Goal: Task Accomplishment & Management: Use online tool/utility

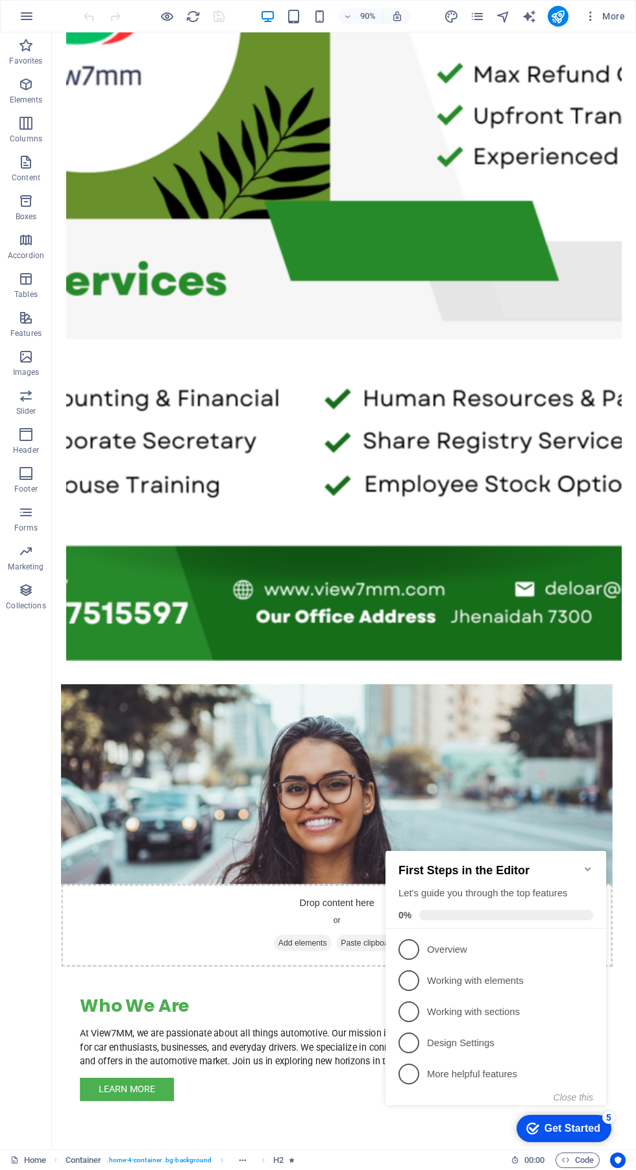
scroll to position [857, 0]
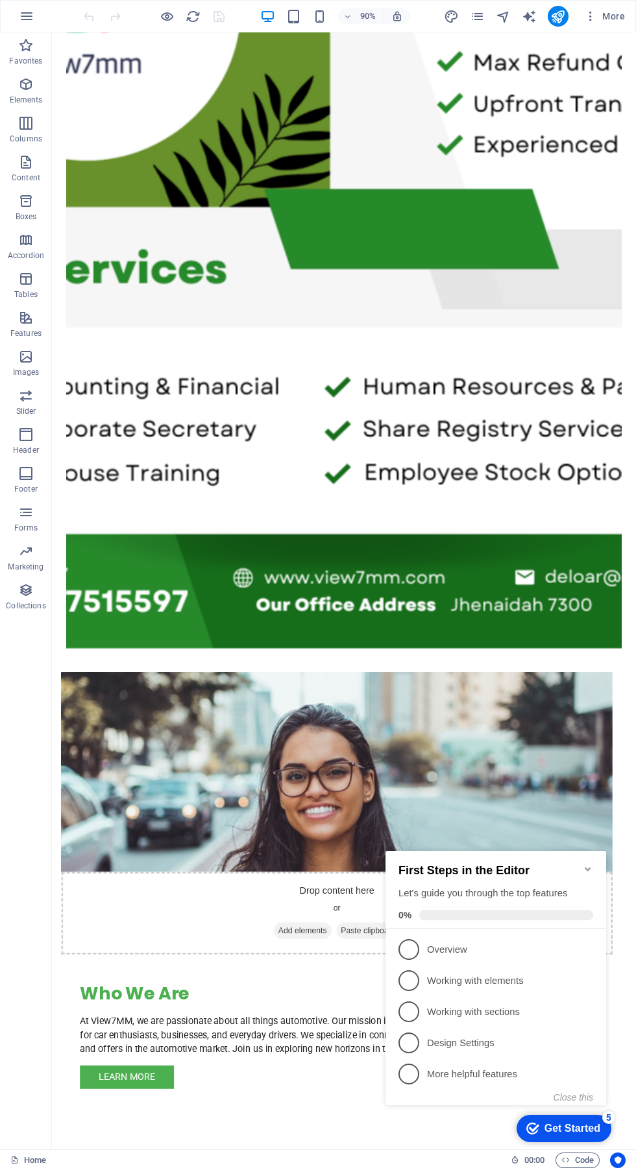
click at [588, 864] on icon "Minimize checklist" at bounding box center [587, 869] width 10 height 10
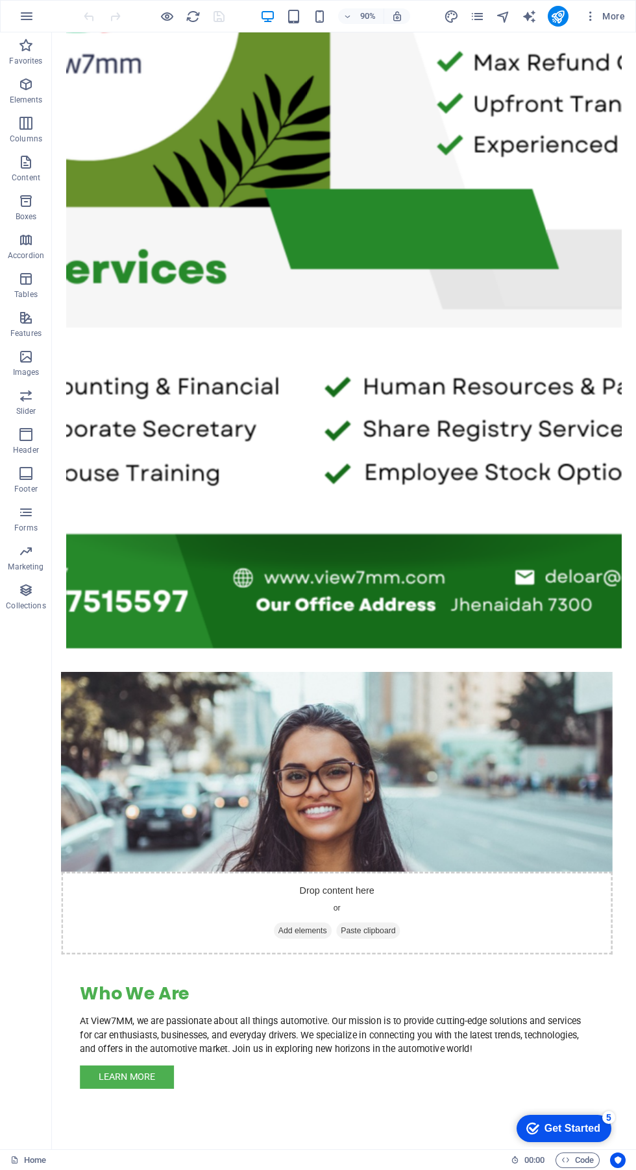
click at [265, 965] on div "Drop content here or Add elements Paste clipboard" at bounding box center [368, 1011] width 612 height 92
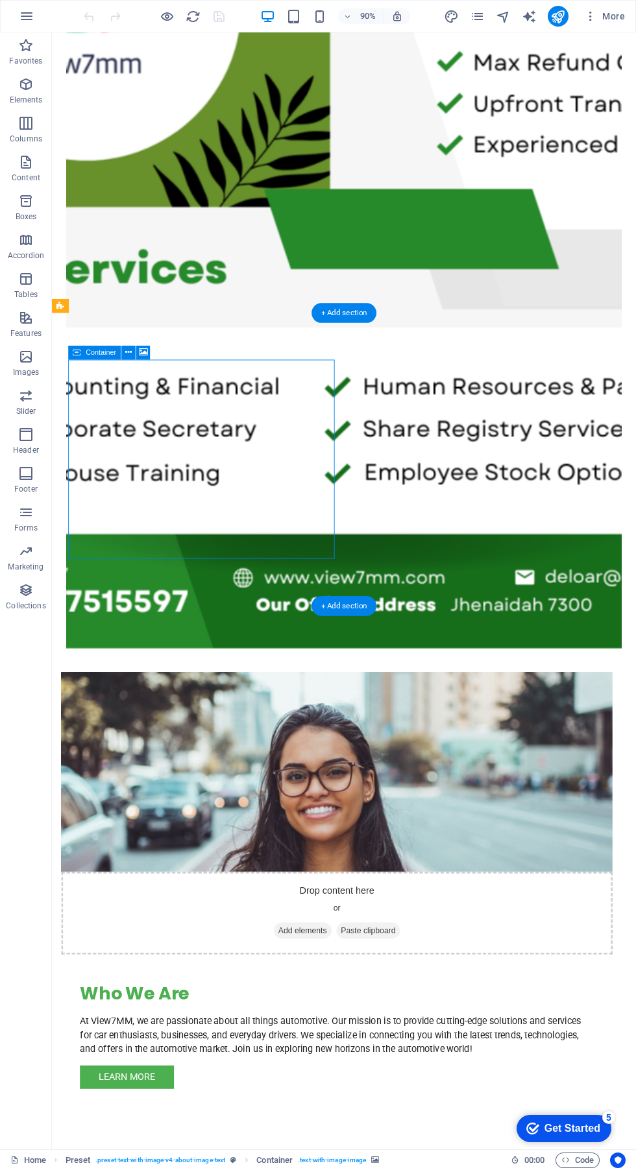
click at [350, 599] on div "+ Add section" at bounding box center [343, 606] width 65 height 20
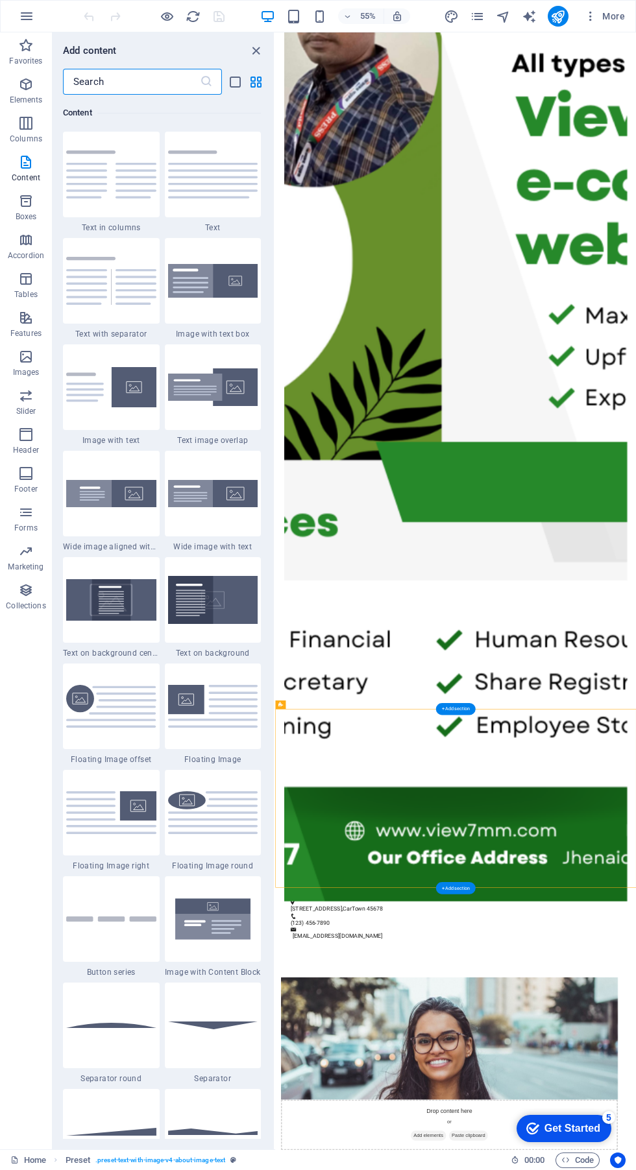
scroll to position [576, 0]
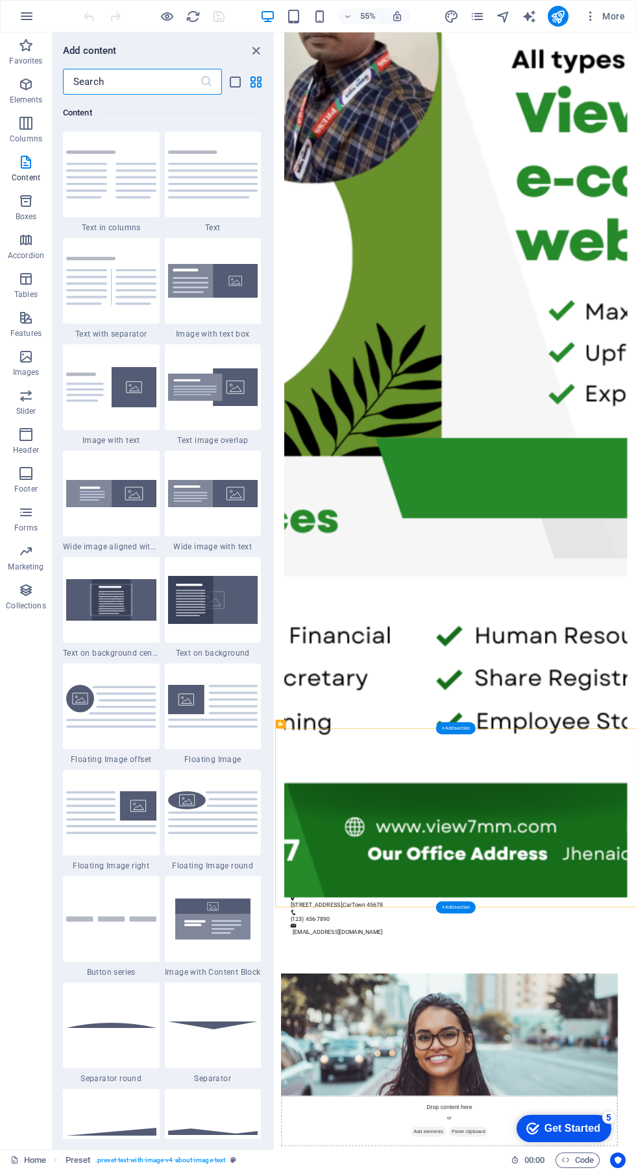
click at [470, 905] on div "+ Add section" at bounding box center [456, 907] width 40 height 12
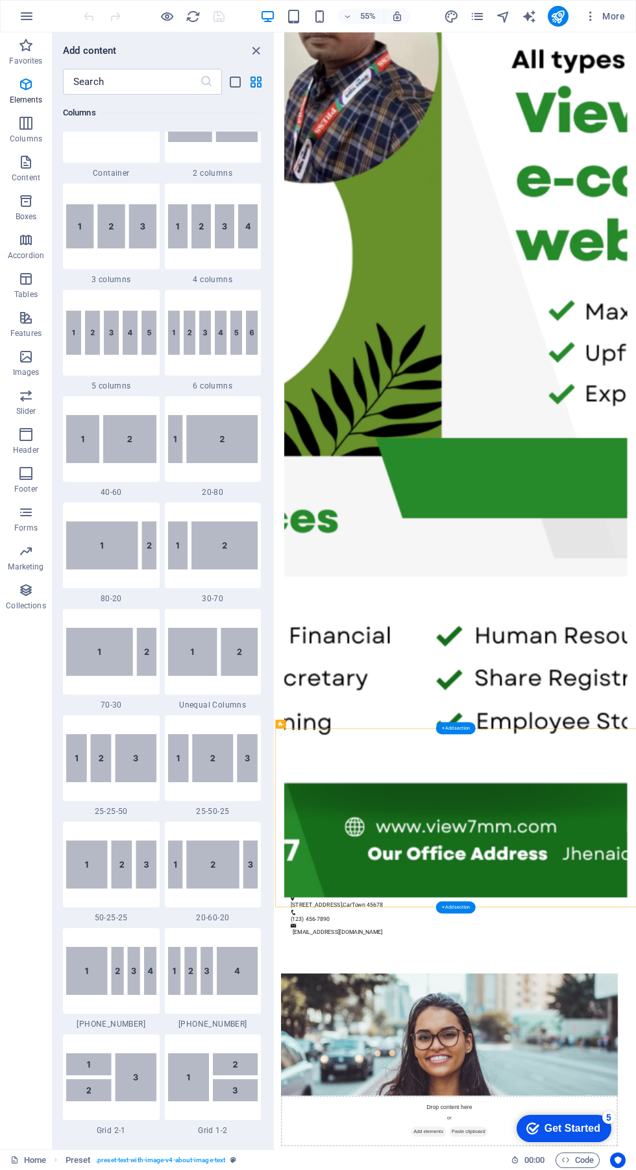
scroll to position [0, 0]
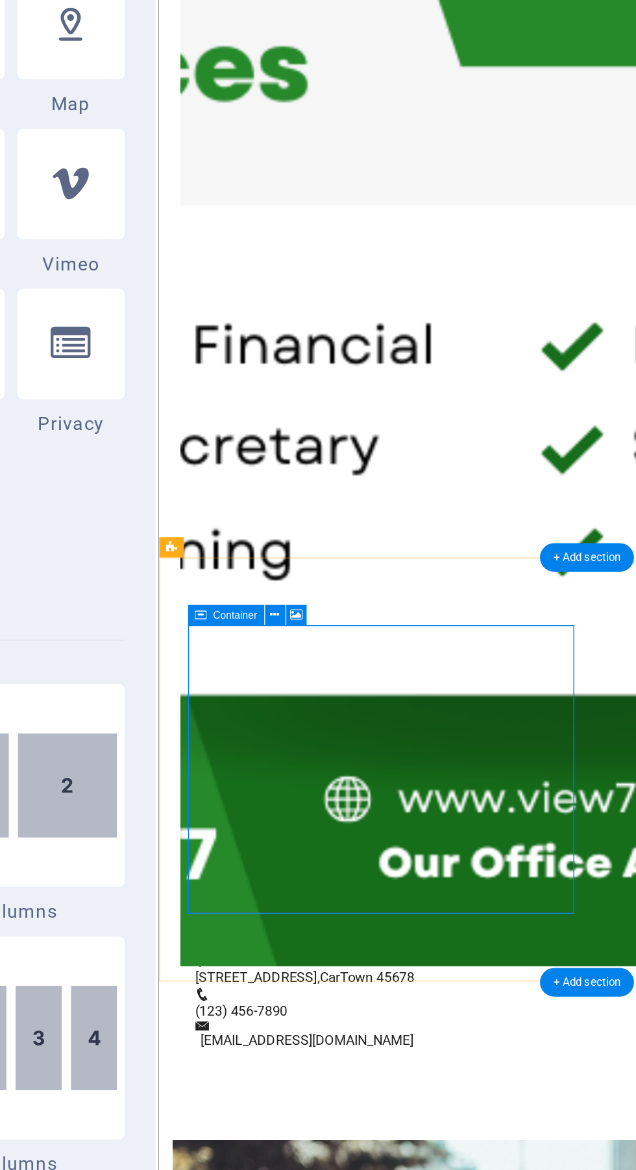
click at [333, 744] on icon at bounding box center [332, 745] width 5 height 8
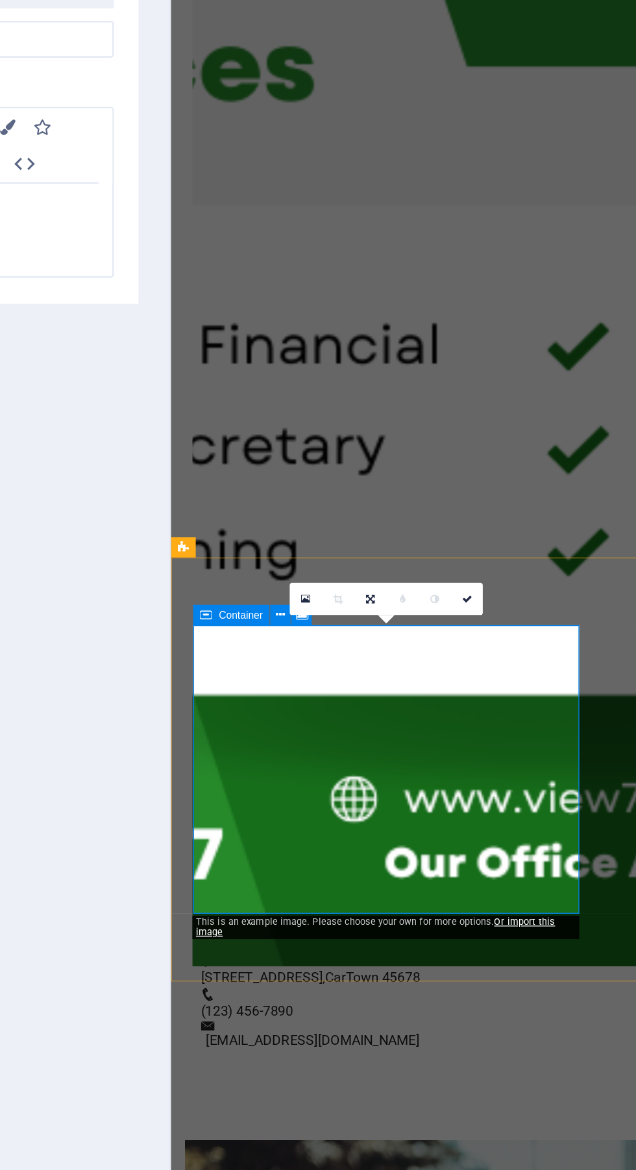
click at [339, 735] on link at bounding box center [337, 738] width 14 height 14
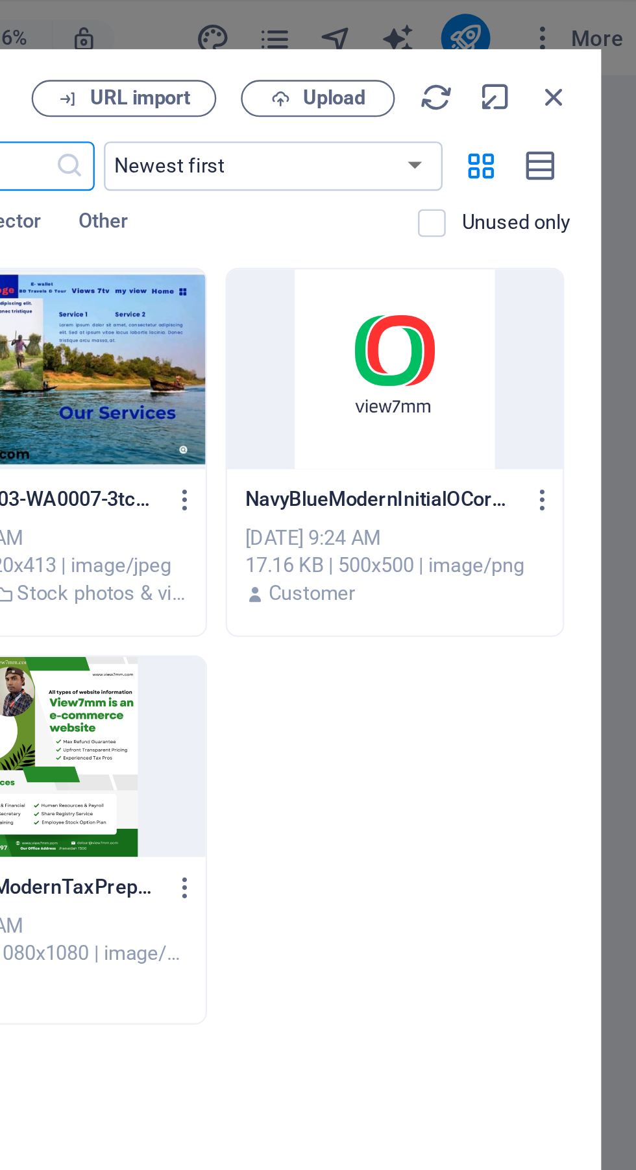
scroll to position [0, 0]
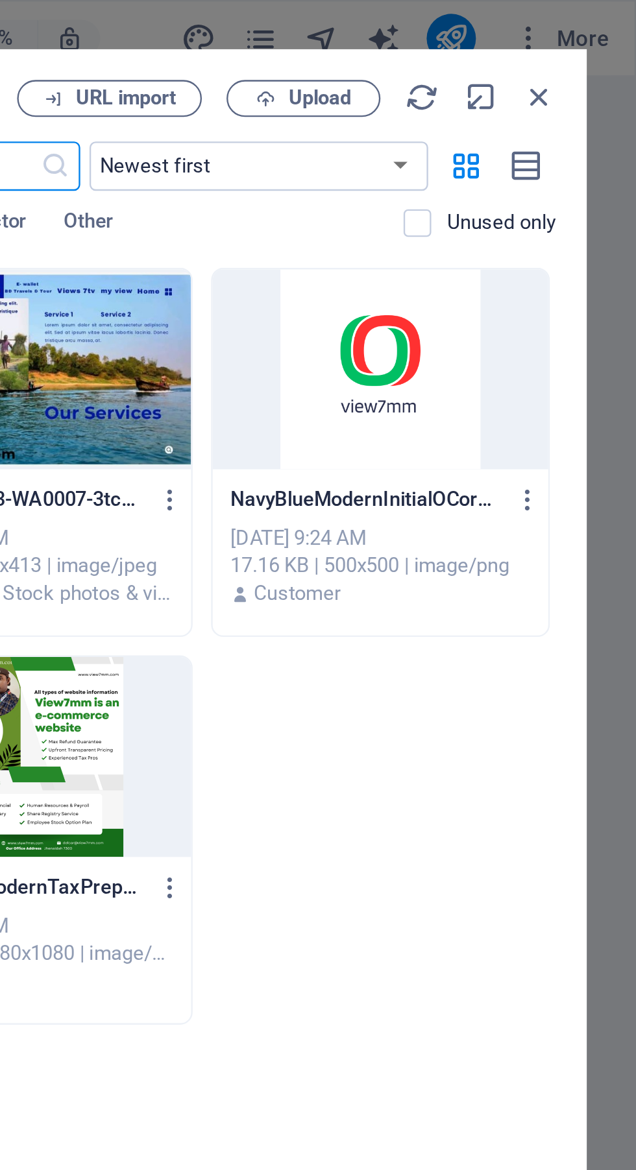
click at [542, 169] on div at bounding box center [527, 155] width 141 height 84
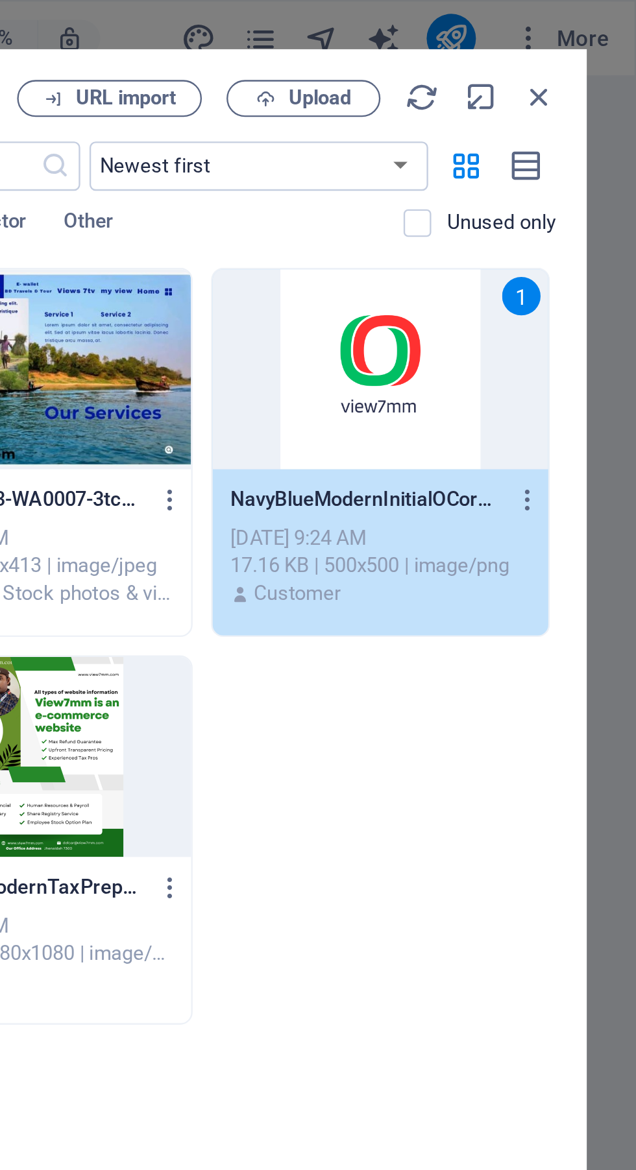
click at [558, 94] on p "Unused only" at bounding box center [579, 94] width 46 height 12
click at [0, 0] on input "checkbox" at bounding box center [0, 0] width 0 height 0
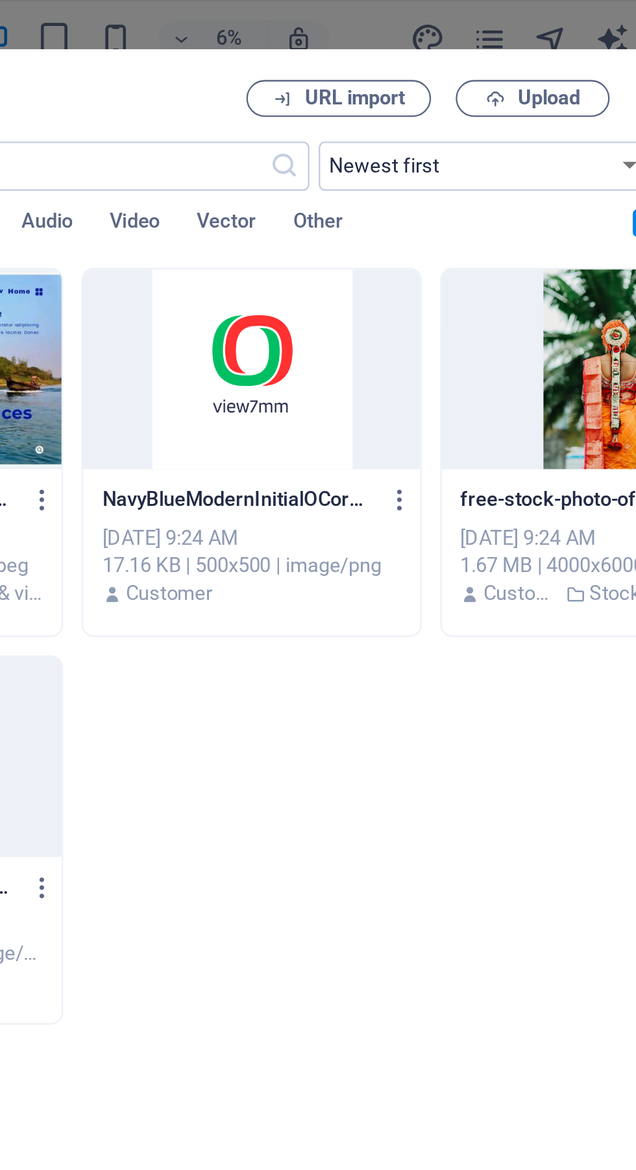
click at [398, 171] on div at bounding box center [376, 155] width 141 height 84
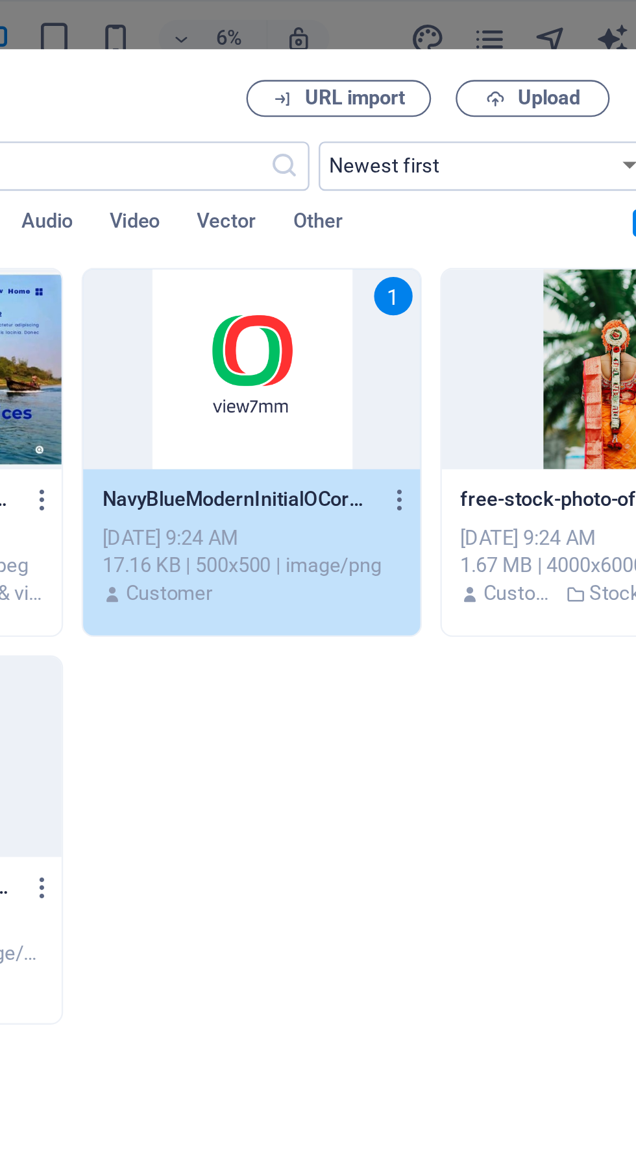
click at [419, 40] on span "URL import" at bounding box center [420, 42] width 42 height 8
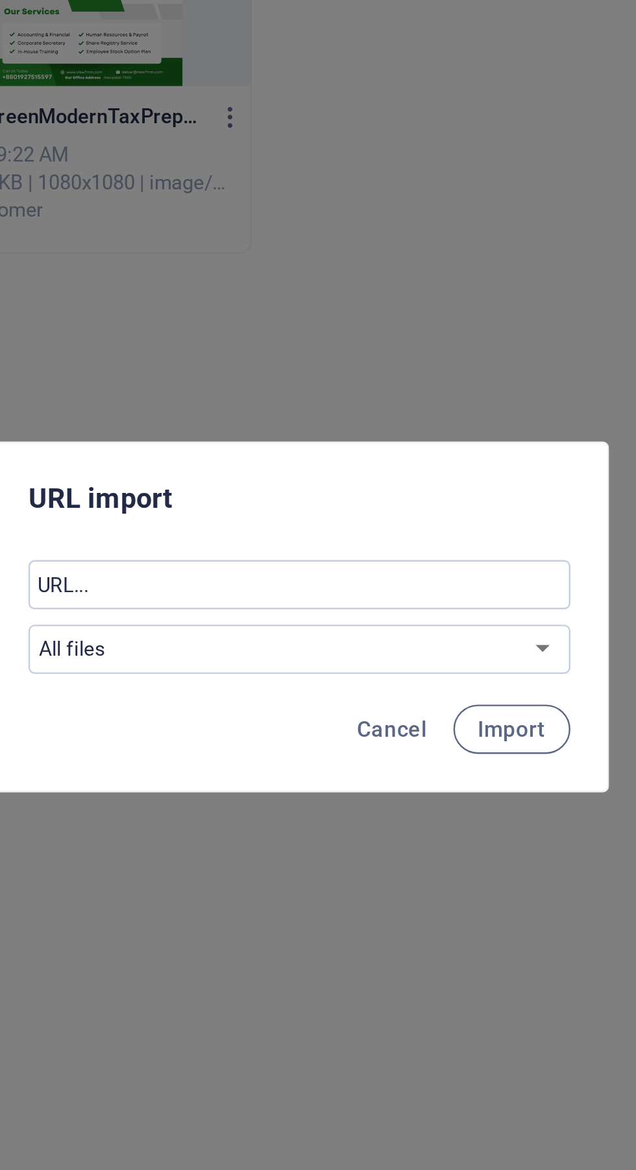
click at [414, 632] on span "Import" at bounding box center [407, 632] width 29 height 10
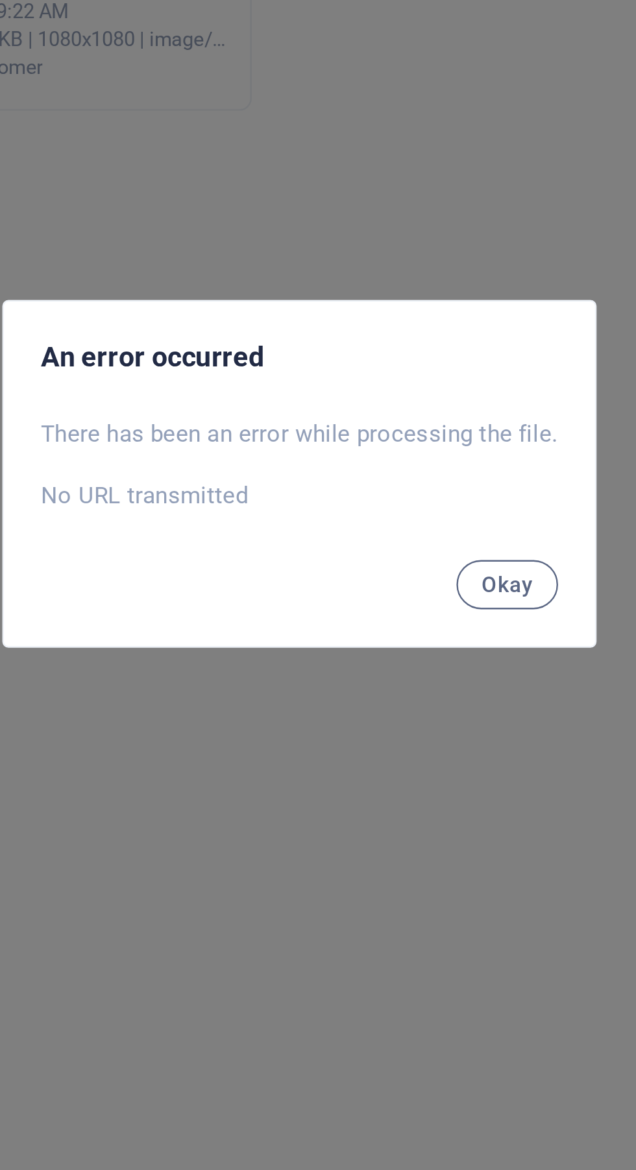
click at [411, 628] on span "Okay" at bounding box center [405, 631] width 22 height 10
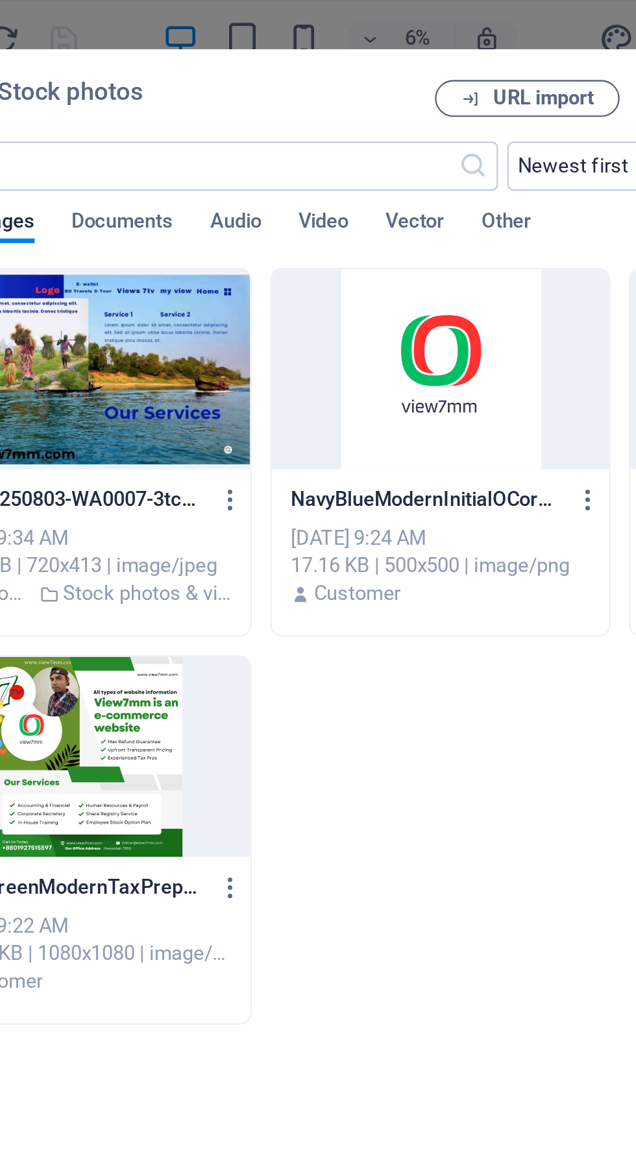
click at [409, 172] on div at bounding box center [376, 155] width 141 height 84
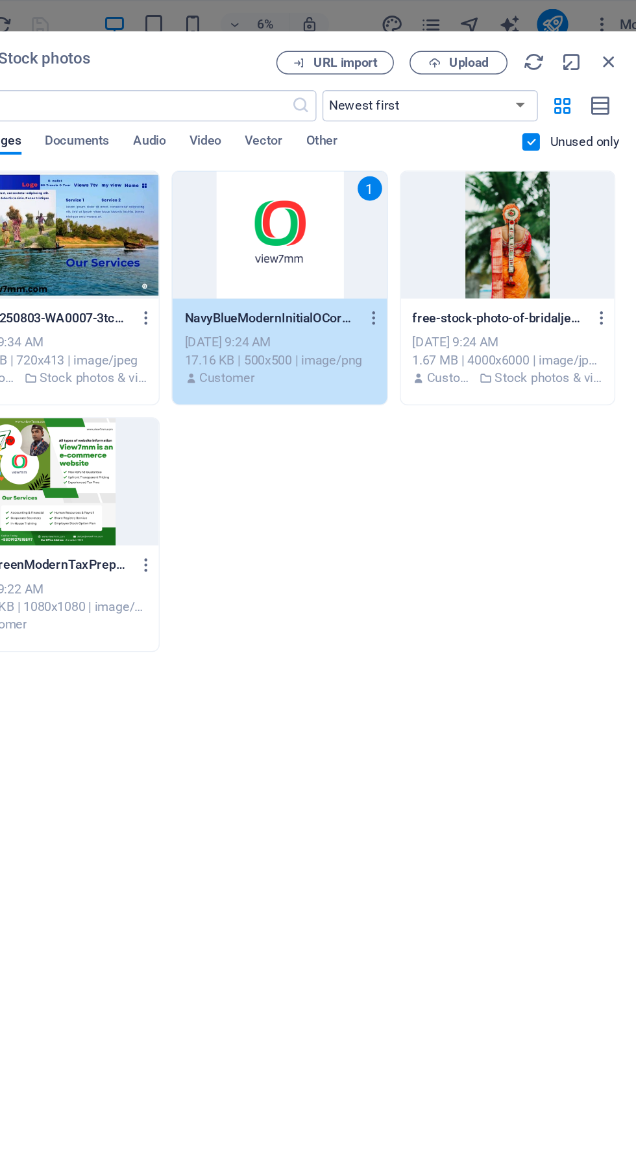
click at [542, 94] on label at bounding box center [544, 94] width 12 height 12
click at [0, 0] on input "checkbox" at bounding box center [0, 0] width 0 height 0
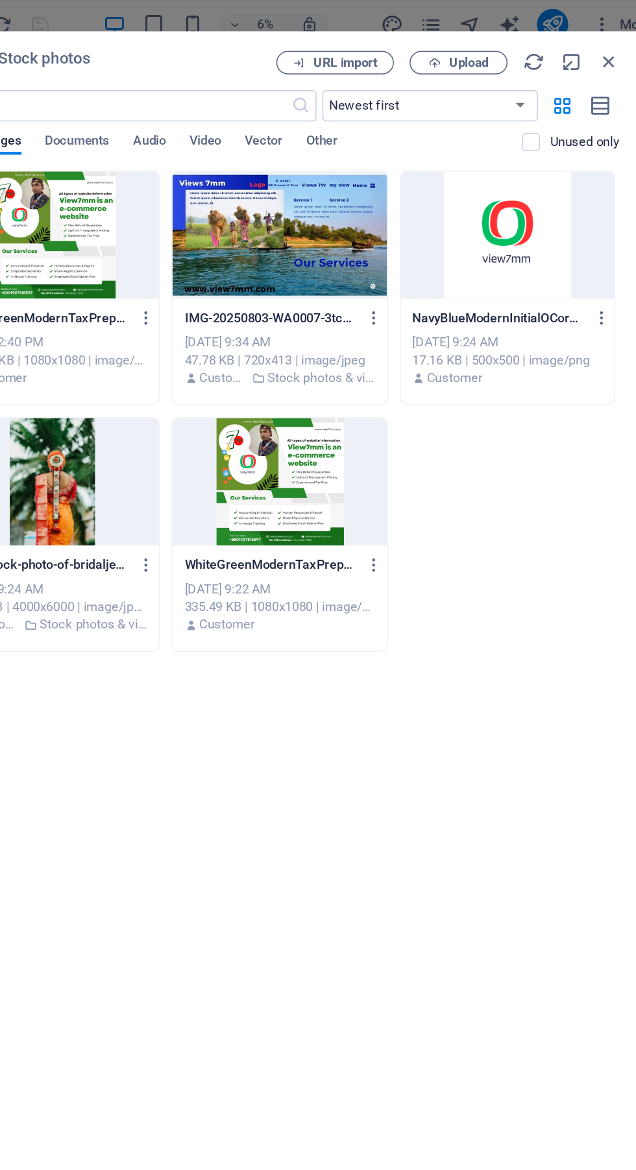
click at [526, 205] on p "NavyBlueModernInitialOCorporateLogo-XKo7hfDDpdQ-ttKOY2vFpQ.png" at bounding box center [522, 211] width 114 height 12
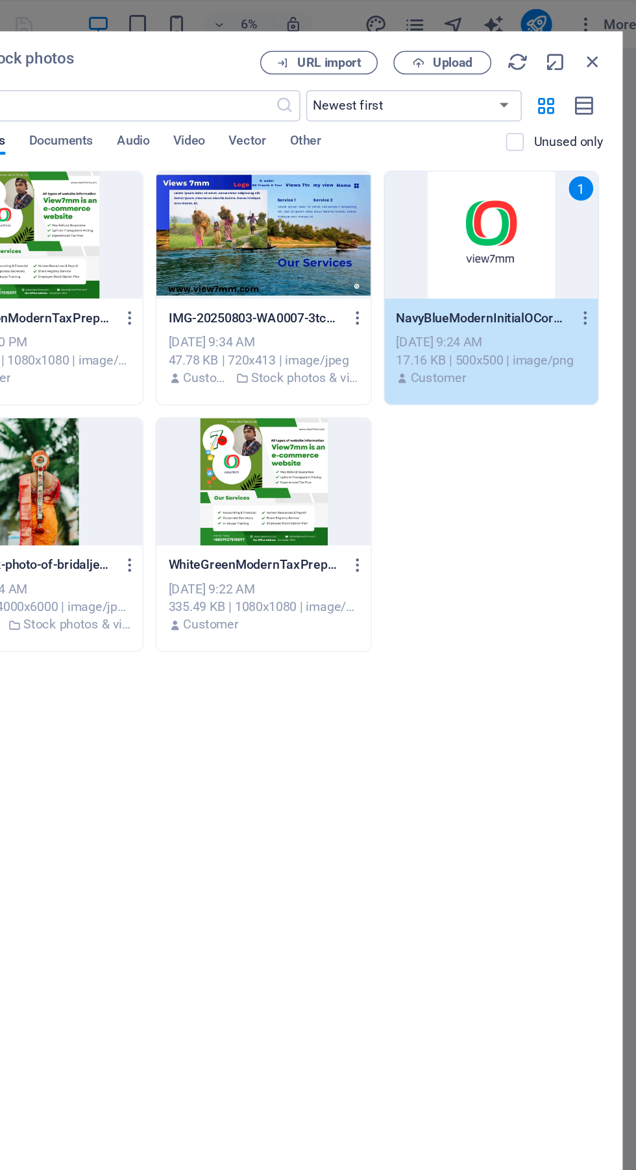
click at [427, 42] on span "URL import" at bounding box center [420, 42] width 42 height 8
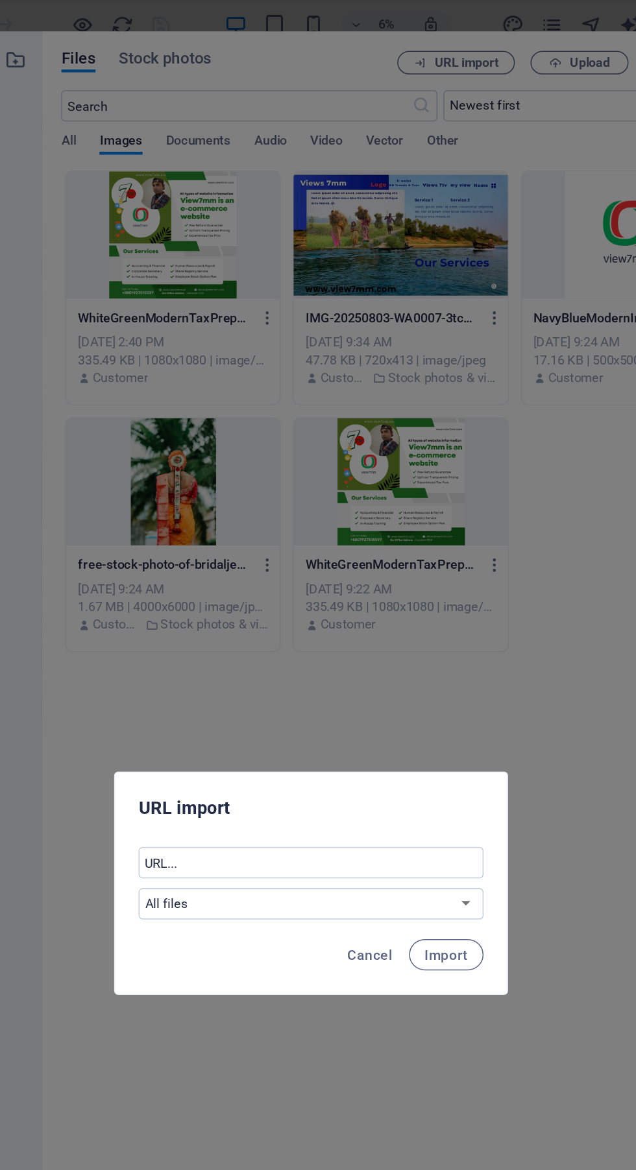
click at [366, 569] on input "text" at bounding box center [318, 571] width 228 height 21
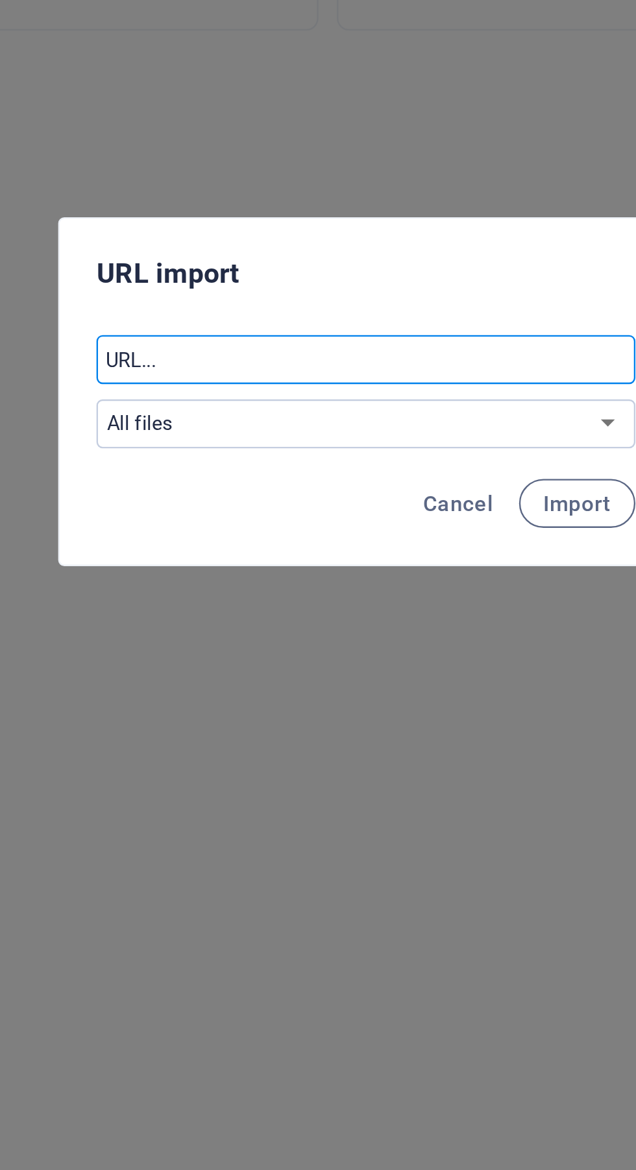
click at [420, 593] on select "All files Stock photos & videos" at bounding box center [318, 598] width 228 height 21
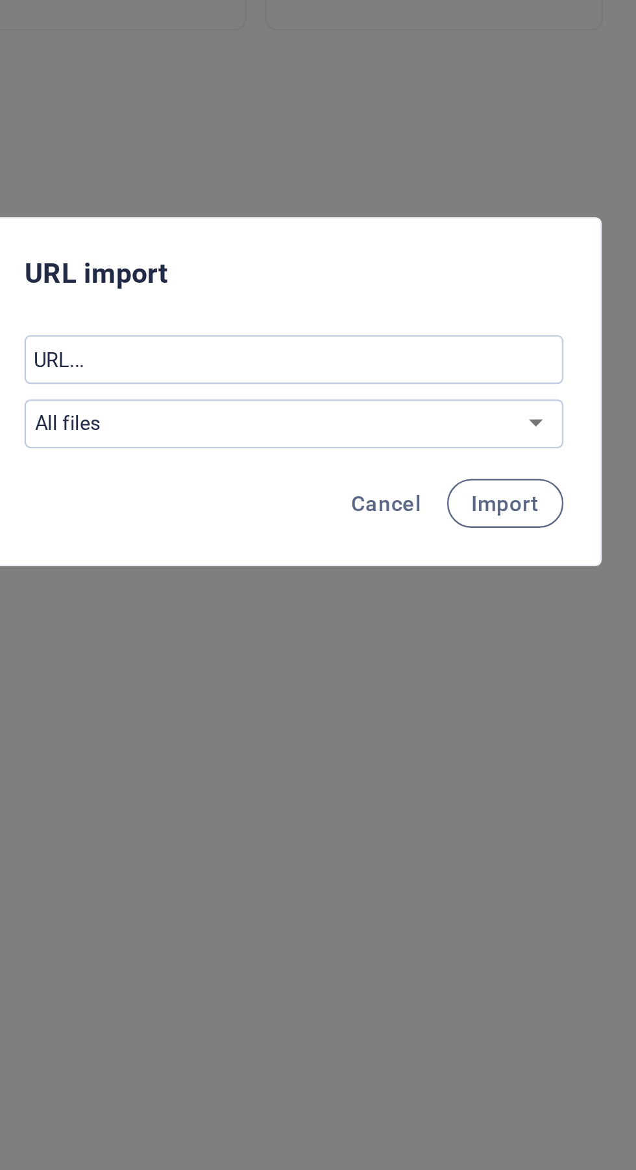
click at [402, 574] on input "text" at bounding box center [318, 571] width 228 height 21
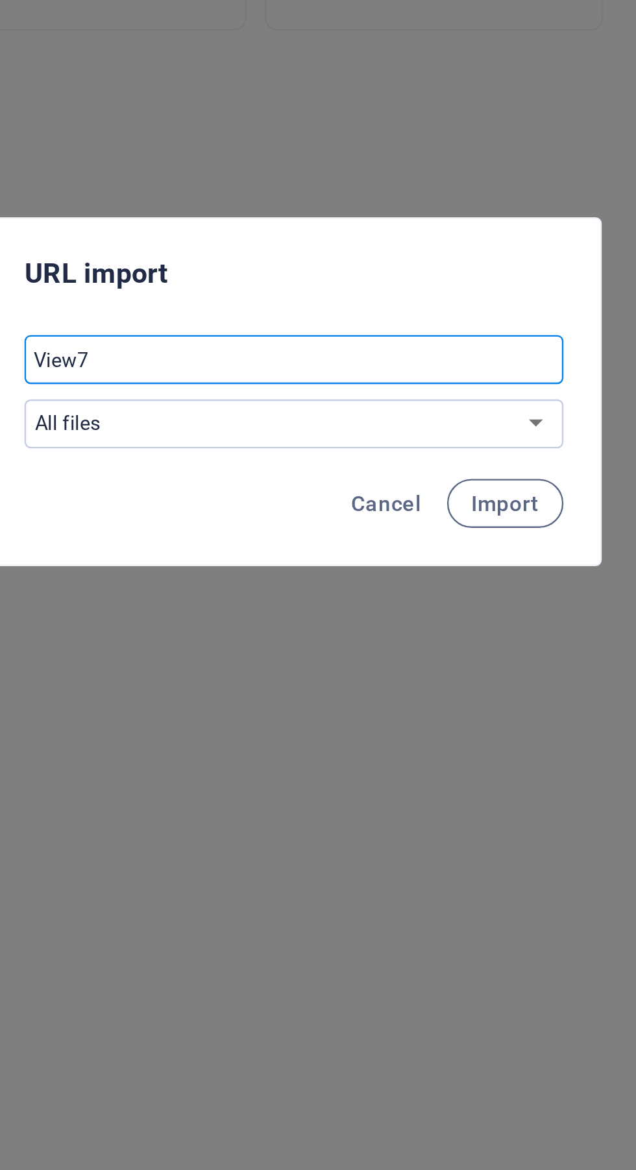
type input "View7mm"
click at [423, 627] on button "Import" at bounding box center [407, 632] width 49 height 21
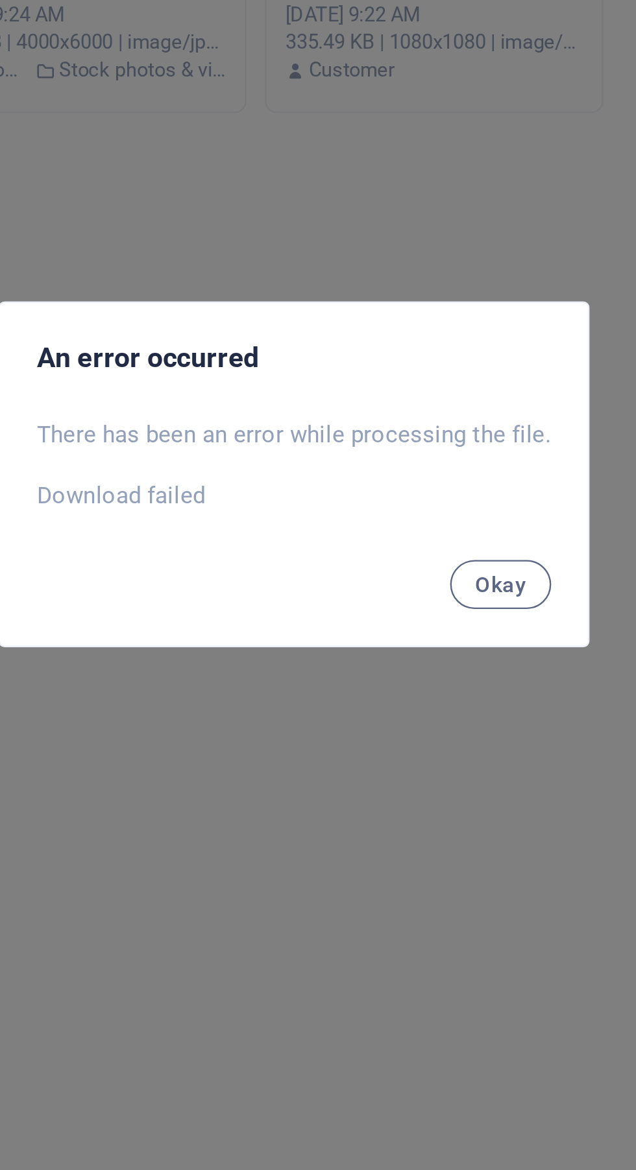
click at [402, 635] on span "Okay" at bounding box center [405, 631] width 22 height 10
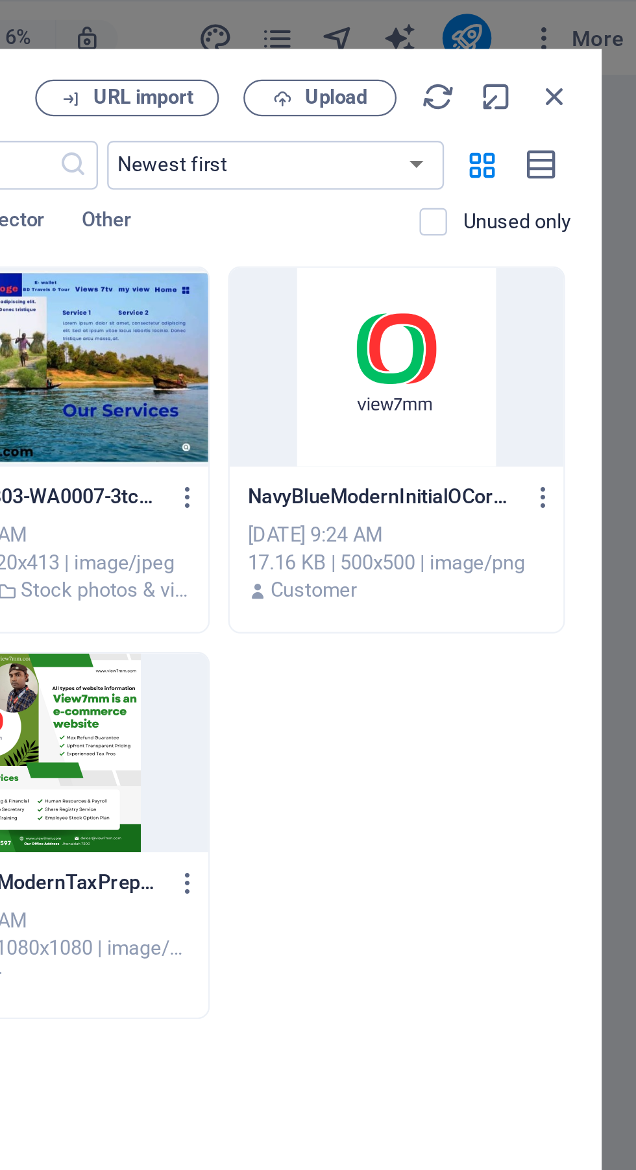
click at [543, 175] on div at bounding box center [527, 155] width 141 height 84
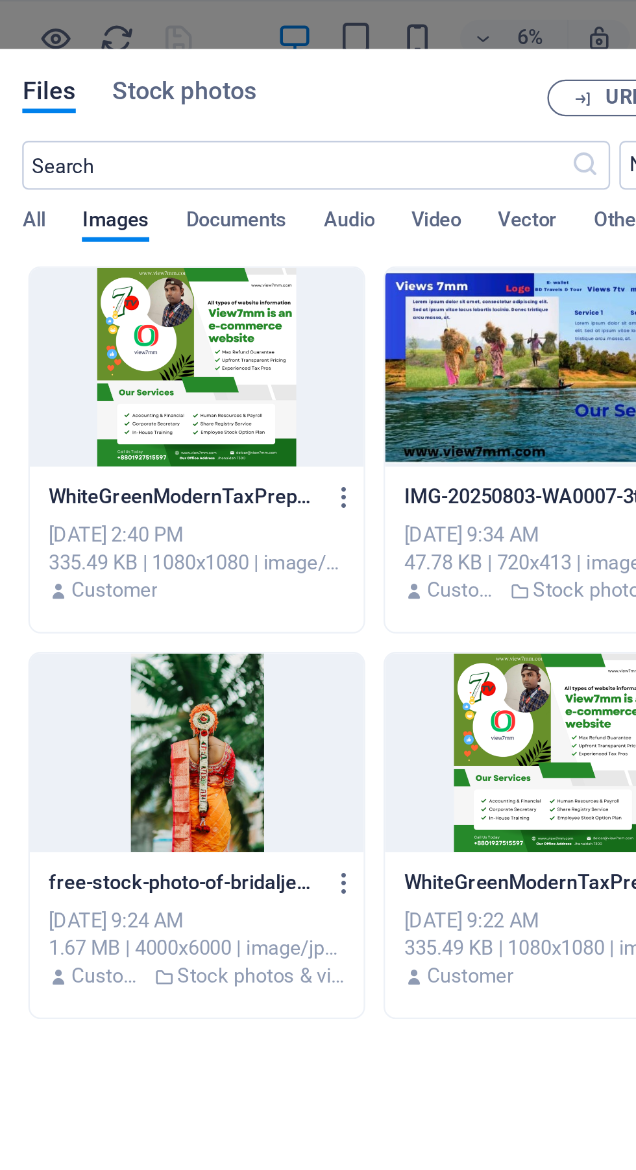
click at [253, 345] on div at bounding box center [226, 319] width 141 height 84
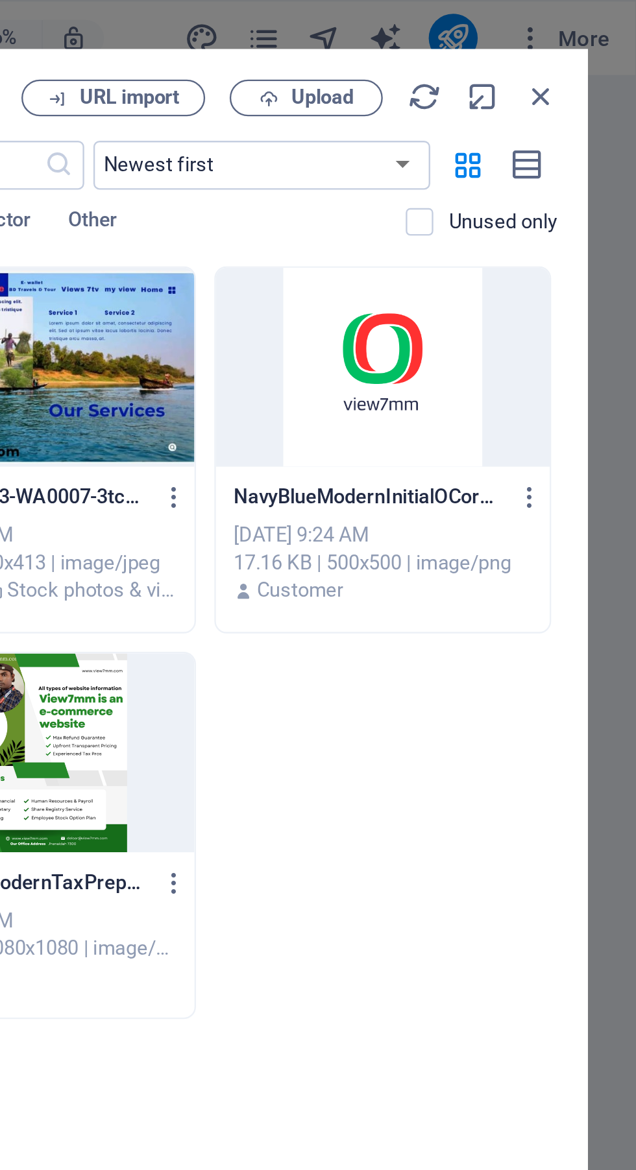
click at [501, 38] on span "Upload" at bounding box center [502, 42] width 27 height 8
click at [423, 40] on span "URL import" at bounding box center [420, 42] width 42 height 8
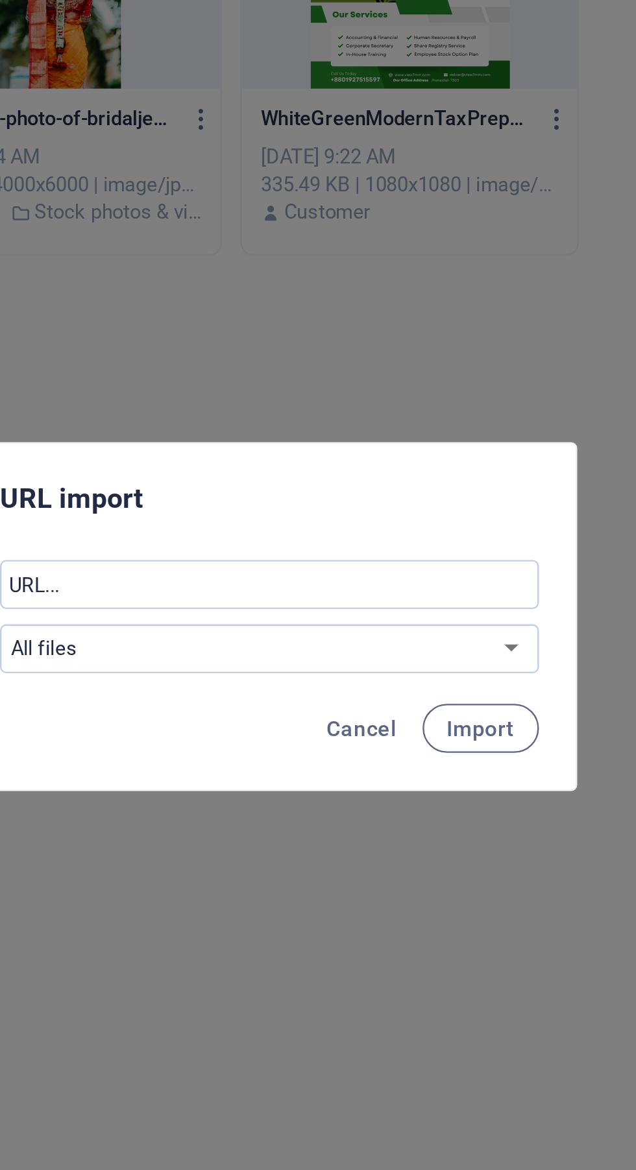
click at [418, 636] on span "Import" at bounding box center [407, 632] width 29 height 10
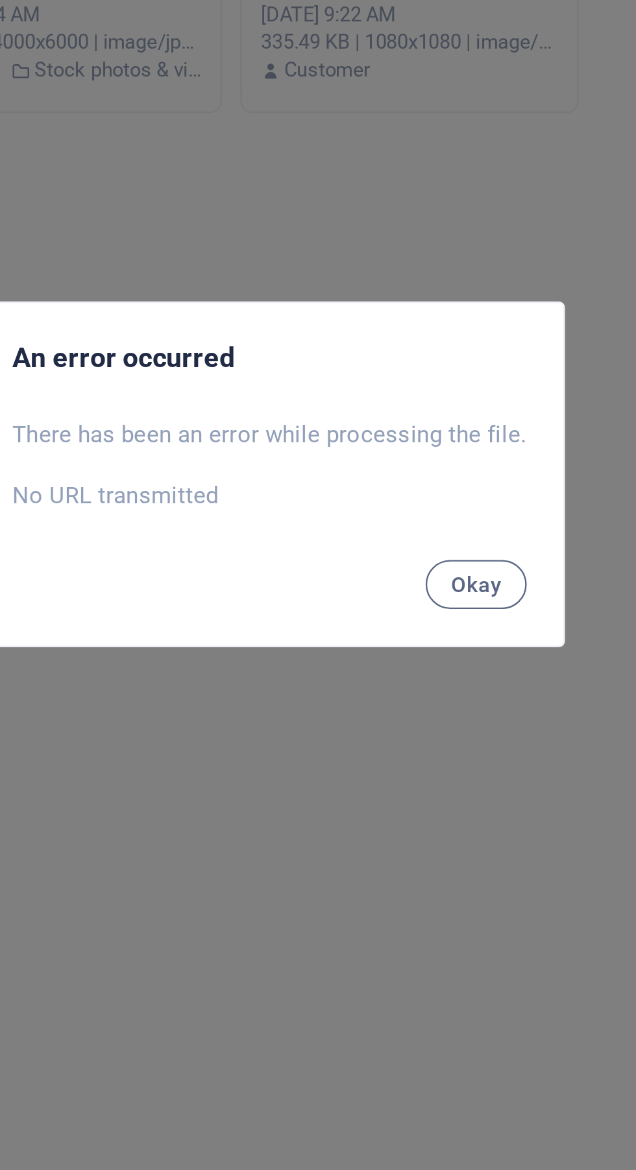
click at [399, 632] on span "Okay" at bounding box center [405, 631] width 22 height 10
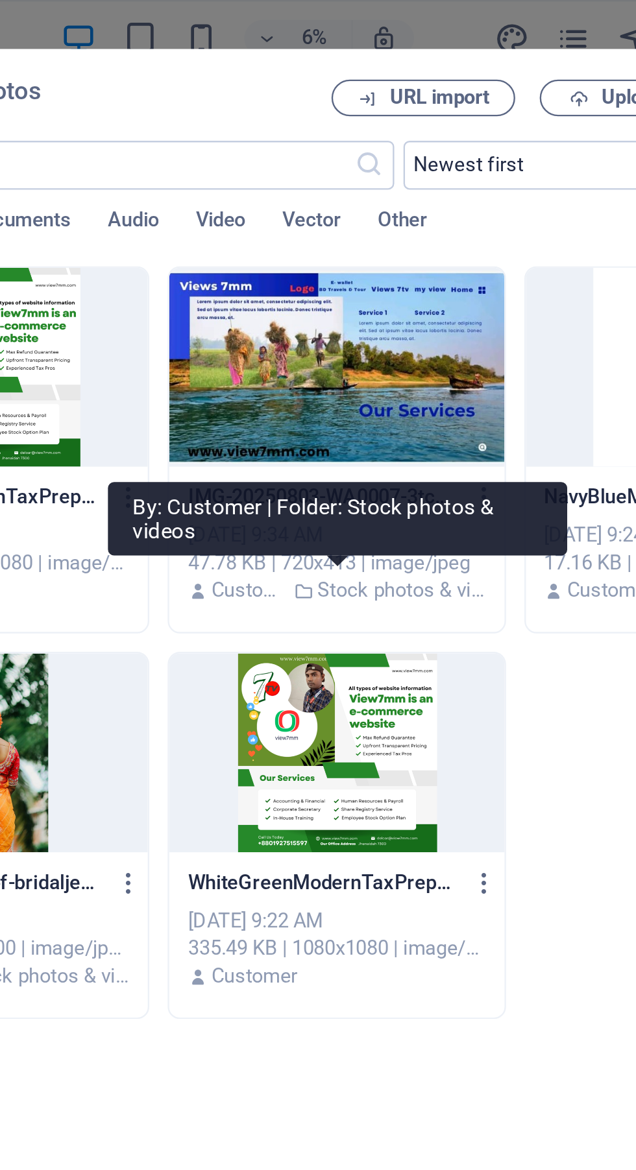
click at [490, 34] on button "Upload" at bounding box center [495, 42] width 65 height 16
click at [486, 43] on span "Upload" at bounding box center [495, 42] width 53 height 8
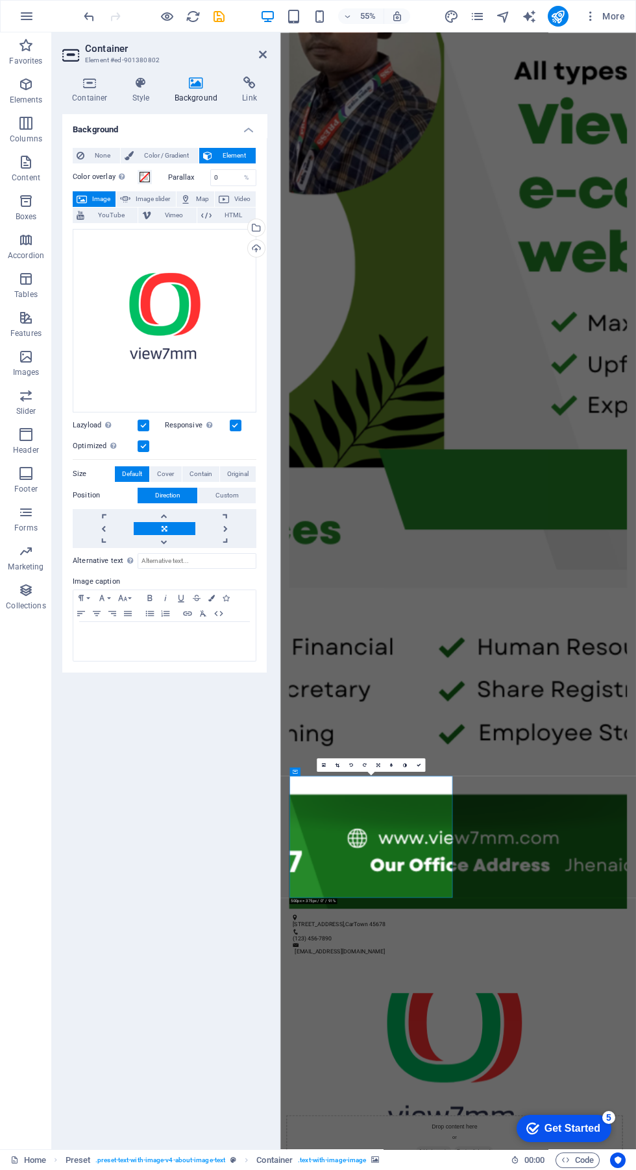
scroll to position [546, 0]
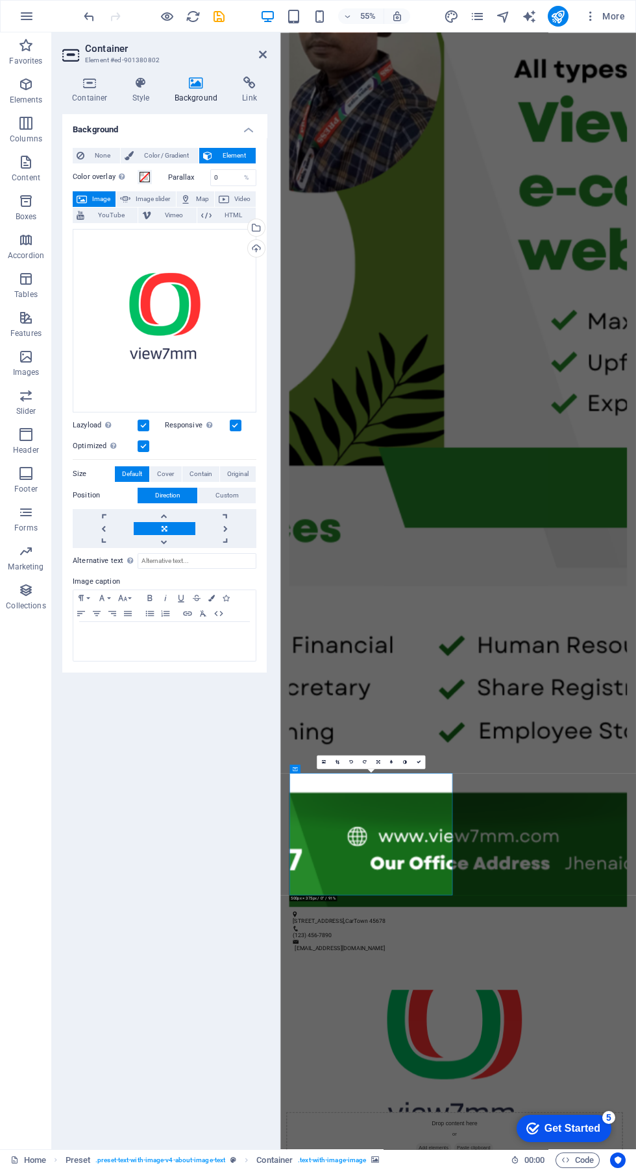
click at [141, 874] on div "Background None Color / Gradient Element Stretch background to full-width Color…" at bounding box center [164, 626] width 204 height 1025
click at [193, 89] on icon at bounding box center [196, 83] width 63 height 13
click at [635, 849] on figure at bounding box center [602, 698] width 613 height 1848
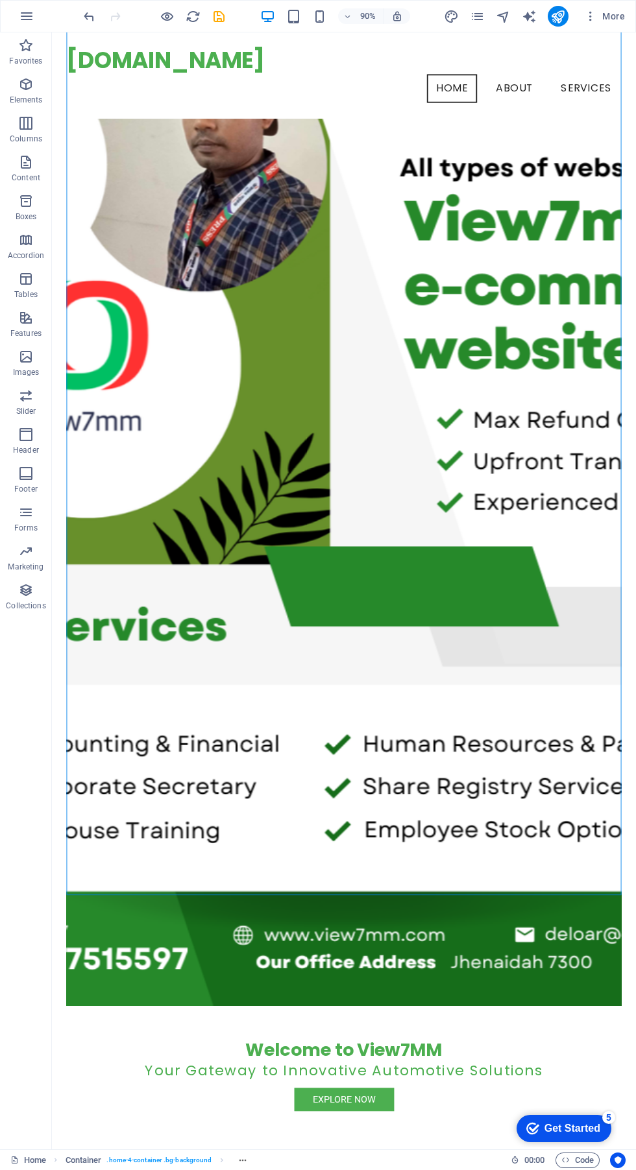
scroll to position [93, 0]
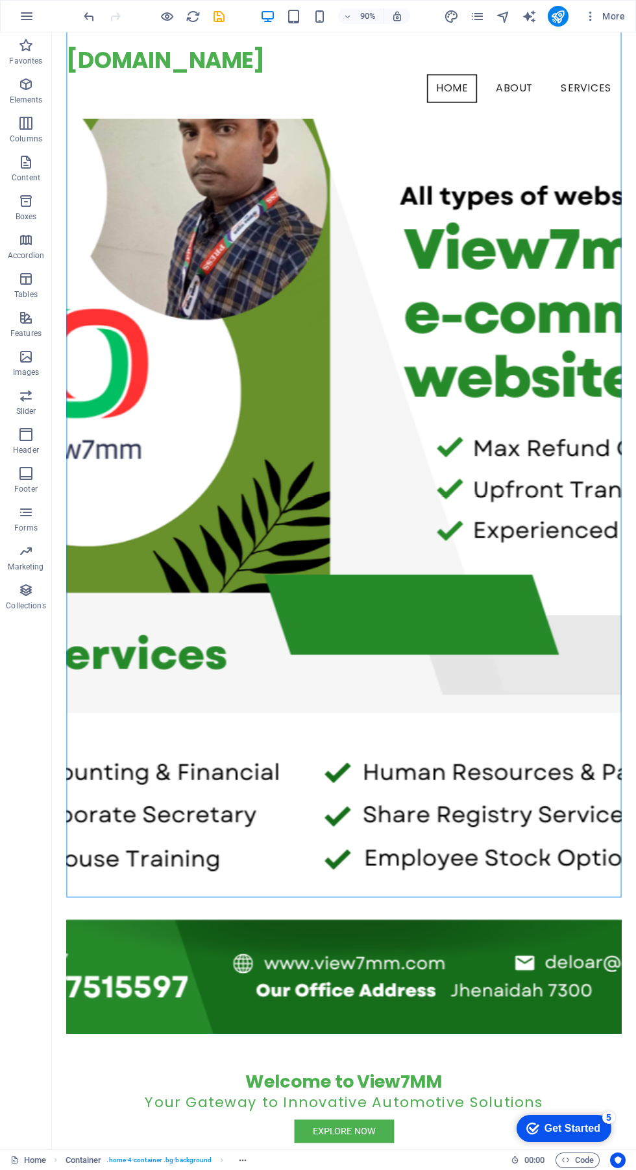
click at [536, 696] on figure at bounding box center [376, 581] width 616 height 1130
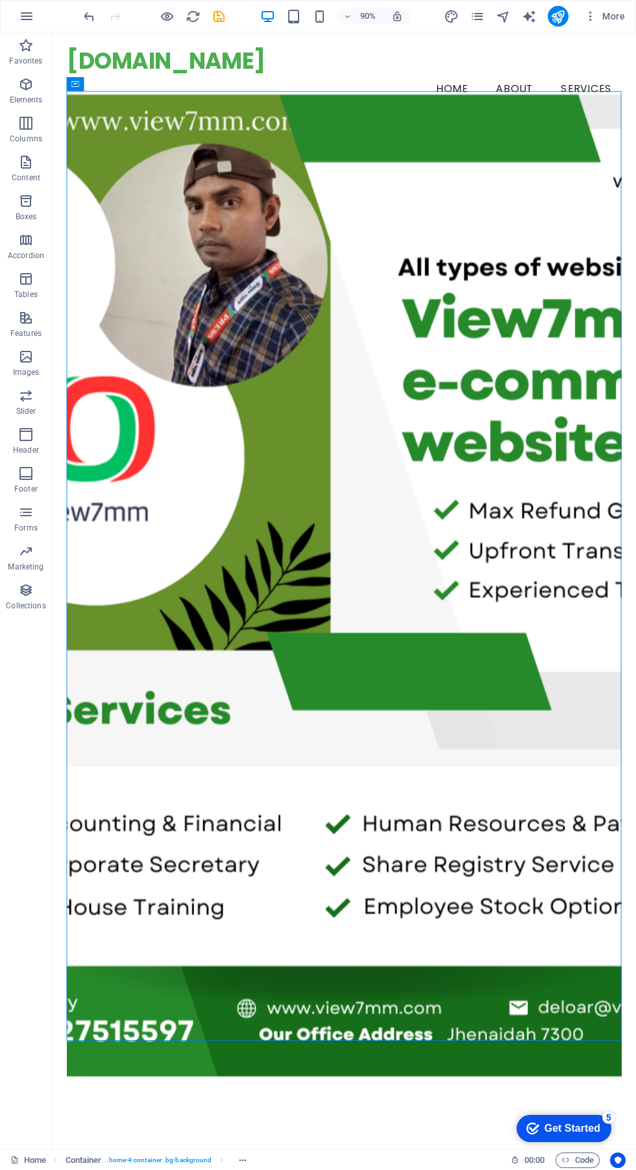
click at [242, 277] on figure at bounding box center [376, 646] width 616 height 1091
click at [271, 306] on figure at bounding box center [376, 646] width 616 height 1091
click at [251, 331] on figure at bounding box center [376, 646] width 616 height 1091
click at [562, 299] on figure at bounding box center [376, 646] width 616 height 1091
click at [601, 442] on figure at bounding box center [376, 646] width 616 height 1091
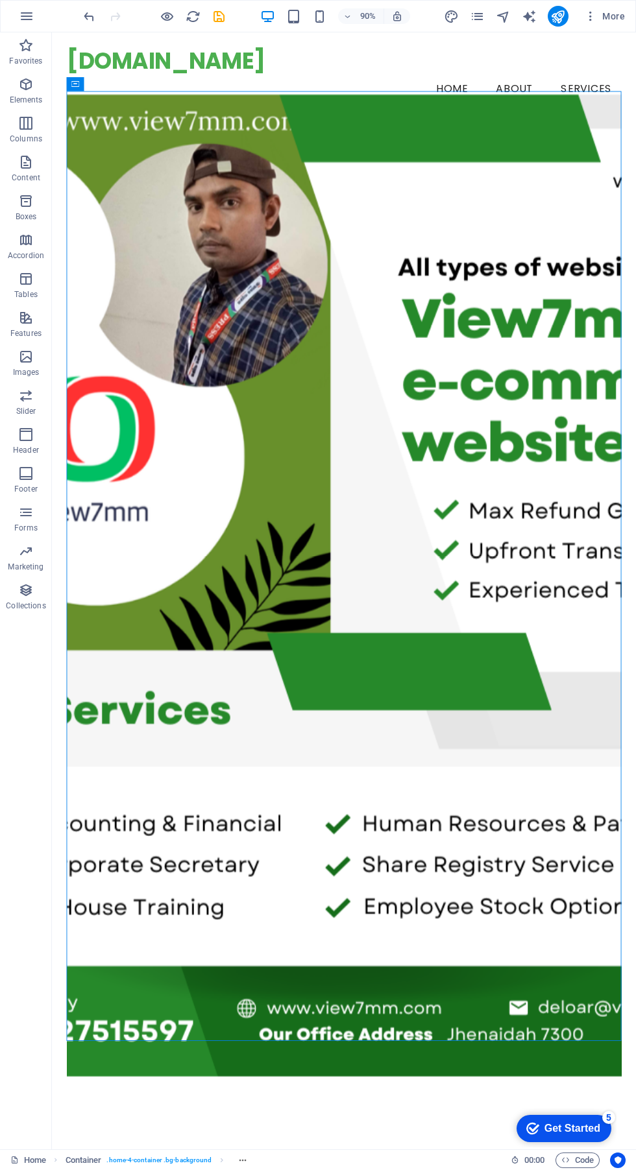
click at [600, 442] on figure at bounding box center [376, 646] width 616 height 1091
click at [547, 364] on figure at bounding box center [376, 646] width 616 height 1091
click at [537, 348] on figure at bounding box center [376, 646] width 616 height 1091
click at [602, 171] on figure at bounding box center [376, 646] width 616 height 1091
click at [589, 195] on figure at bounding box center [376, 646] width 616 height 1091
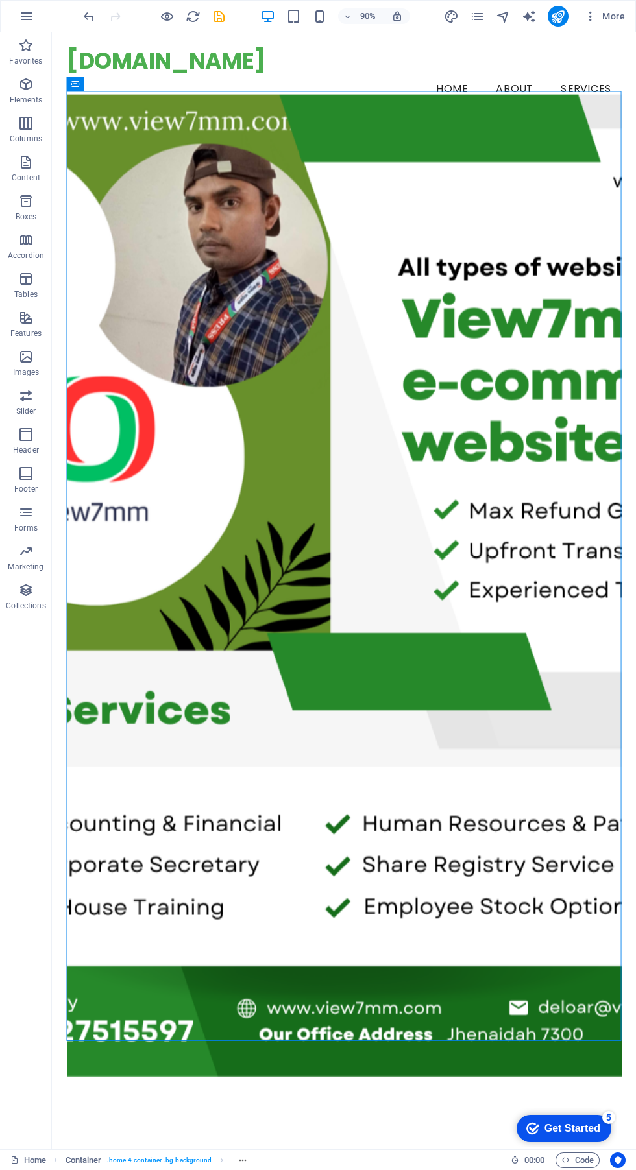
click at [577, 248] on figure at bounding box center [376, 646] width 616 height 1091
click at [447, 482] on figure at bounding box center [376, 646] width 616 height 1091
click at [584, 398] on figure at bounding box center [376, 646] width 616 height 1091
click at [595, 178] on figure at bounding box center [376, 646] width 616 height 1091
click at [596, 178] on figure at bounding box center [376, 646] width 616 height 1091
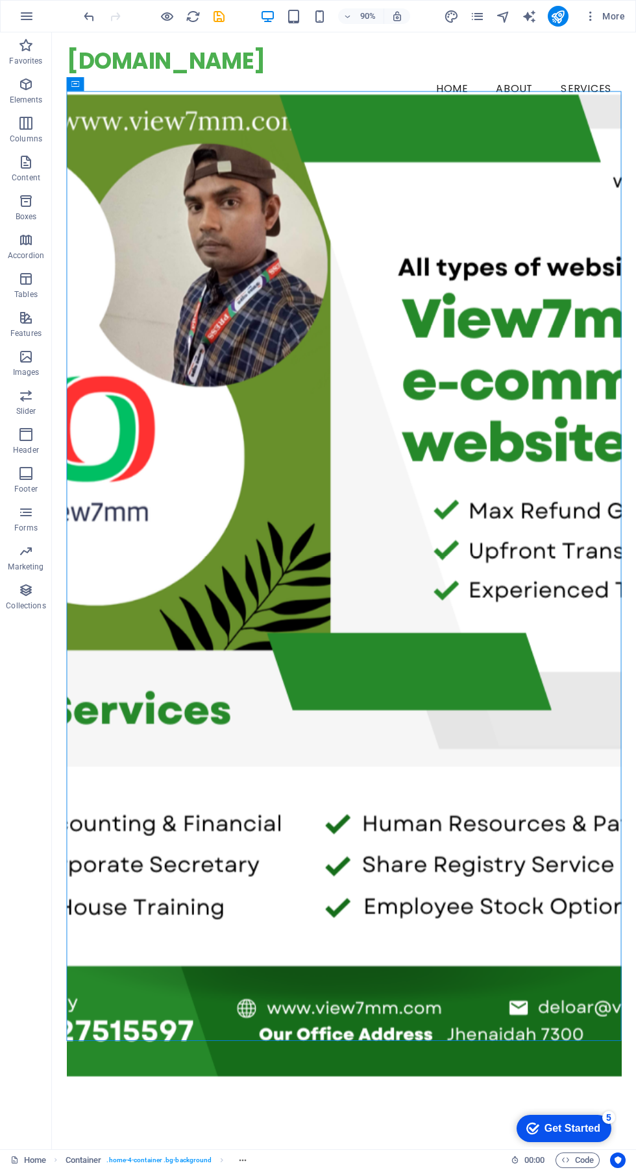
click at [591, 199] on figure at bounding box center [376, 646] width 616 height 1091
click at [506, 268] on figure at bounding box center [376, 646] width 616 height 1091
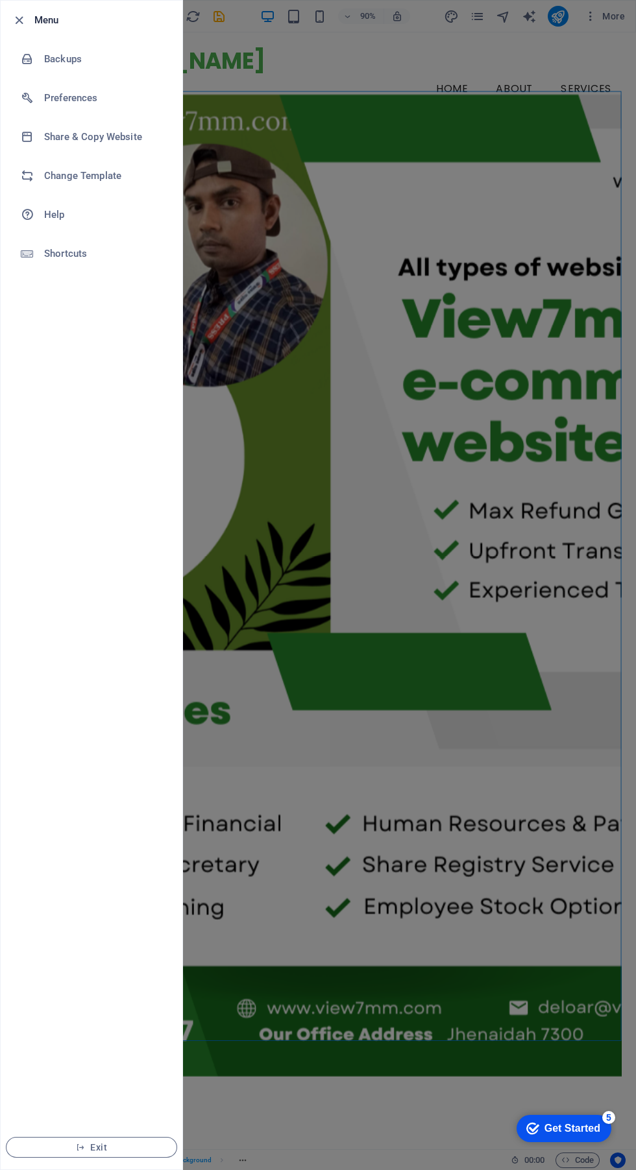
click at [98, 60] on h6 "Backups" at bounding box center [104, 59] width 120 height 16
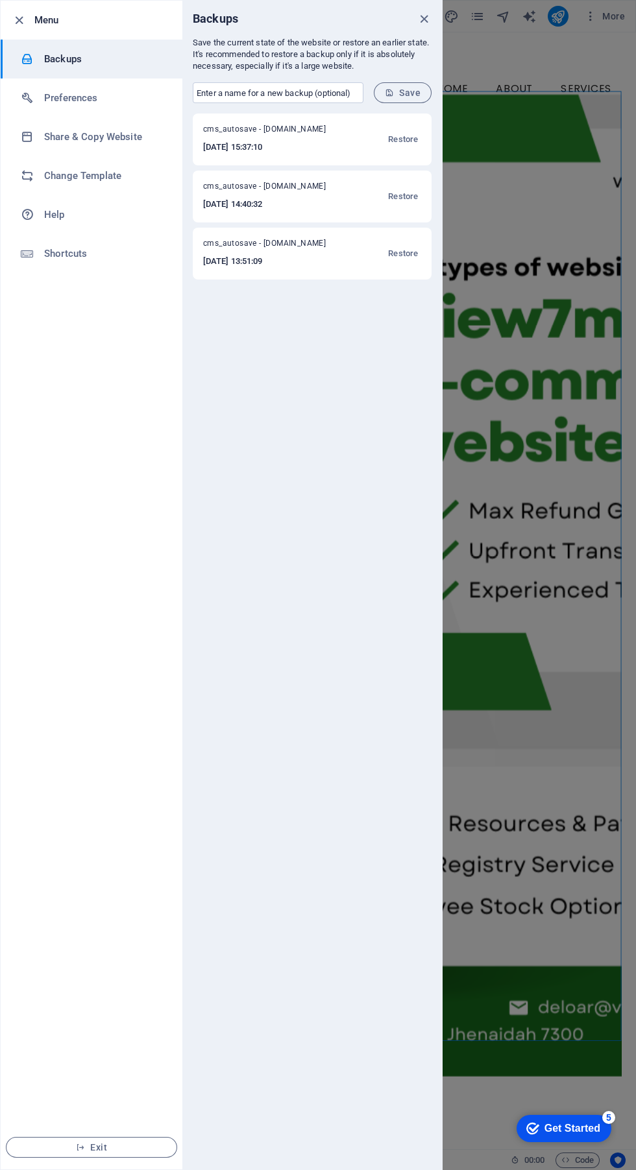
click at [416, 249] on span "Restore" at bounding box center [403, 254] width 30 height 16
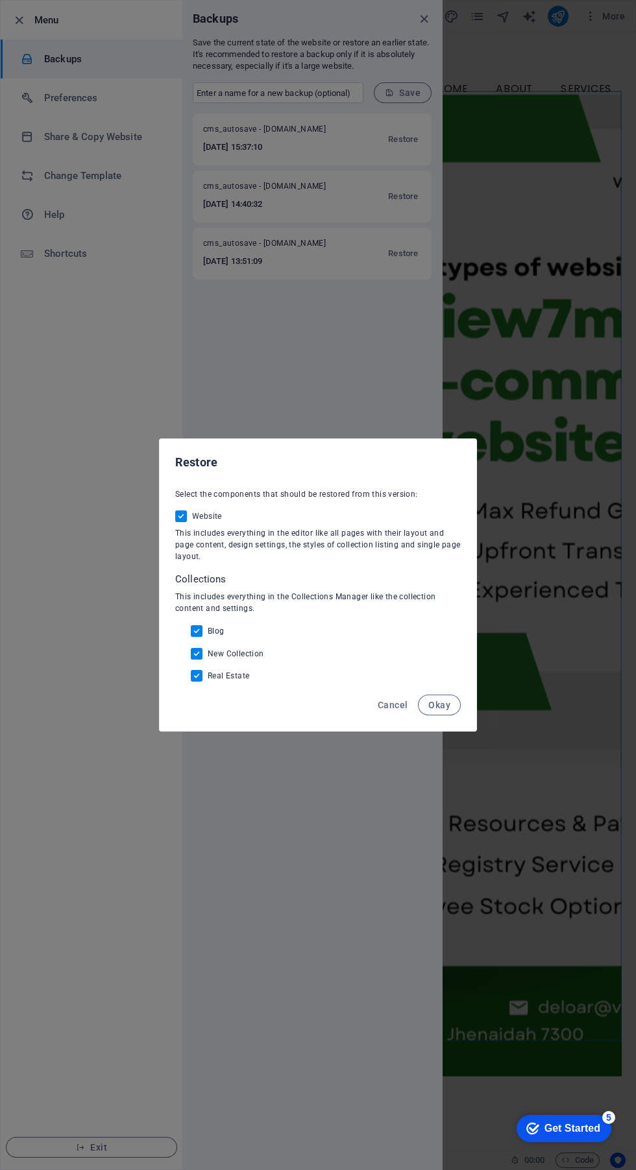
click at [409, 715] on button "Cancel" at bounding box center [392, 705] width 40 height 21
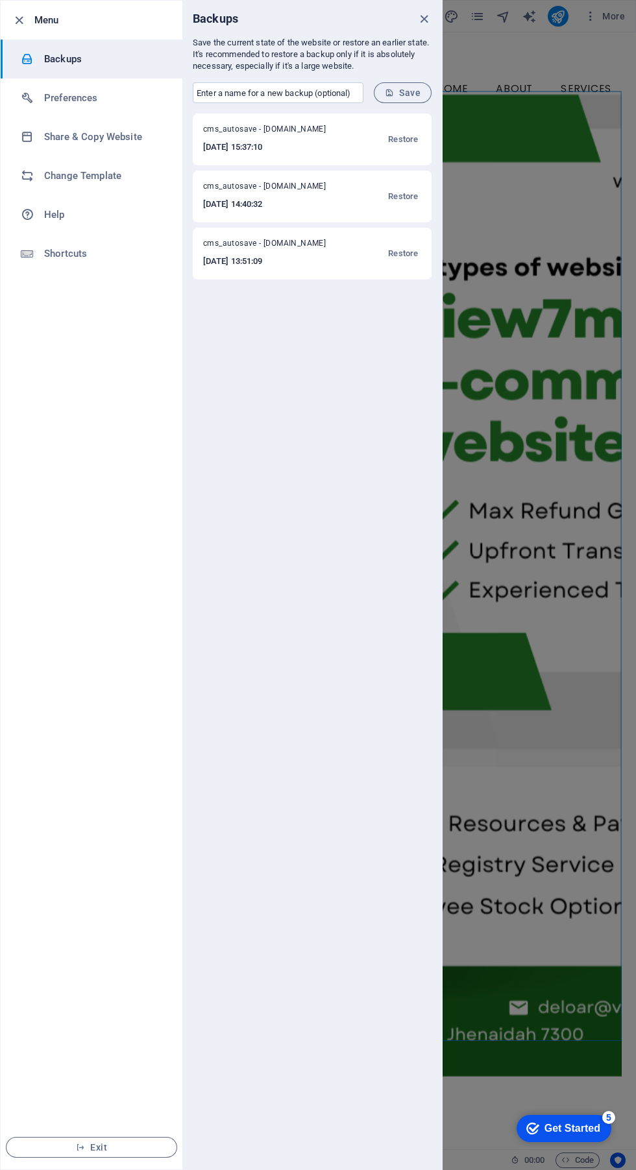
click at [430, 252] on div "cms_autosave - view7mm.com 2025-09-03 13:51:09 Restore" at bounding box center [312, 254] width 239 height 52
click at [409, 197] on span "Restore" at bounding box center [403, 197] width 30 height 16
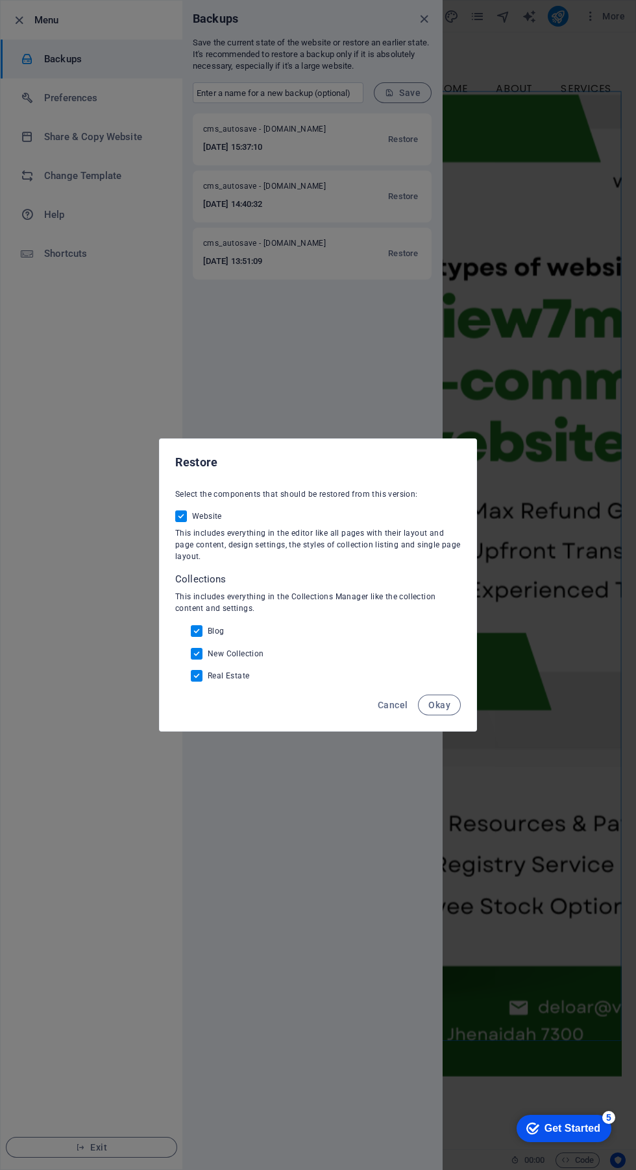
click at [200, 634] on input "Blog" at bounding box center [199, 631] width 17 height 12
checkbox input "false"
click at [200, 656] on input "New Collection" at bounding box center [199, 654] width 17 height 12
checkbox input "false"
click at [199, 679] on input "Real Estate" at bounding box center [199, 676] width 17 height 12
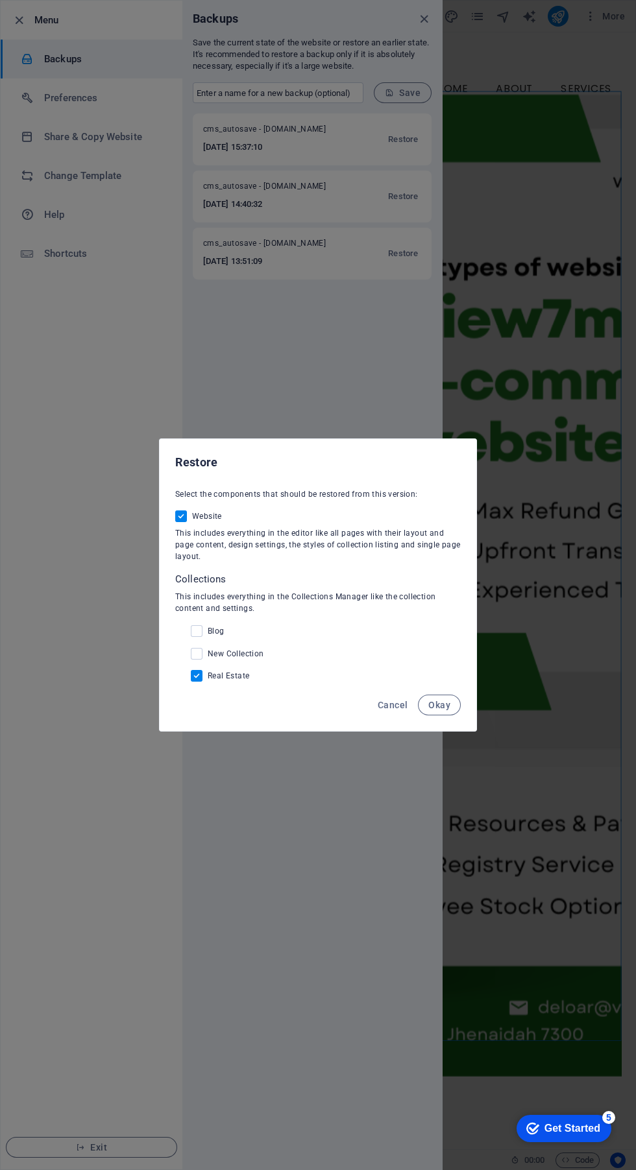
checkbox input "false"
click at [440, 708] on span "Okay" at bounding box center [439, 705] width 22 height 10
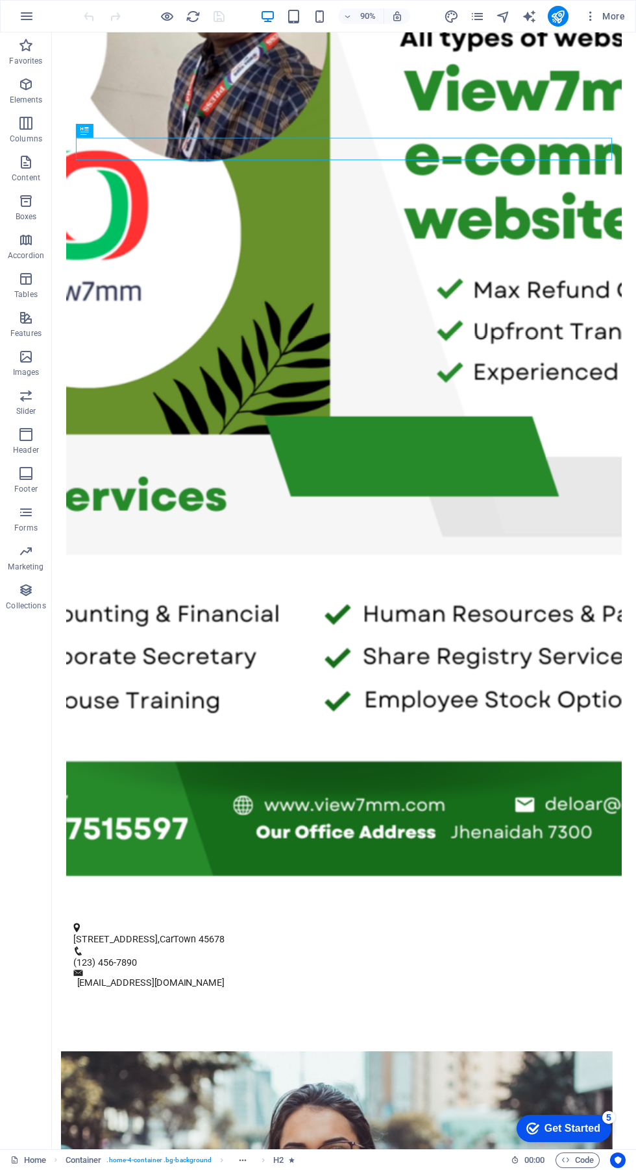
scroll to position [437, 0]
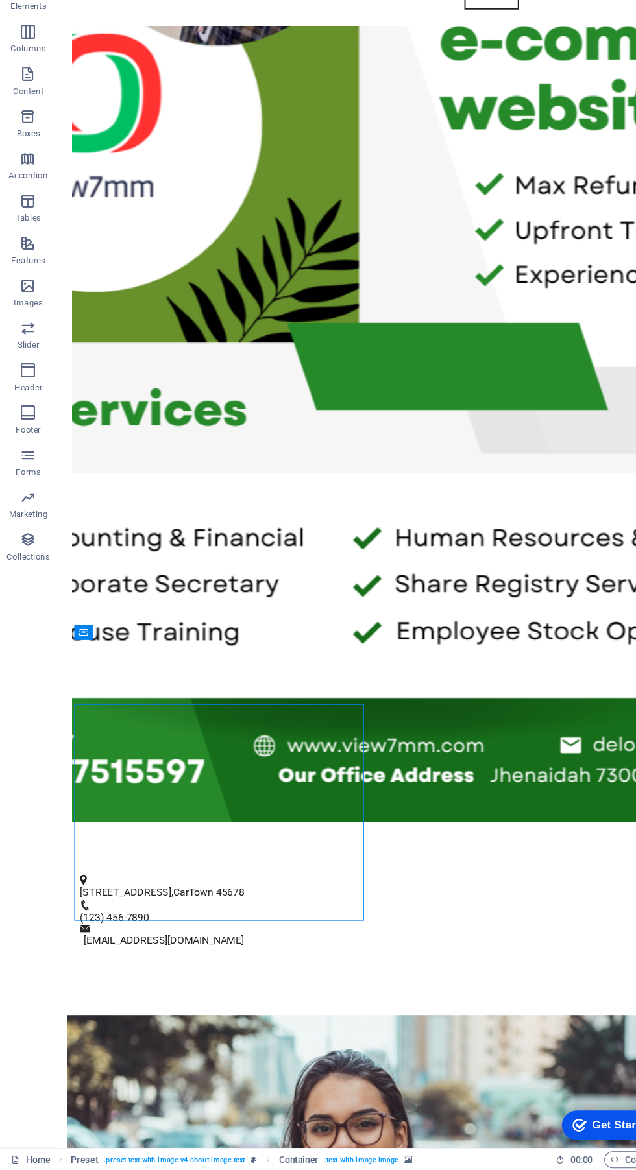
scroll to position [0, 0]
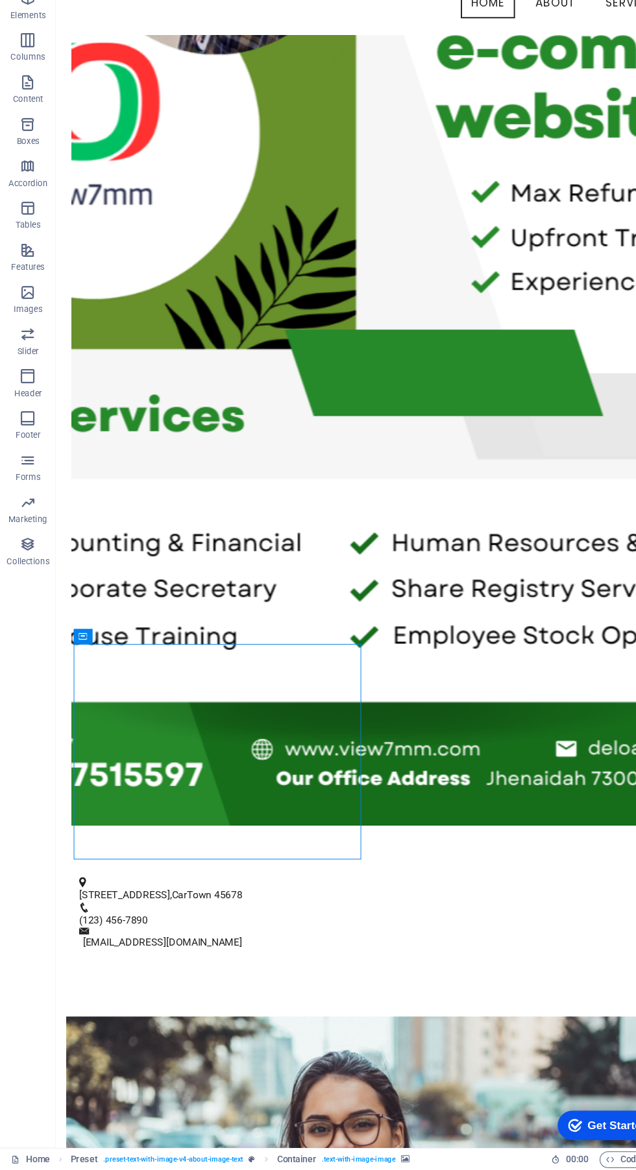
click at [83, 670] on div "Container" at bounding box center [77, 676] width 18 height 14
click at [144, 676] on icon at bounding box center [143, 675] width 9 height 12
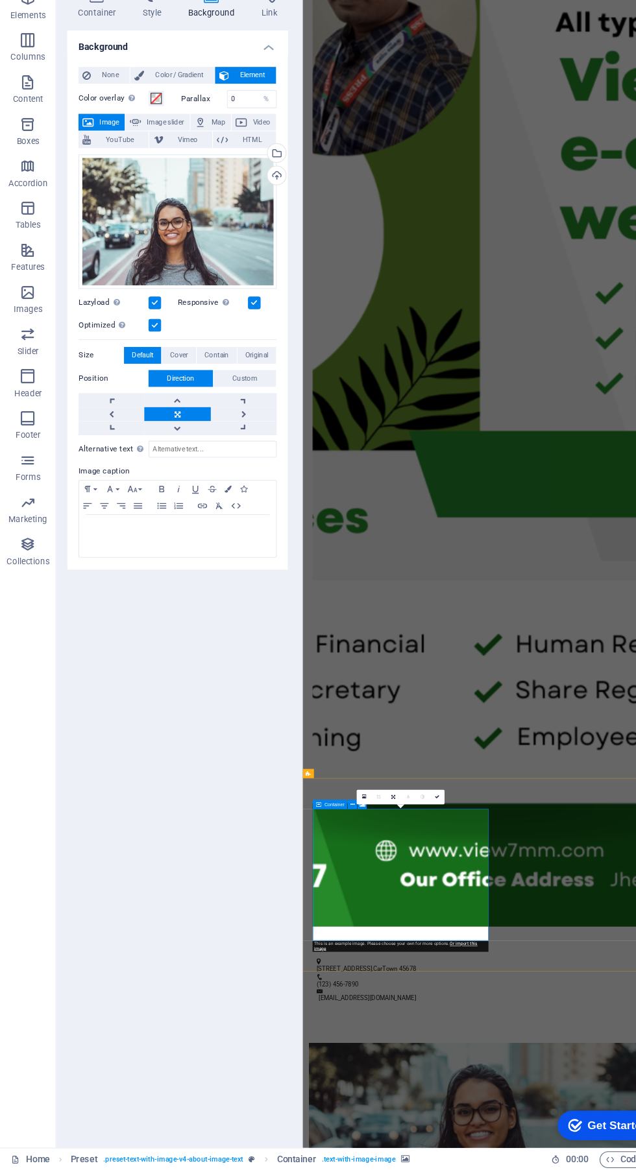
click at [260, 253] on div "Upload" at bounding box center [254, 249] width 19 height 19
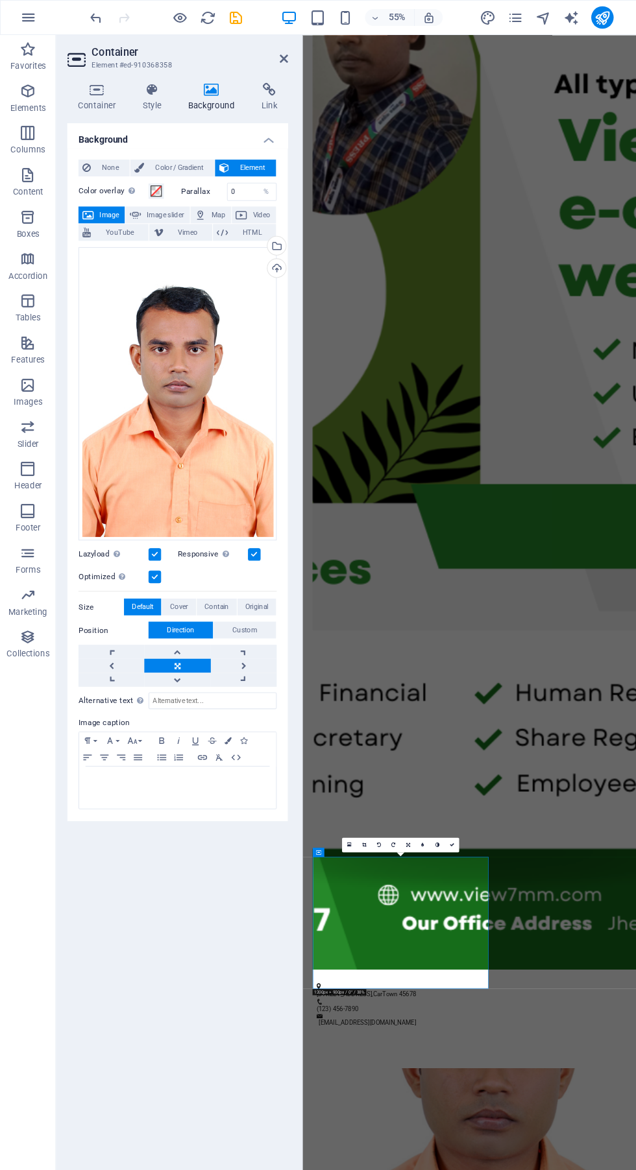
scroll to position [522, 0]
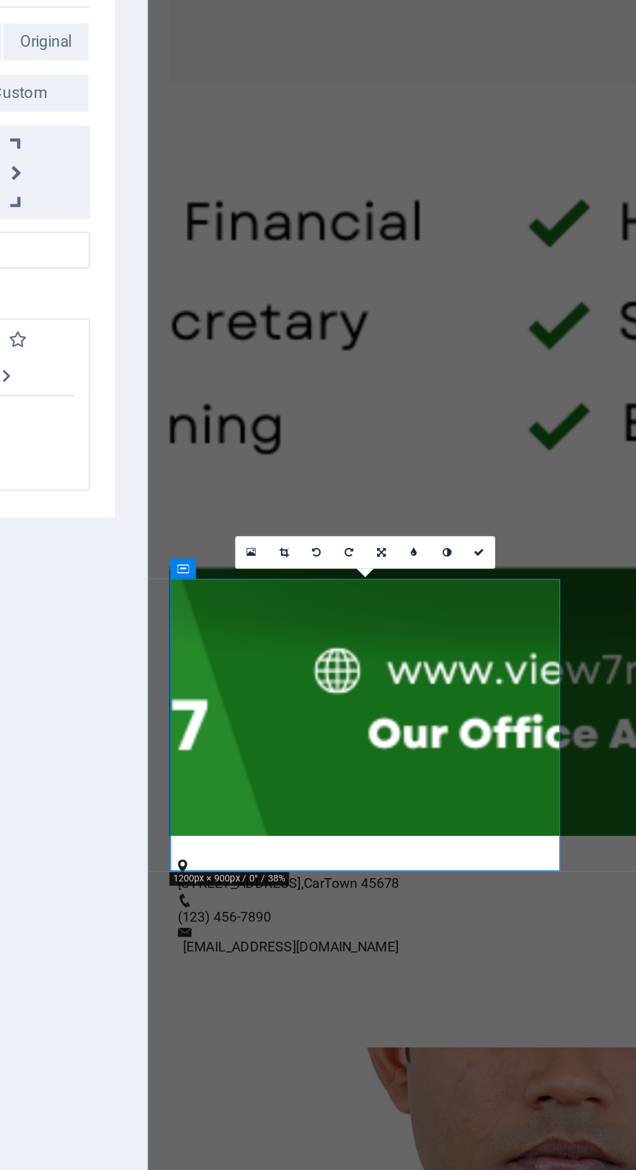
click at [338, 770] on link at bounding box center [337, 775] width 14 height 14
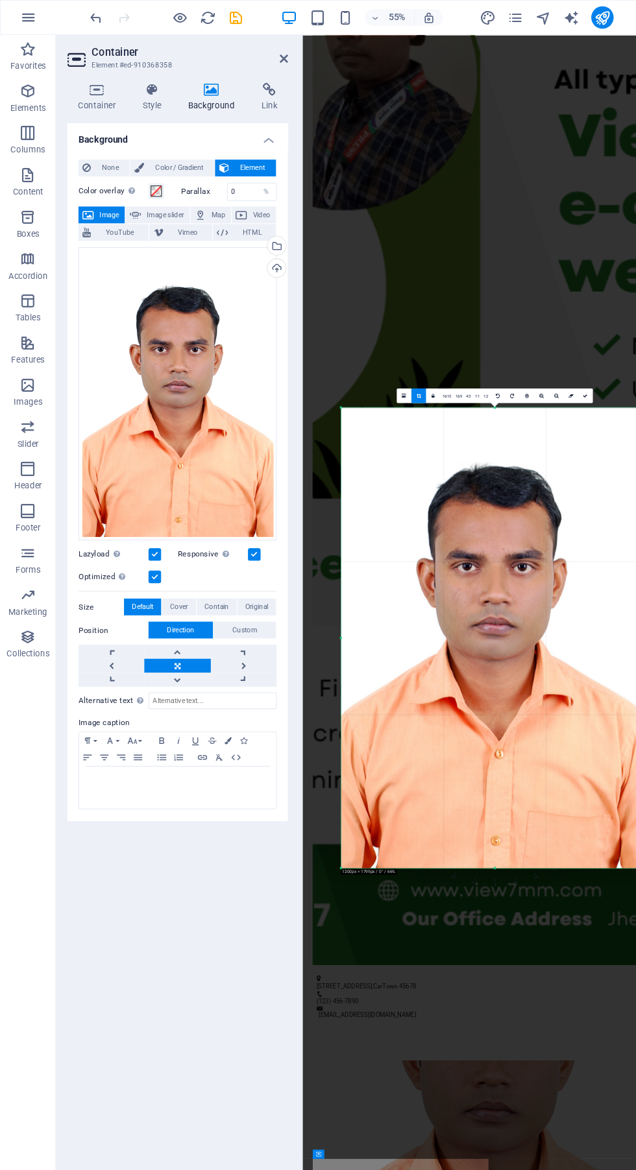
click at [262, 54] on icon at bounding box center [263, 54] width 8 height 10
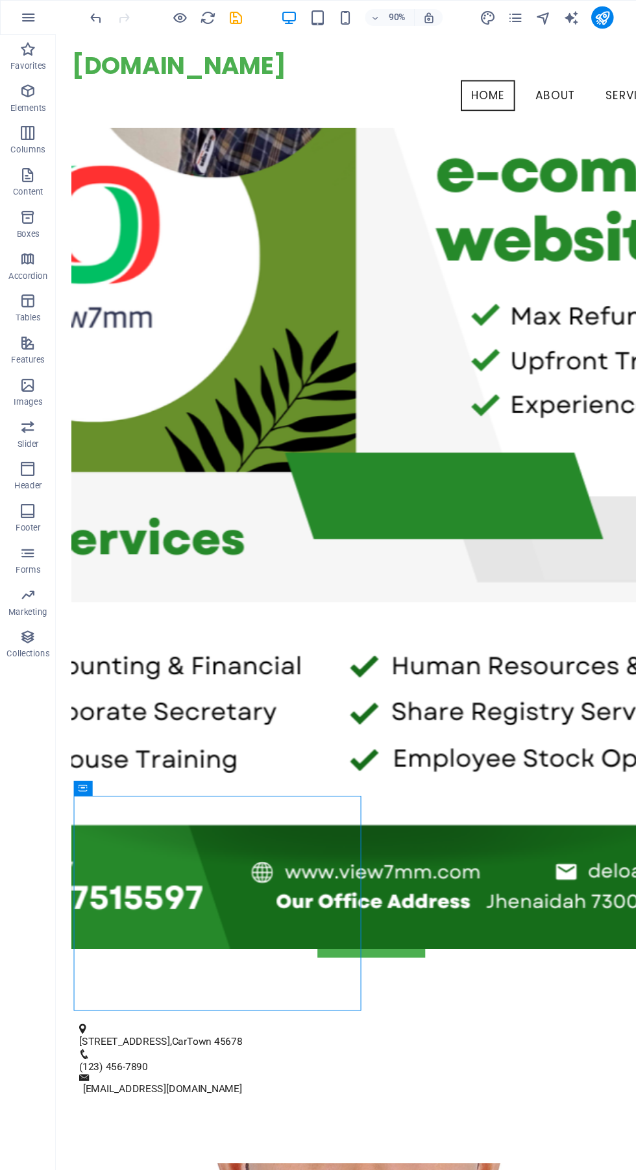
scroll to position [372, 0]
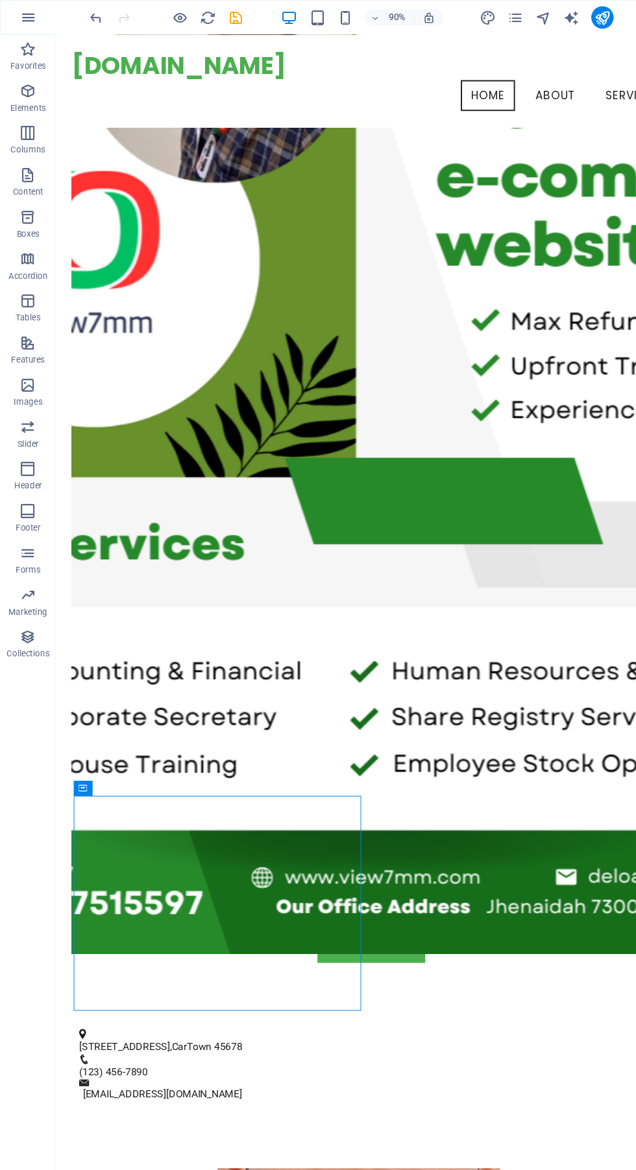
click at [73, 731] on icon at bounding box center [77, 730] width 8 height 14
click at [144, 730] on icon at bounding box center [143, 730] width 9 height 12
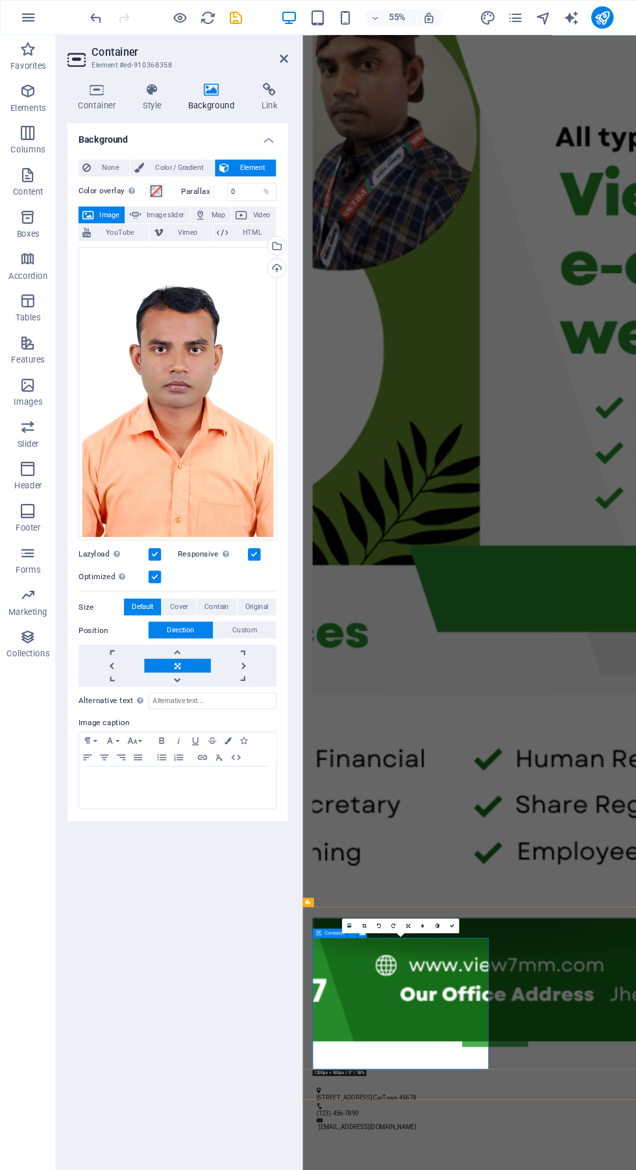
click at [80, 215] on icon at bounding box center [81, 216] width 8 height 16
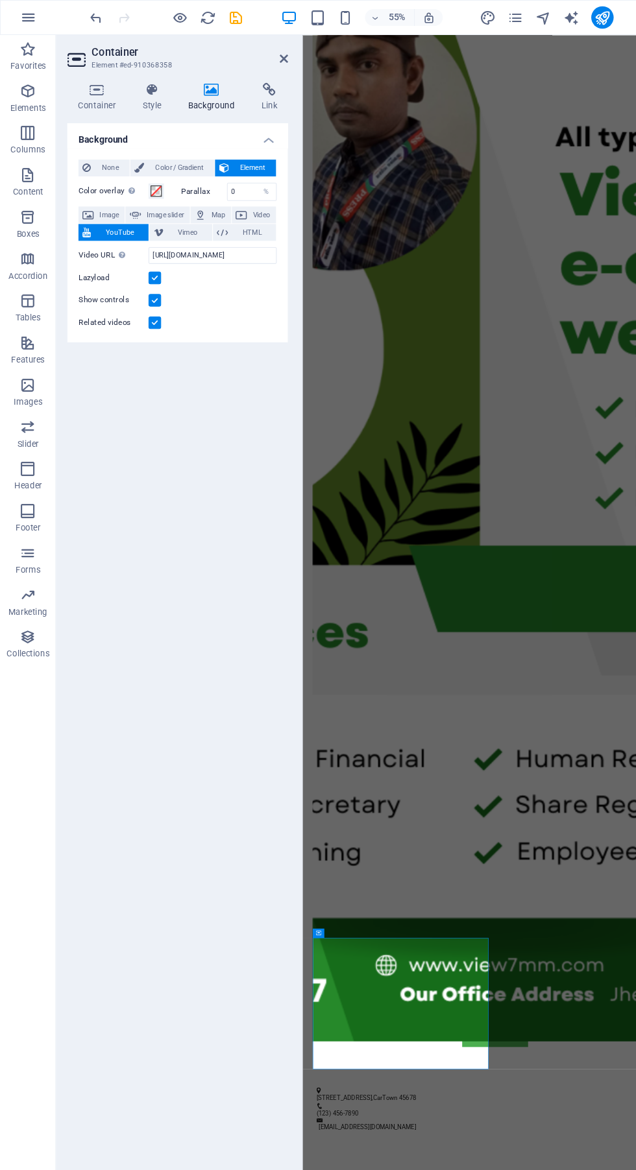
click at [112, 215] on span "YouTube" at bounding box center [110, 216] width 45 height 16
click at [147, 412] on div "Background None Color / Gradient Element Stretch background to full-width Color…" at bounding box center [164, 626] width 204 height 1025
click at [635, 1169] on figure at bounding box center [624, 804] width 613 height 1848
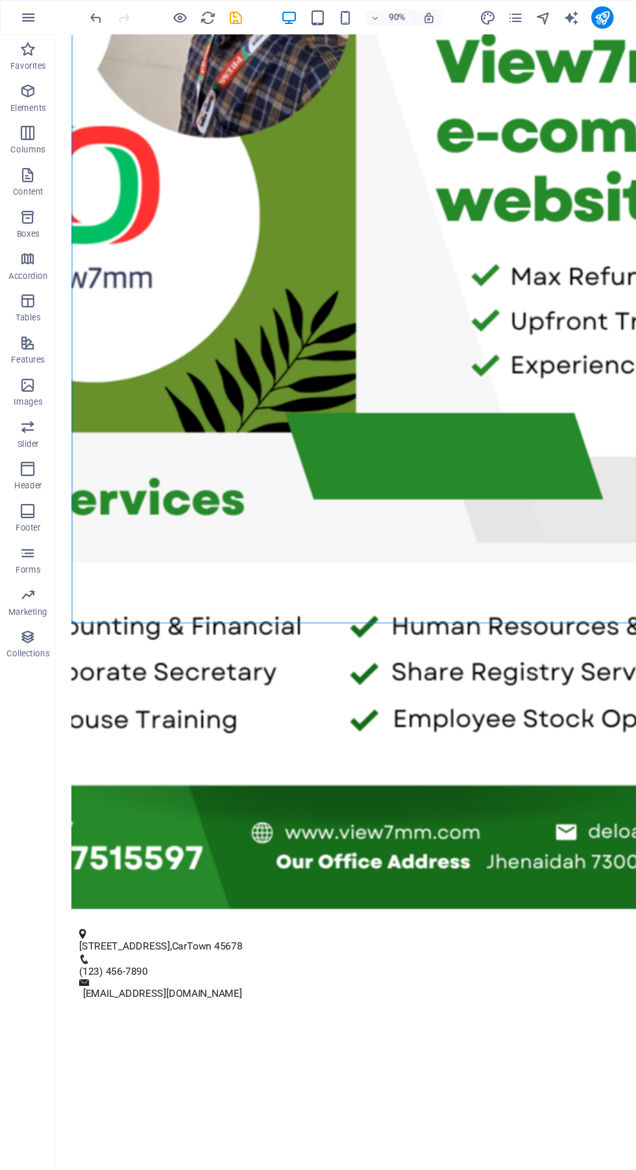
scroll to position [516, 0]
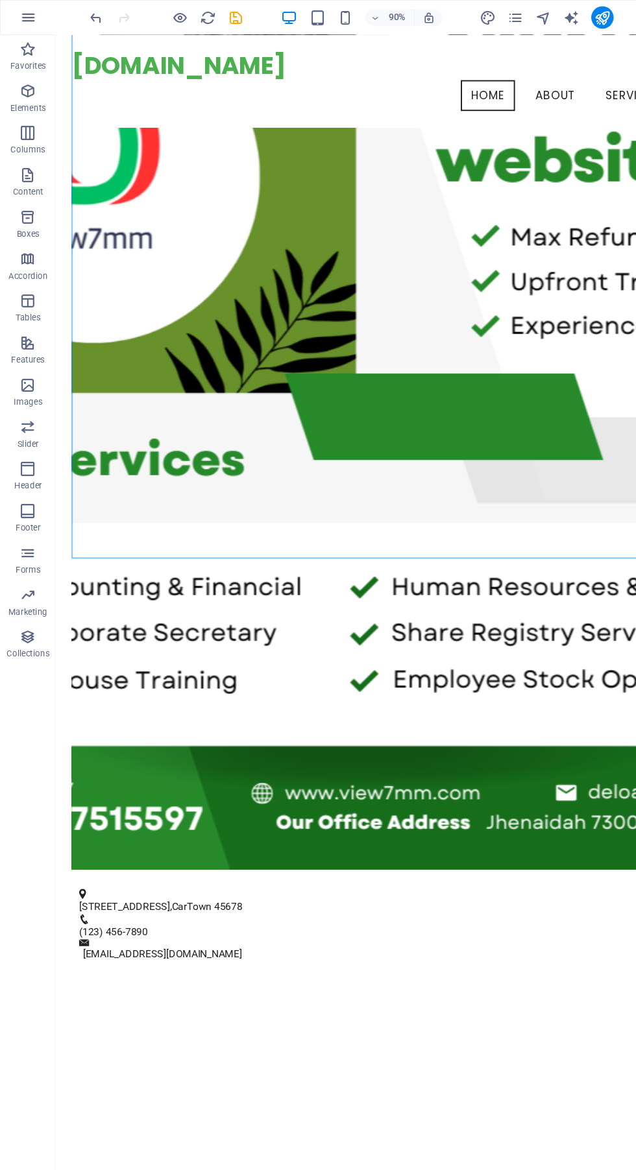
click at [235, 1057] on div at bounding box center [372, 1168] width 612 height 222
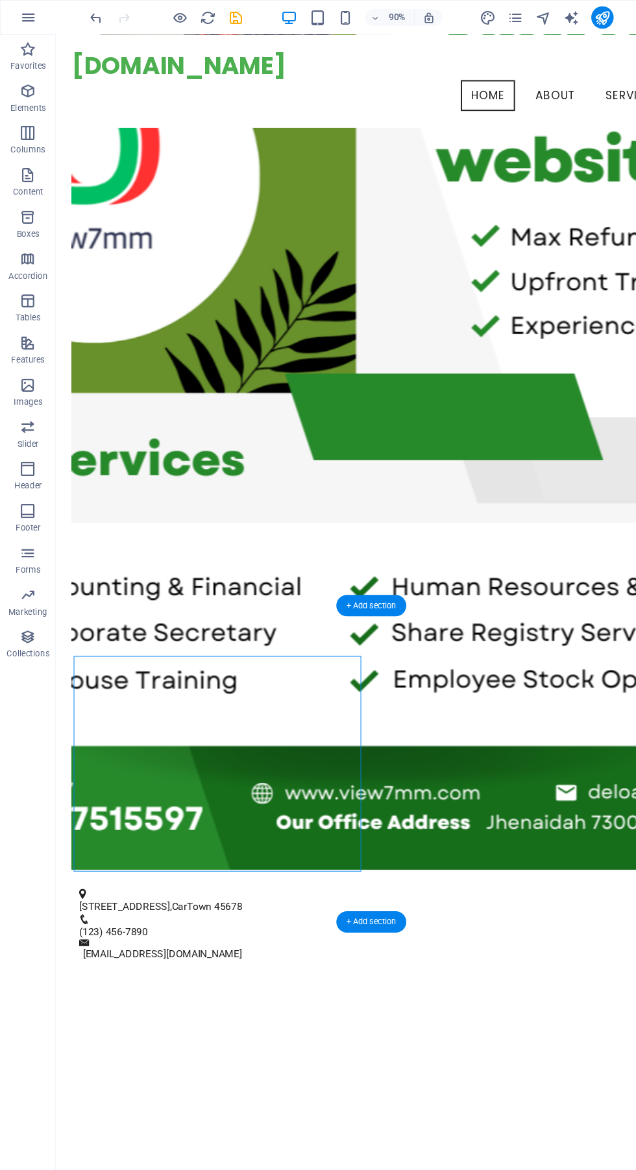
click at [171, 1057] on div at bounding box center [372, 1168] width 612 height 222
click at [373, 862] on div "+ Add section" at bounding box center [343, 854] width 65 height 20
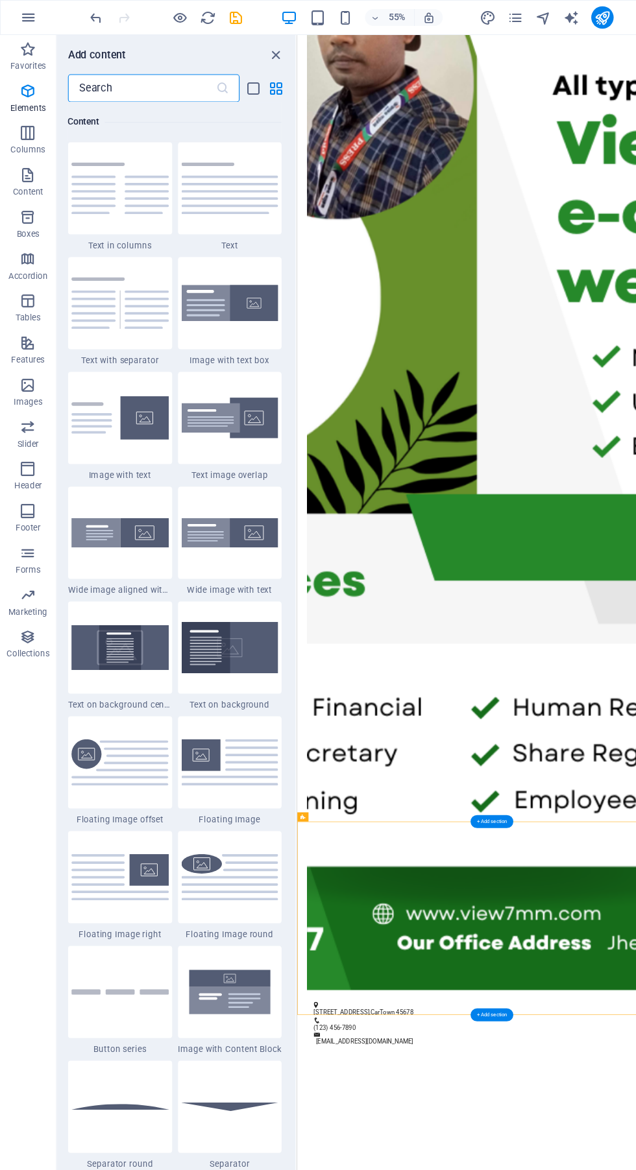
scroll to position [2269, 0]
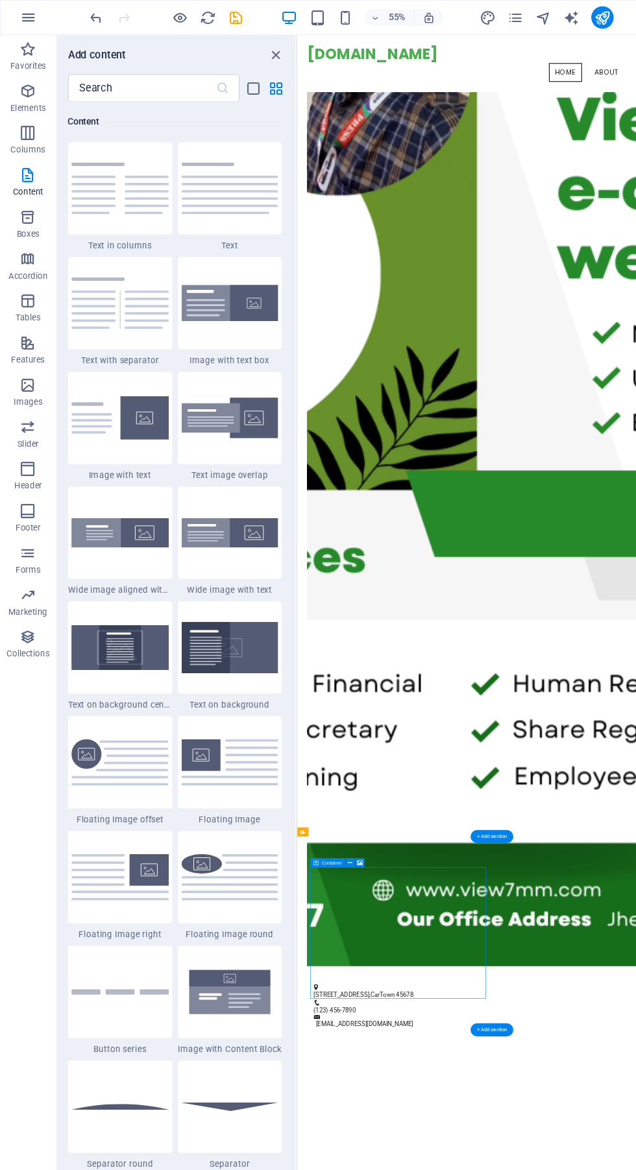
scroll to position [491, 0]
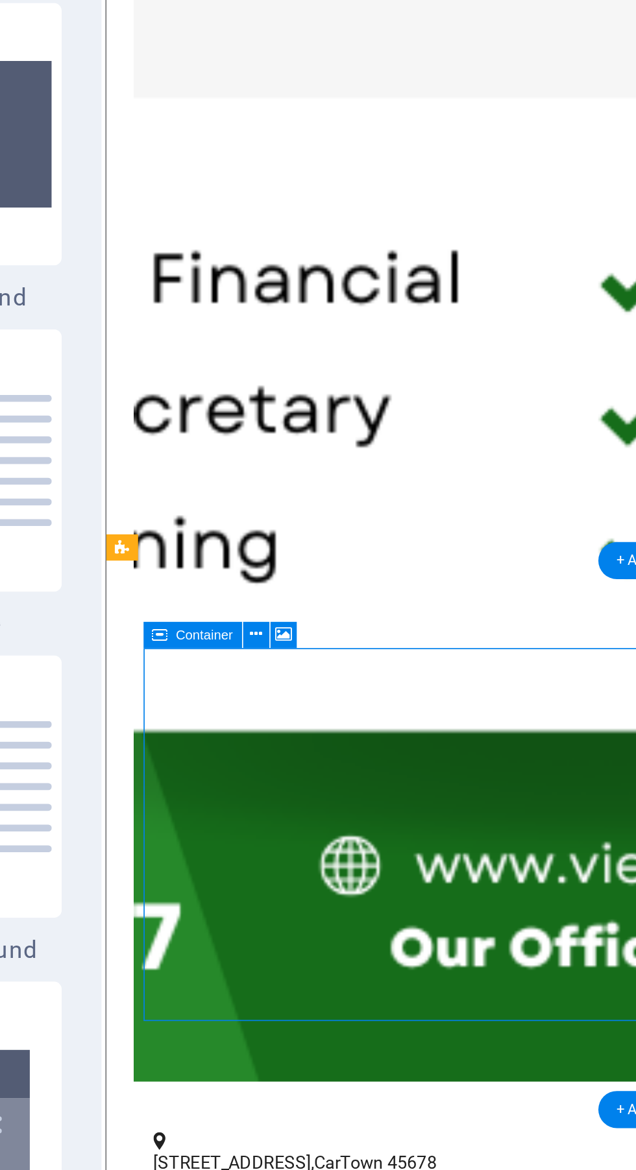
click at [333, 763] on icon at bounding box center [332, 763] width 5 height 8
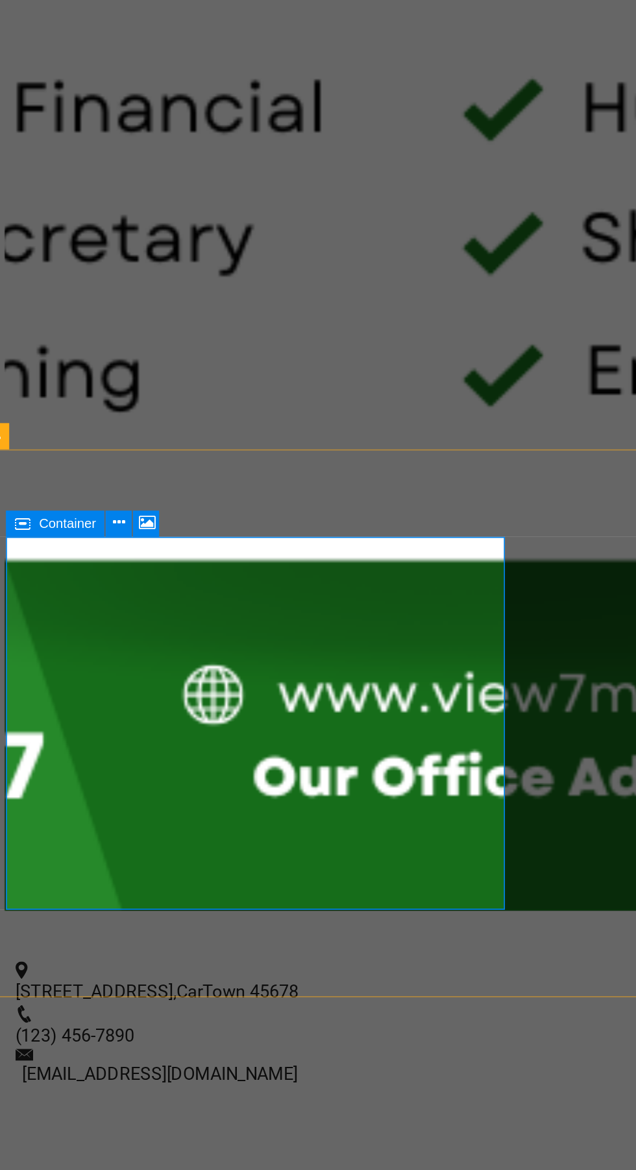
click at [334, 800] on icon at bounding box center [335, 799] width 5 height 8
click at [326, 796] on icon at bounding box center [326, 799] width 4 height 8
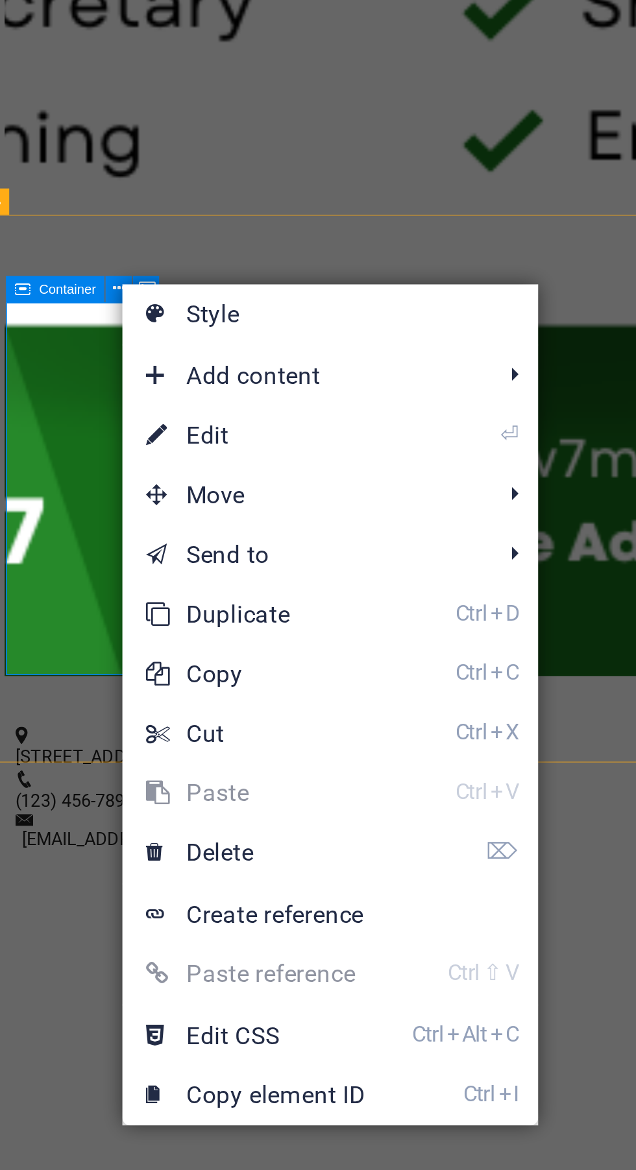
click at [30, 322] on div "Our Services" at bounding box center [300, 334] width 612 height 25
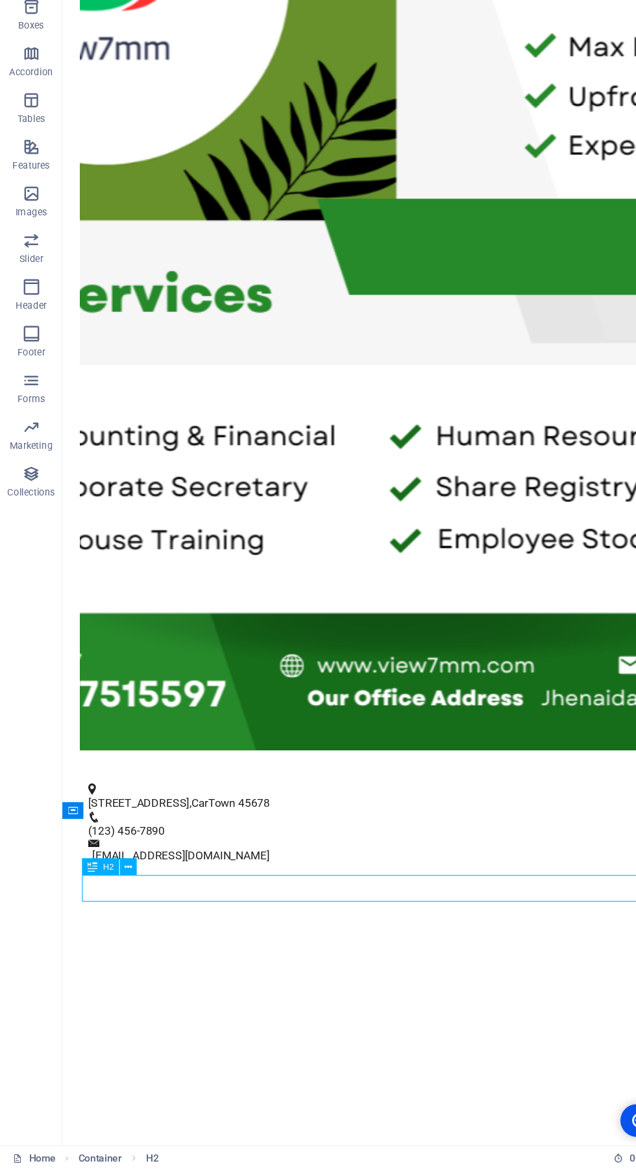
scroll to position [0, 0]
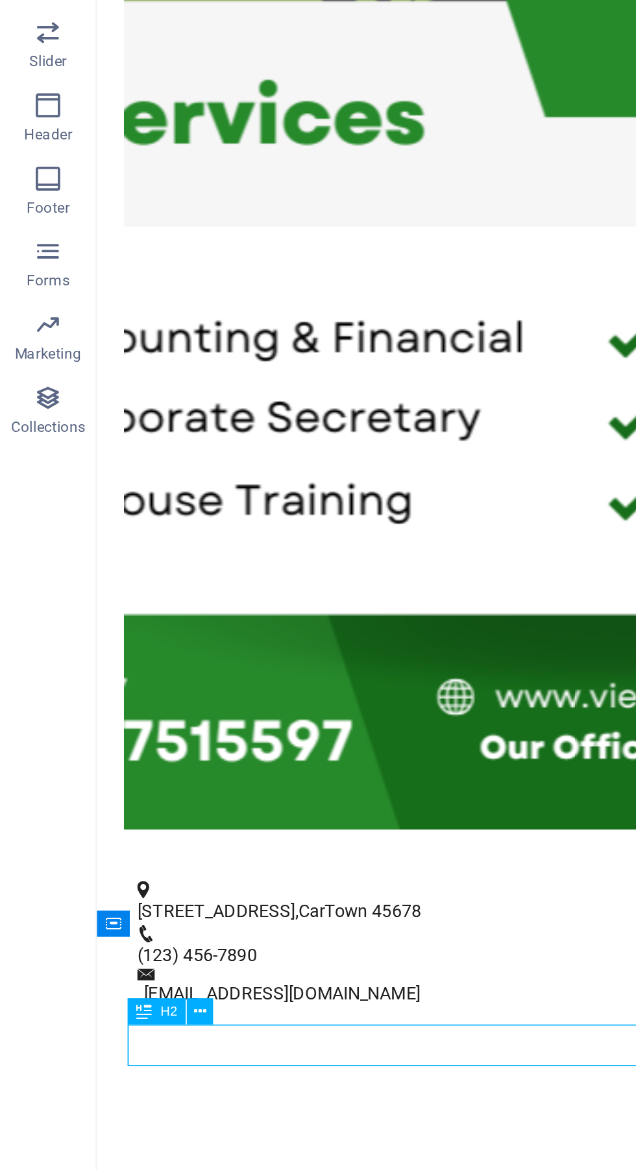
click at [273, 400] on div at bounding box center [413, 511] width 612 height 222
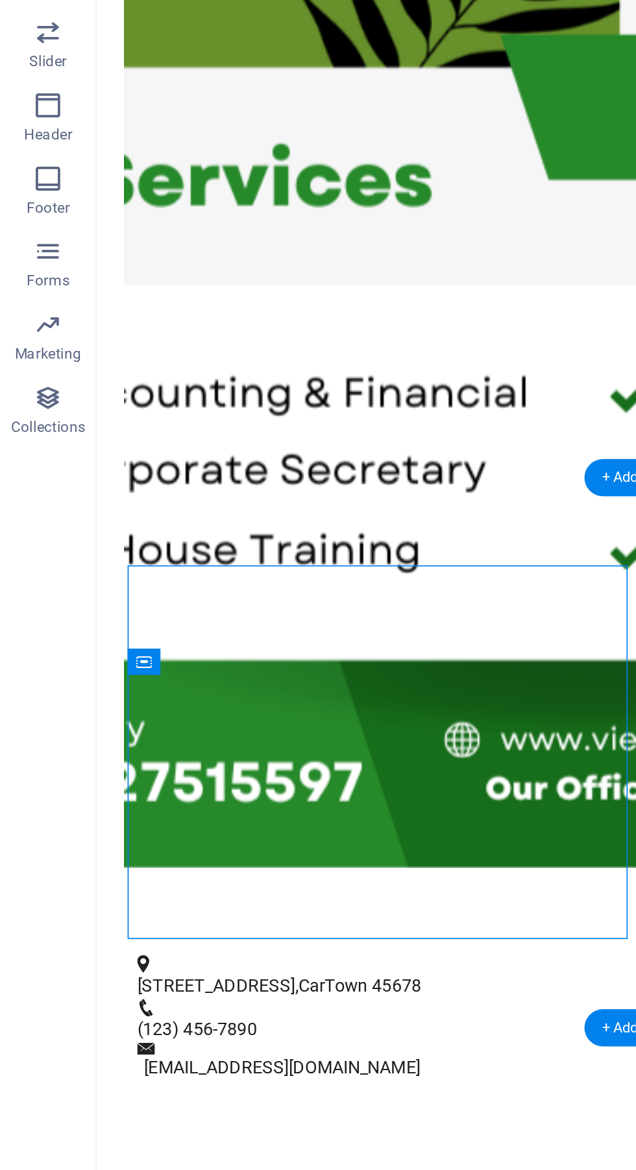
scroll to position [436, 0]
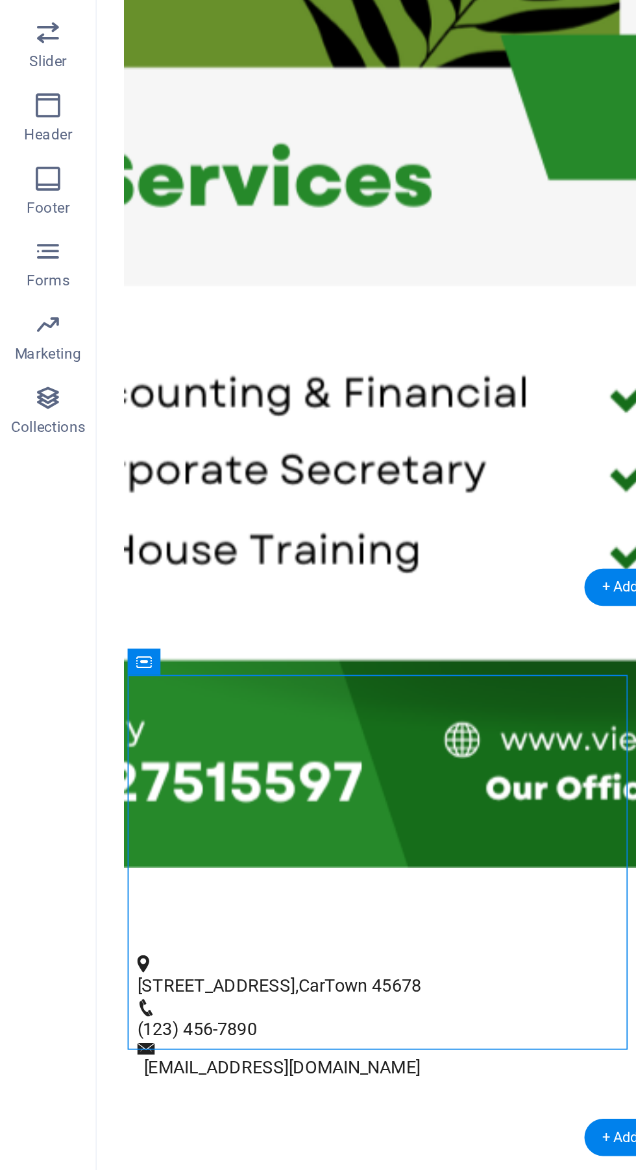
click at [119, 392] on div "Drop content here or Add elements Paste clipboard Who We Are At View7MM, we are…" at bounding box center [421, 686] width 649 height 588
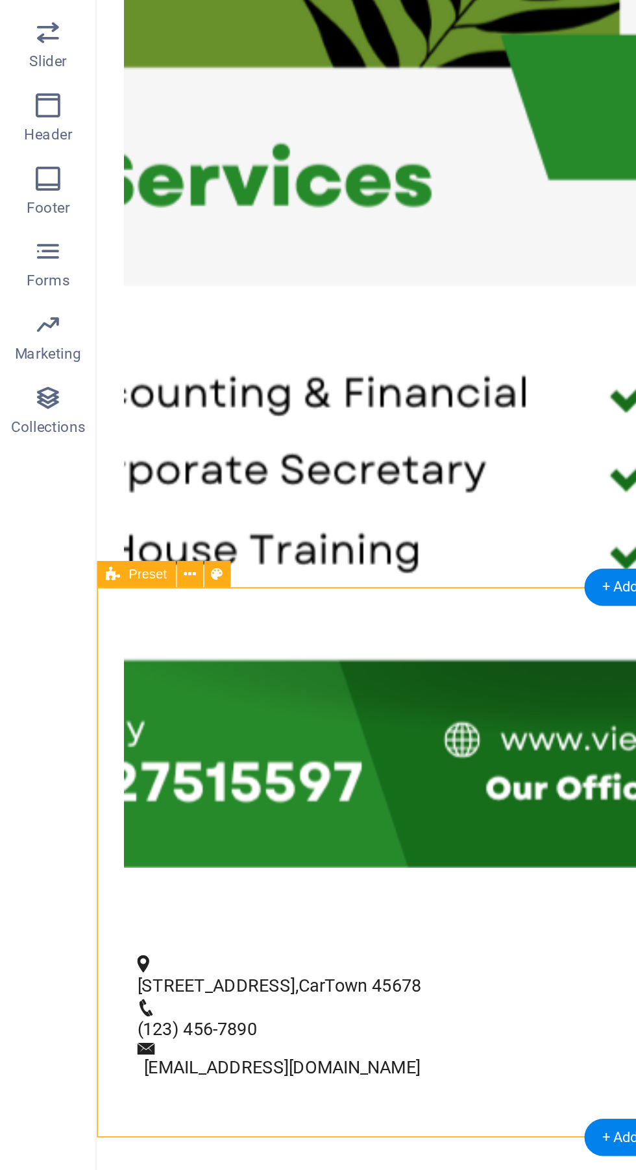
click at [101, 684] on icon at bounding box center [101, 684] width 6 height 12
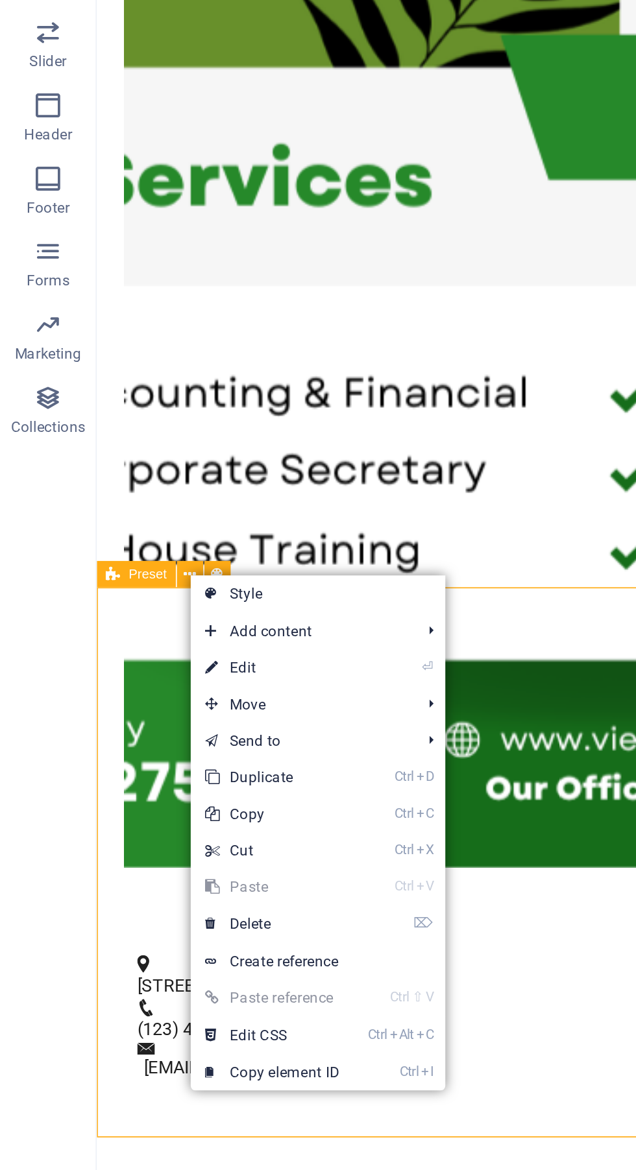
click at [353, 392] on div "Drop content here or Add elements Paste clipboard Who We Are At View7MM, we are…" at bounding box center [421, 686] width 649 height 588
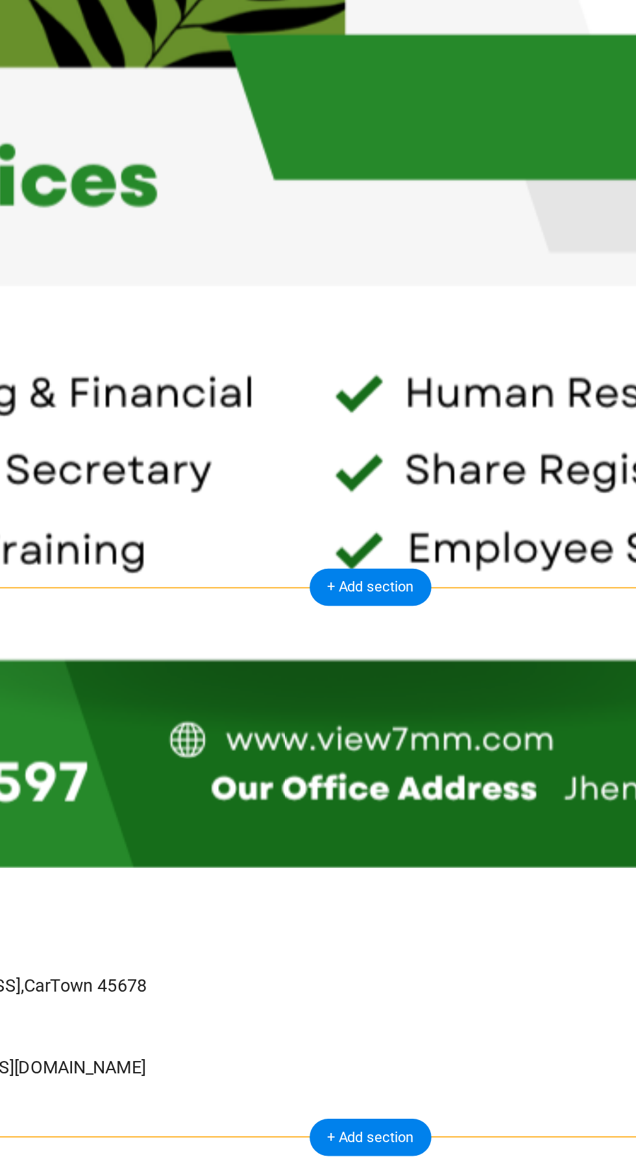
click at [69, 444] on div at bounding box center [139, 555] width 612 height 222
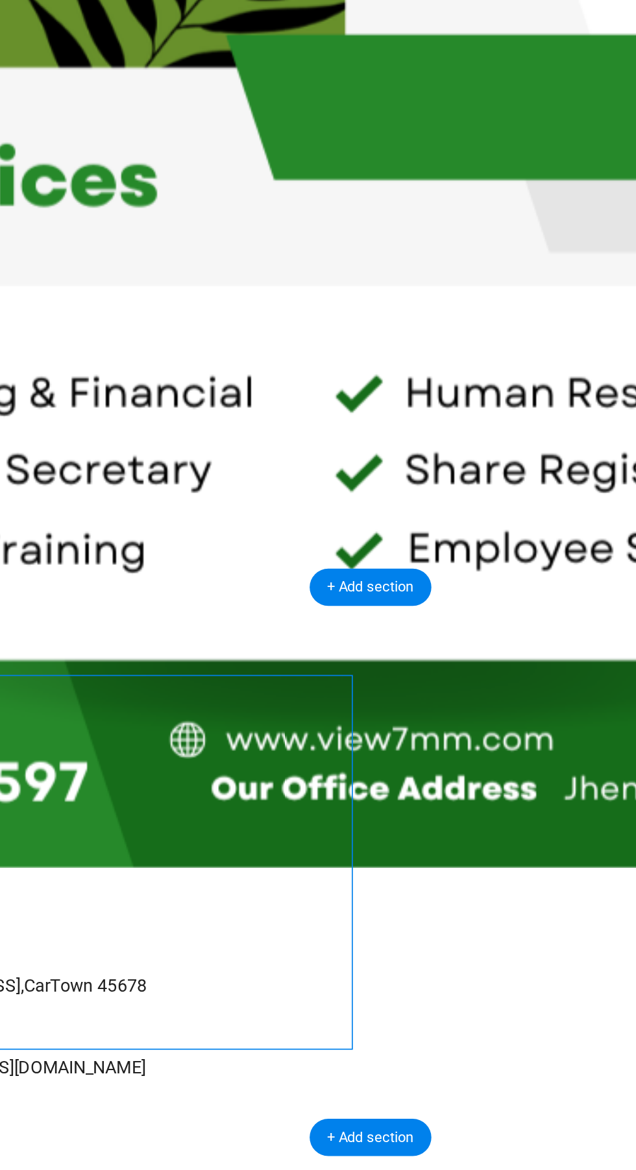
click at [95, 444] on div at bounding box center [139, 555] width 612 height 222
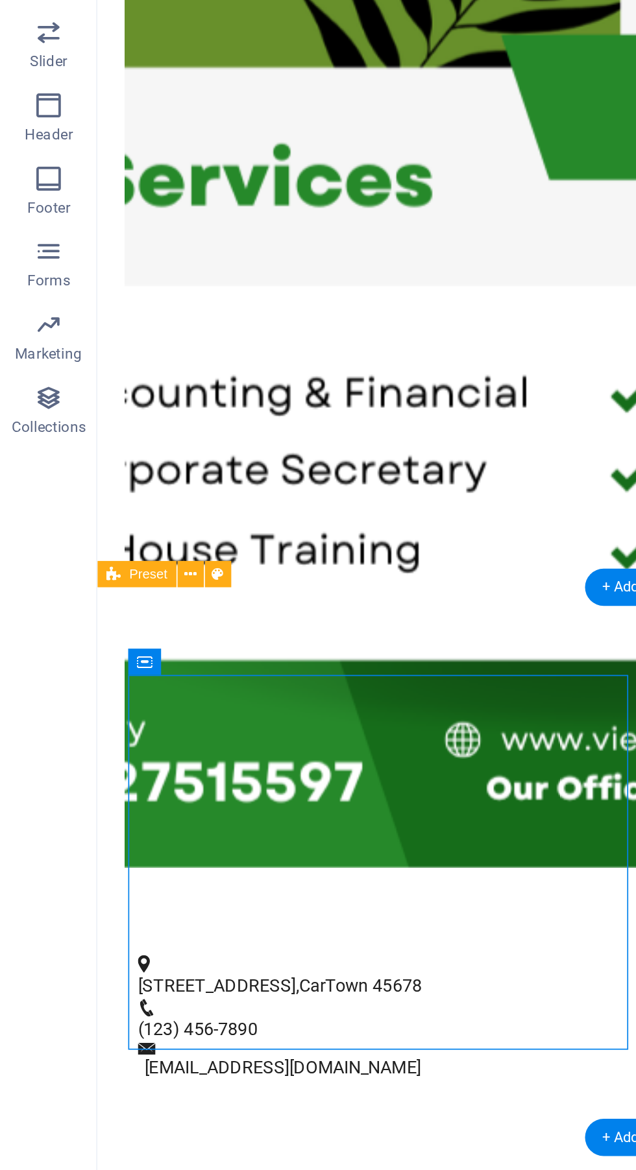
click at [133, 392] on div "Drop content here or Add elements Paste clipboard Who We Are At View7MM, we are…" at bounding box center [421, 686] width 649 height 588
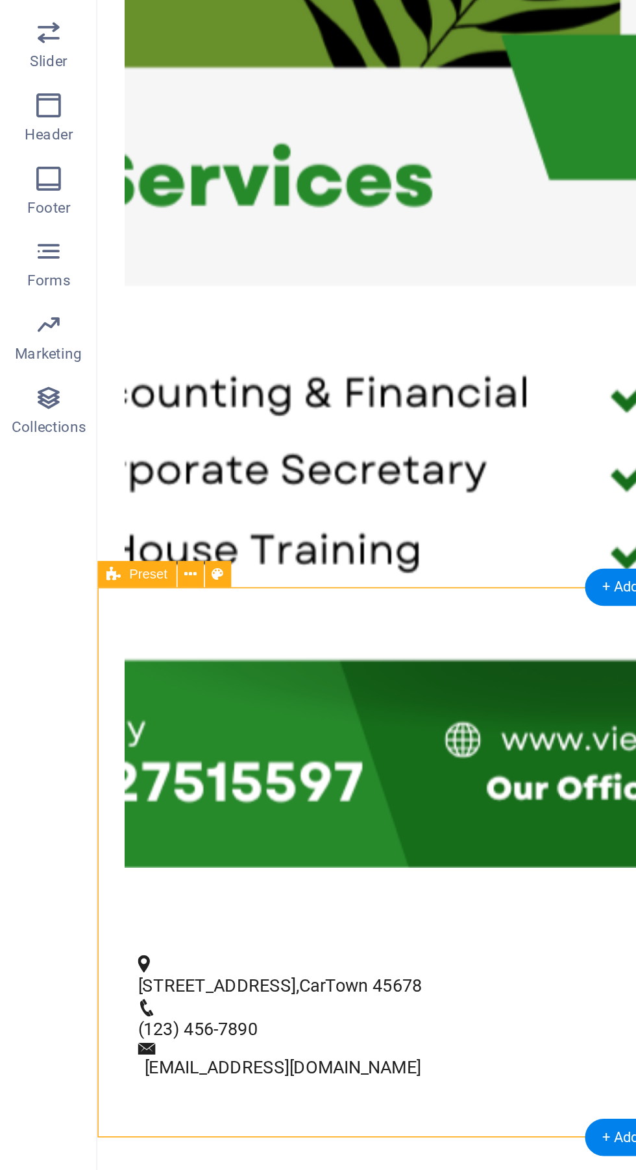
click at [115, 682] on icon at bounding box center [116, 684] width 6 height 12
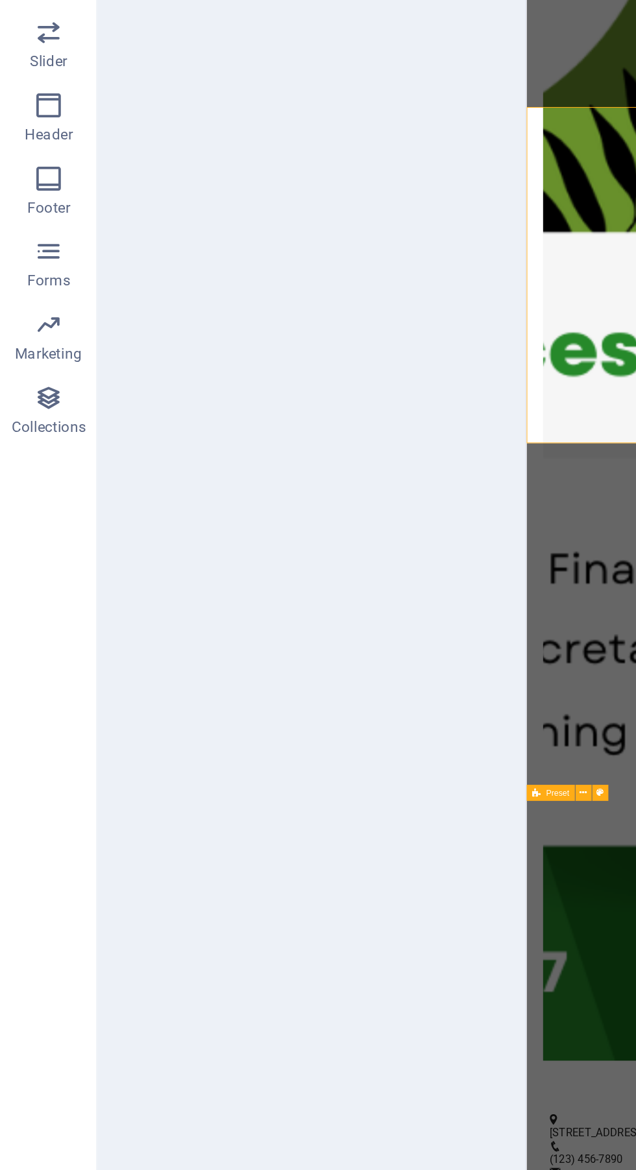
select select "rem"
select select "px"
select select "preset-text-with-image-v4-about-image-text"
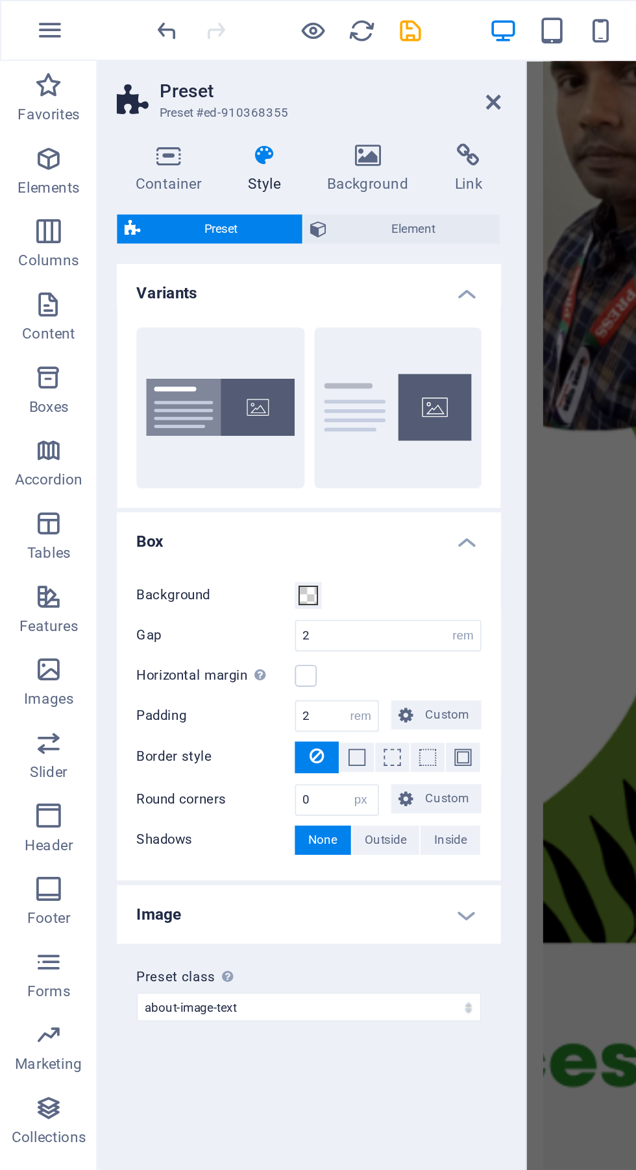
click at [186, 222] on button "Default" at bounding box center [211, 217] width 89 height 86
type input "0"
click at [199, 87] on icon at bounding box center [196, 83] width 63 height 13
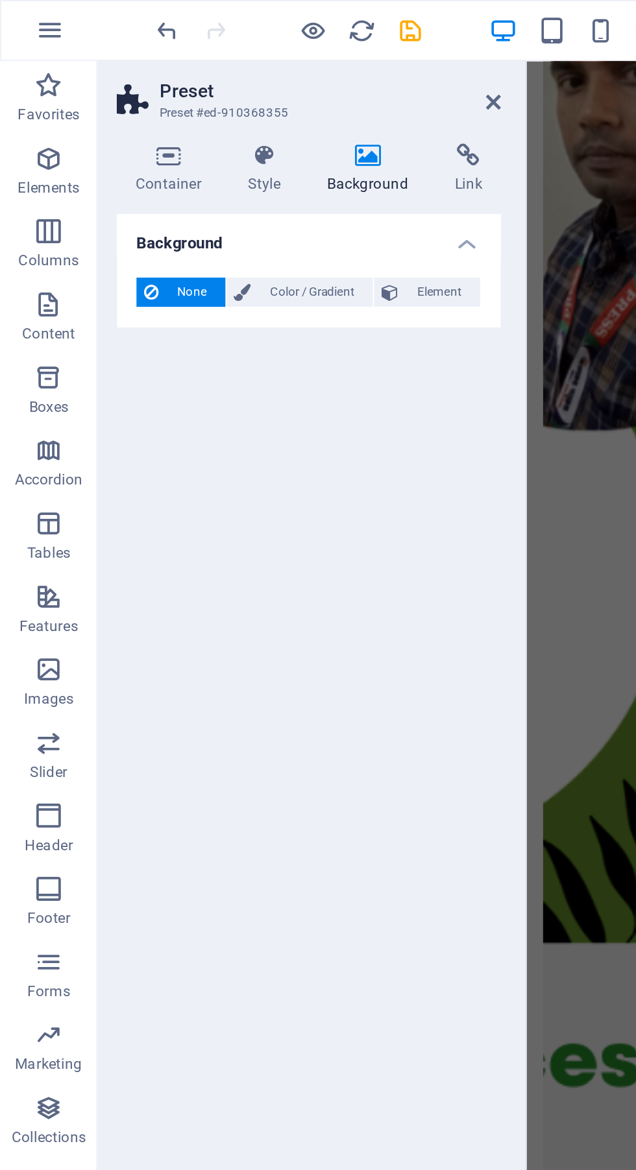
click at [200, 87] on icon at bounding box center [196, 83] width 63 height 13
click at [200, 88] on icon at bounding box center [196, 83] width 63 height 13
click at [263, 53] on icon at bounding box center [263, 54] width 8 height 10
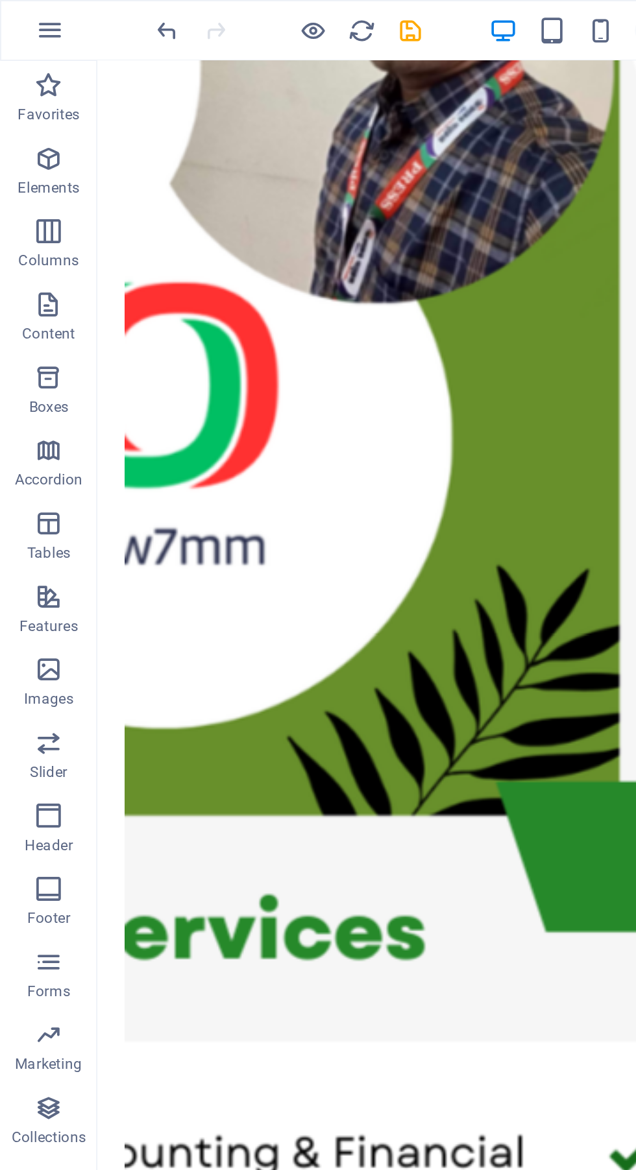
scroll to position [440, 0]
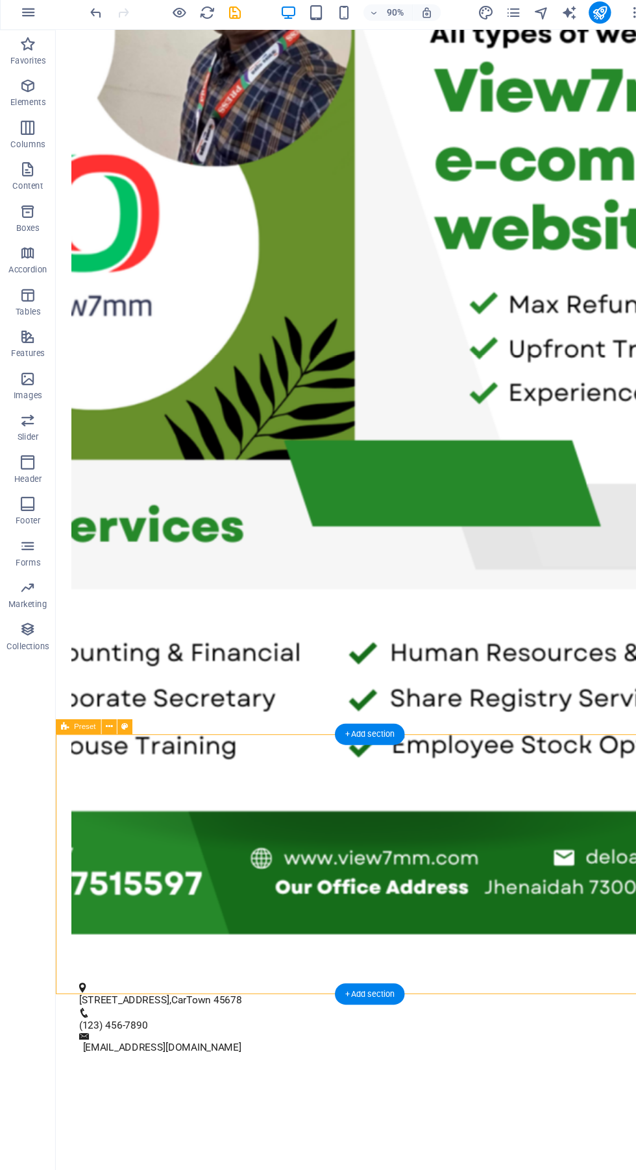
click at [121, 677] on button at bounding box center [116, 681] width 14 height 14
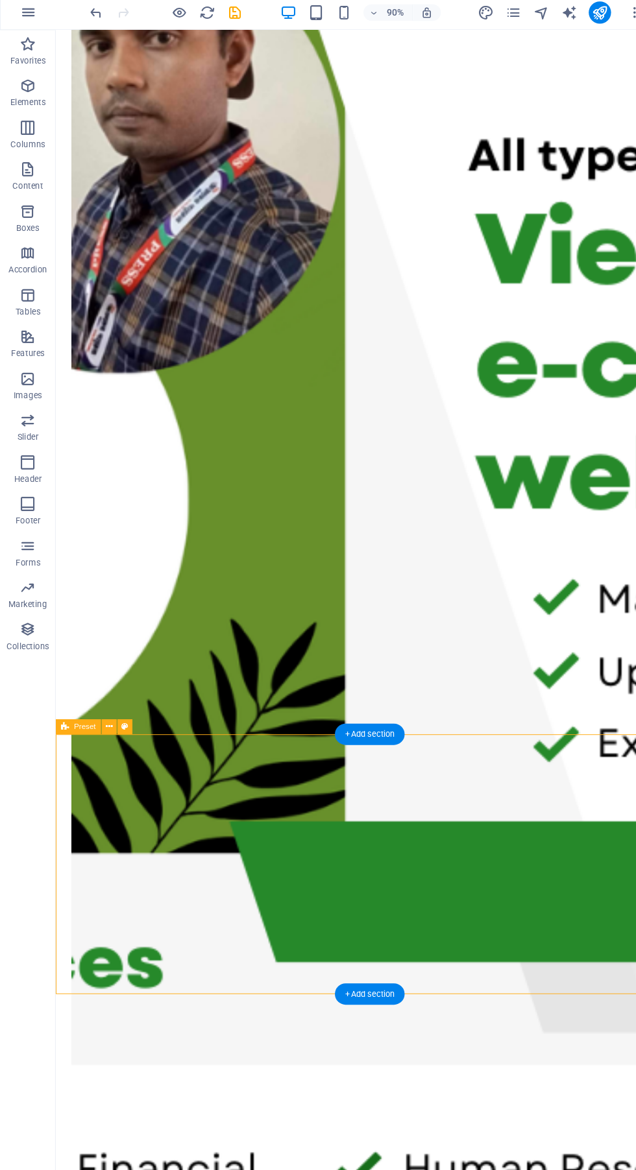
select select "rem"
select select "px"
select select "preset-text-with-image-v4-about-image-text"
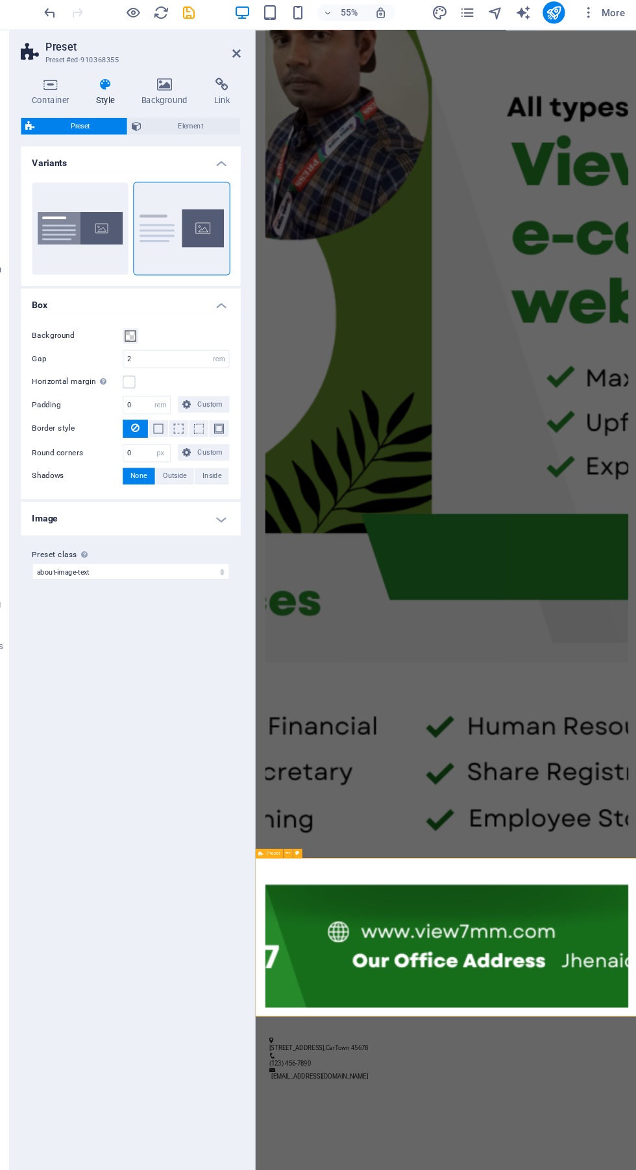
scroll to position [444, 0]
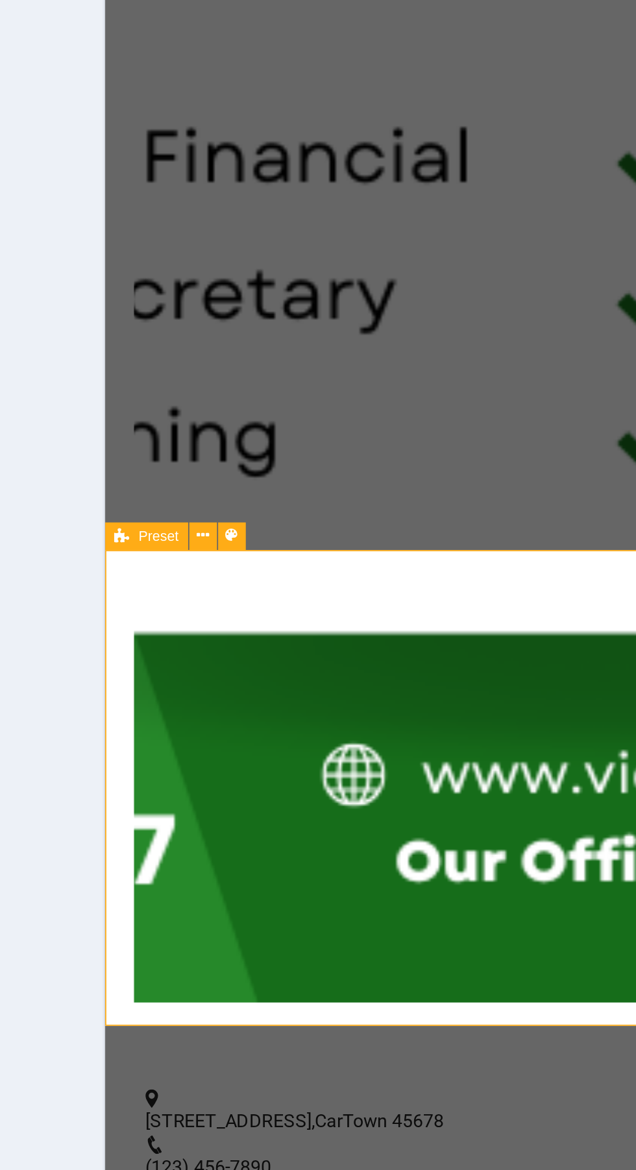
click at [312, 796] on icon at bounding box center [311, 796] width 4 height 8
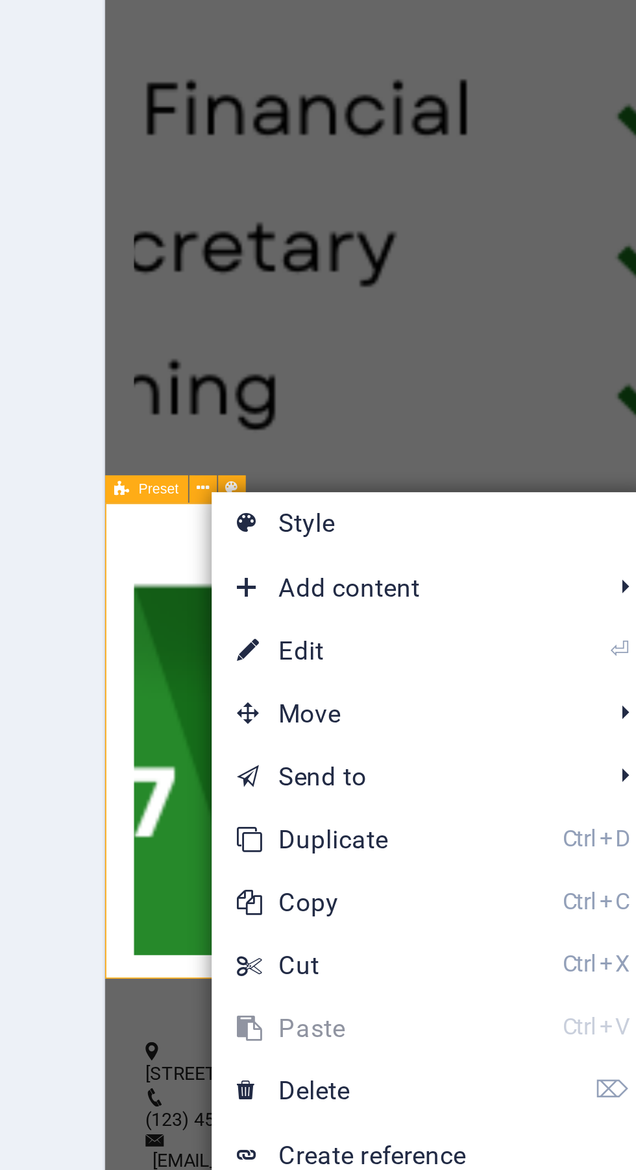
click at [260, 893] on div "Variants Boxed Default Box Background Gap 2 rem px % vh vw Horizontal margin On…" at bounding box center [164, 640] width 204 height 998
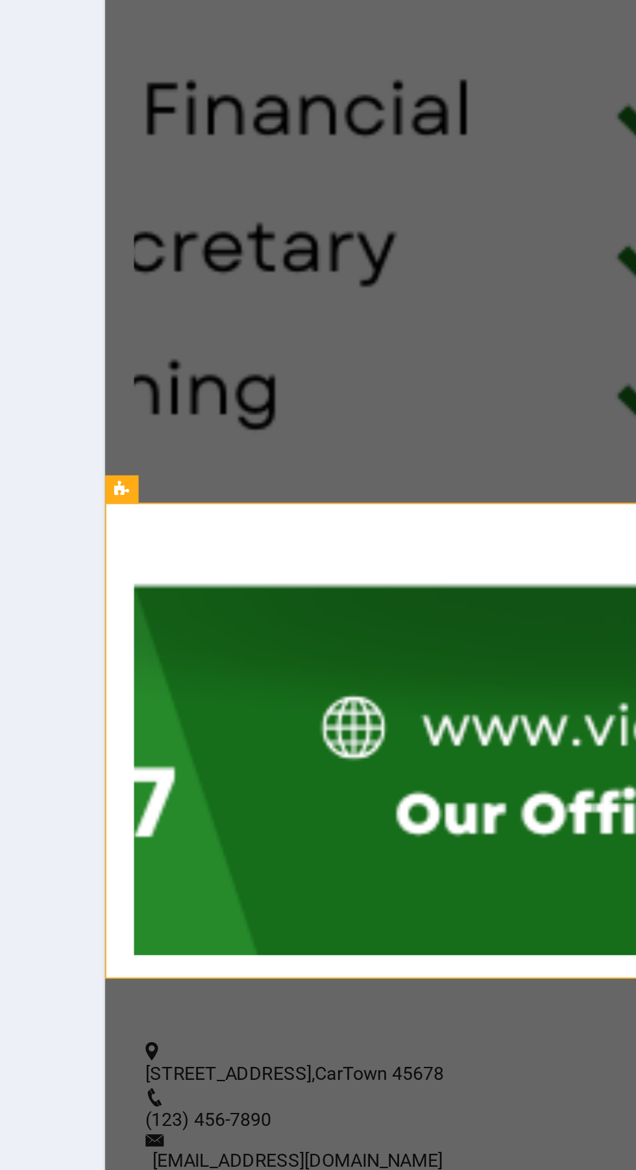
click at [420, 86] on span "Paste clipboard" at bounding box center [455, 95] width 71 height 18
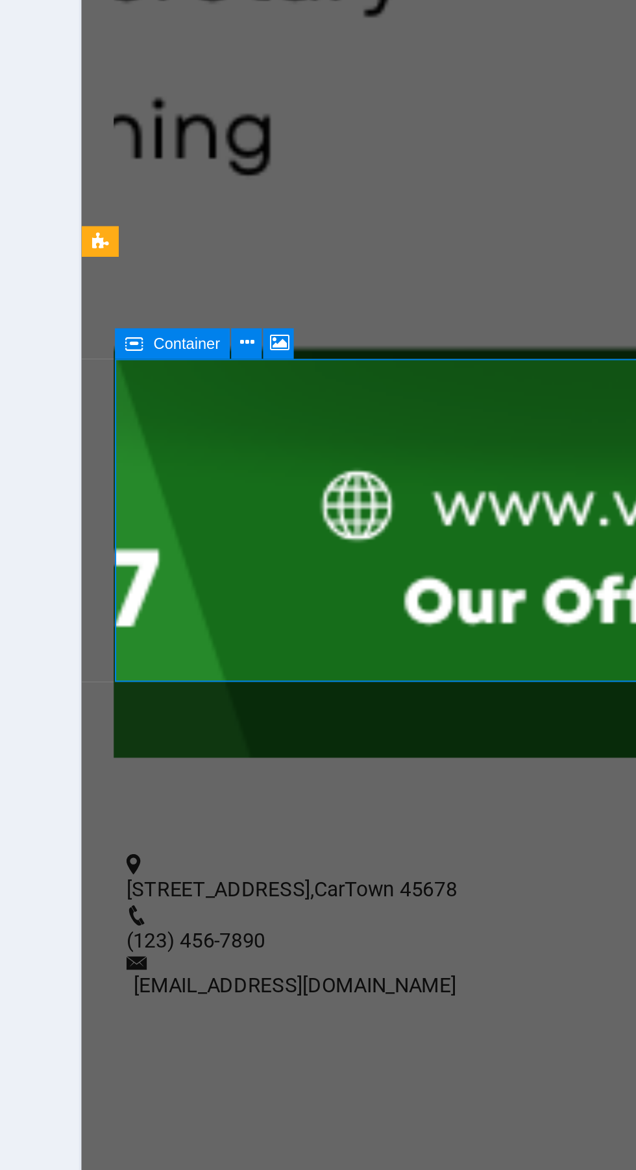
click at [336, 825] on icon at bounding box center [335, 825] width 5 height 8
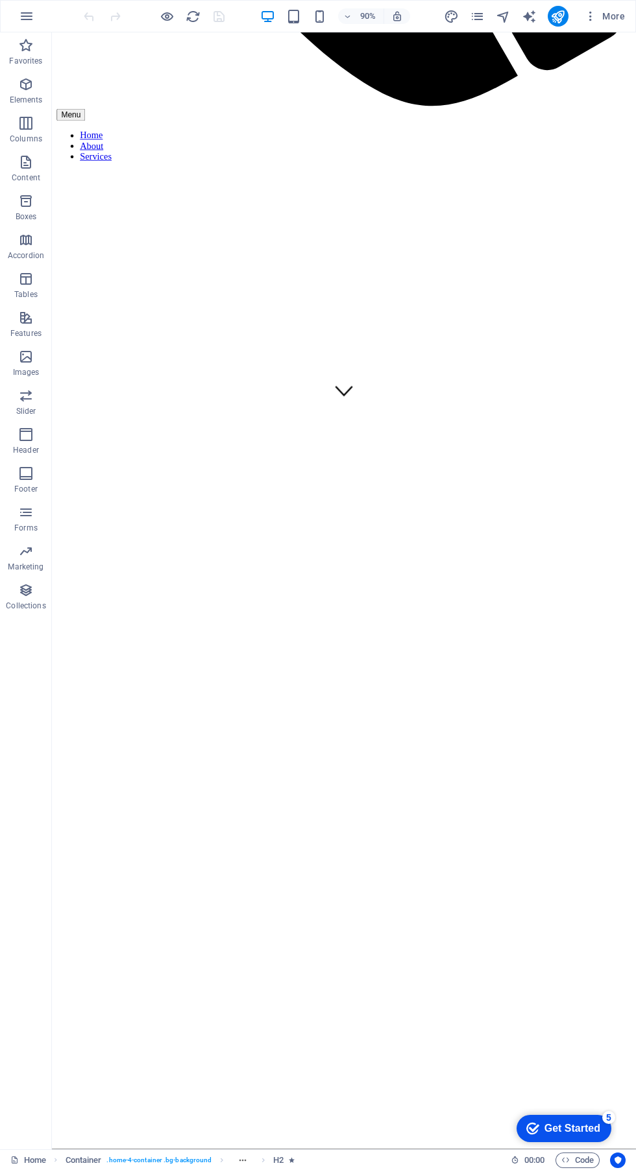
scroll to position [826, 0]
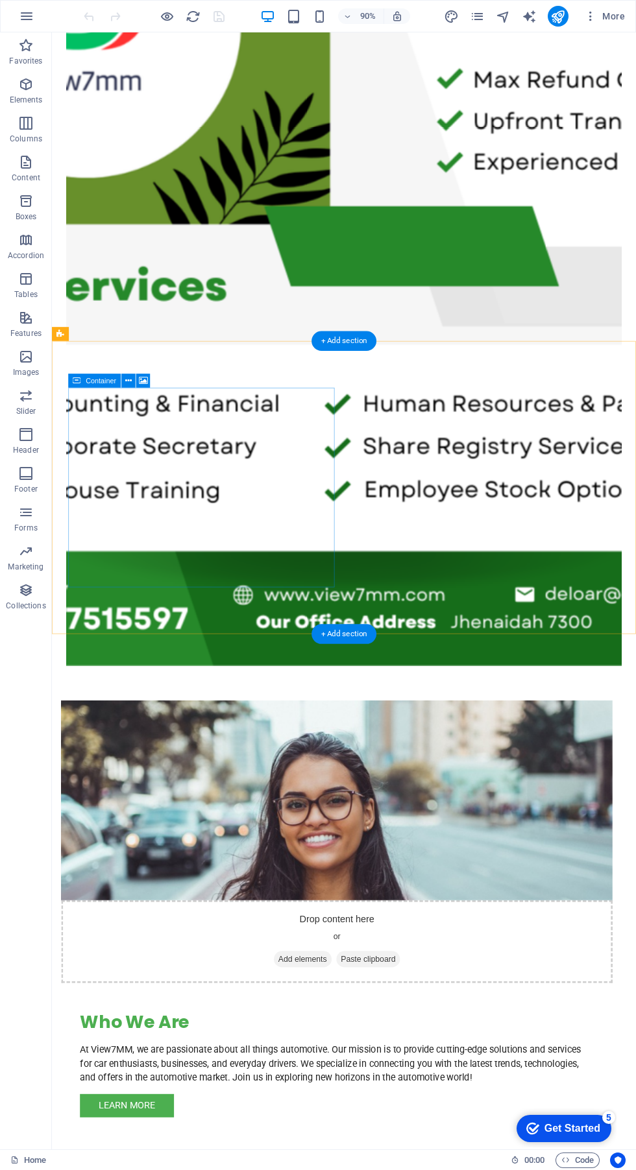
click at [190, 775] on figure at bounding box center [368, 886] width 612 height 222
click at [77, 381] on icon at bounding box center [77, 381] width 8 height 14
click at [147, 379] on icon at bounding box center [143, 381] width 9 height 12
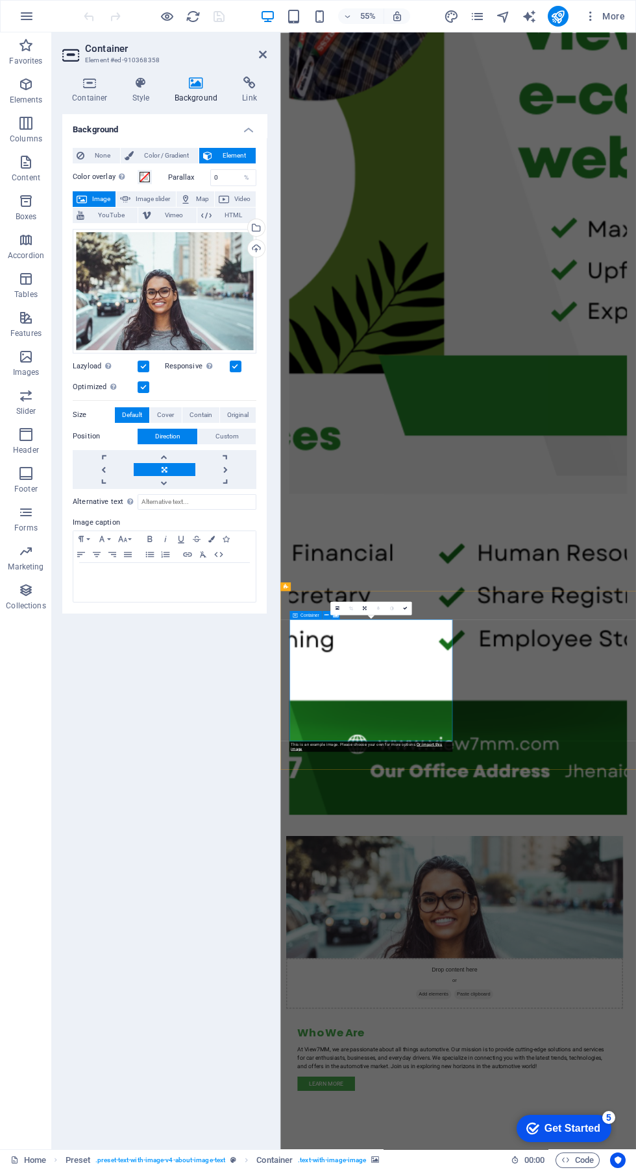
click at [249, 250] on div "Upload" at bounding box center [254, 249] width 19 height 19
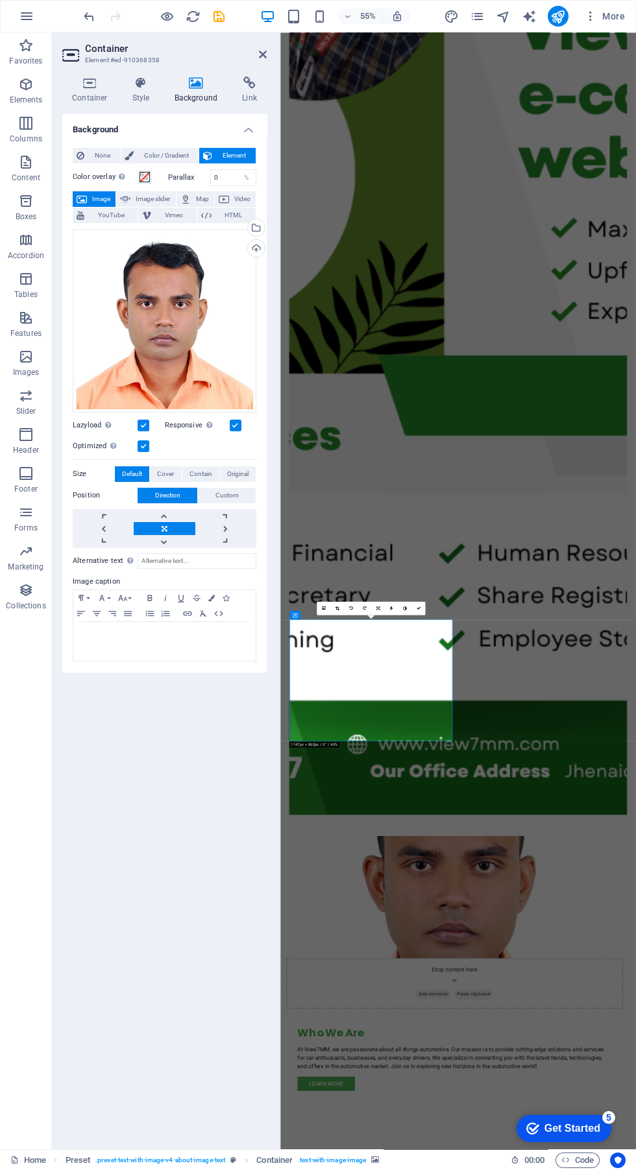
click at [206, 844] on div "Background None Color / Gradient Element Stretch background to full-width Color…" at bounding box center [164, 626] width 204 height 1025
click at [634, 584] on figure at bounding box center [602, 530] width 613 height 1848
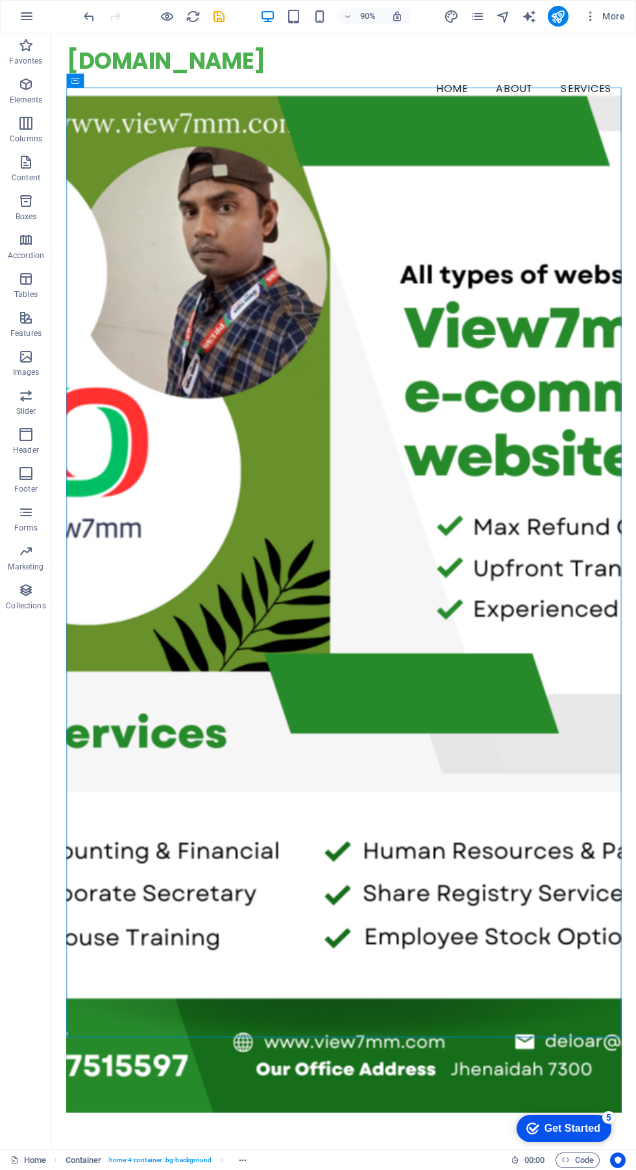
scroll to position [8, 0]
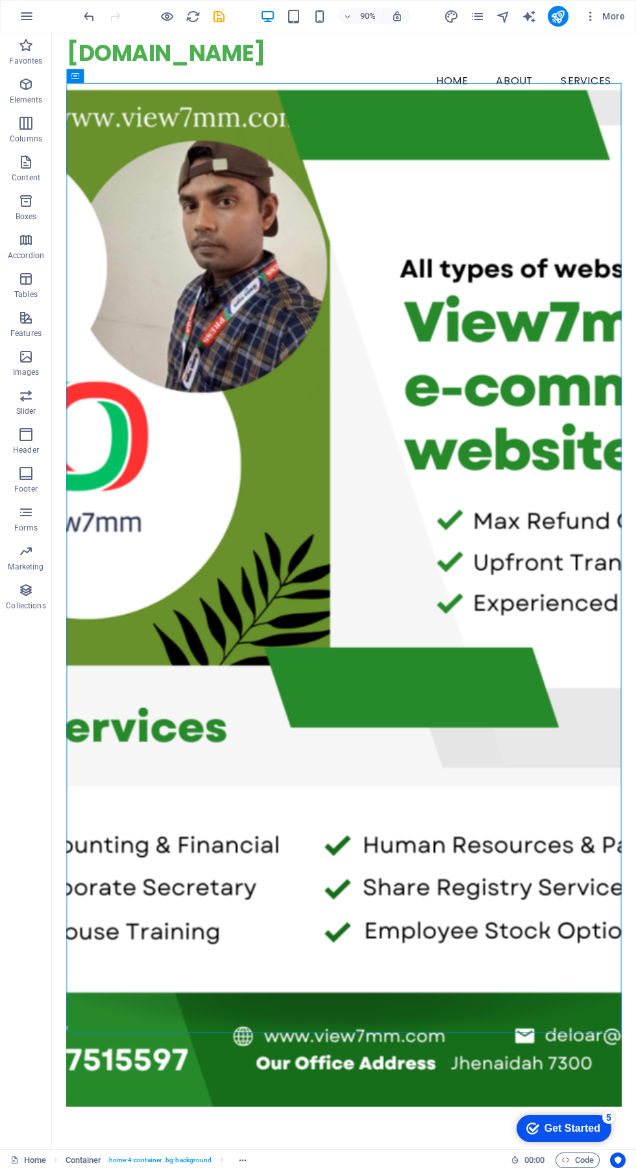
click at [407, 562] on figure at bounding box center [376, 662] width 616 height 1130
click at [423, 806] on figure at bounding box center [376, 662] width 616 height 1130
click at [94, 69] on div "[DOMAIN_NAME]" at bounding box center [376, 56] width 616 height 30
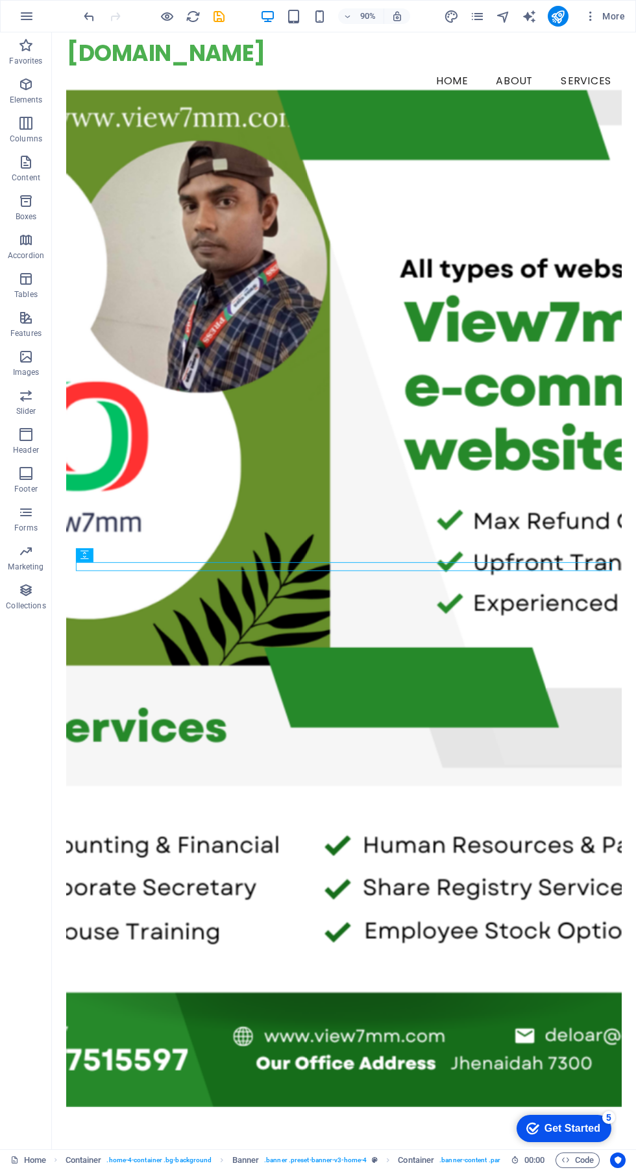
click at [502, 917] on figure at bounding box center [376, 662] width 616 height 1130
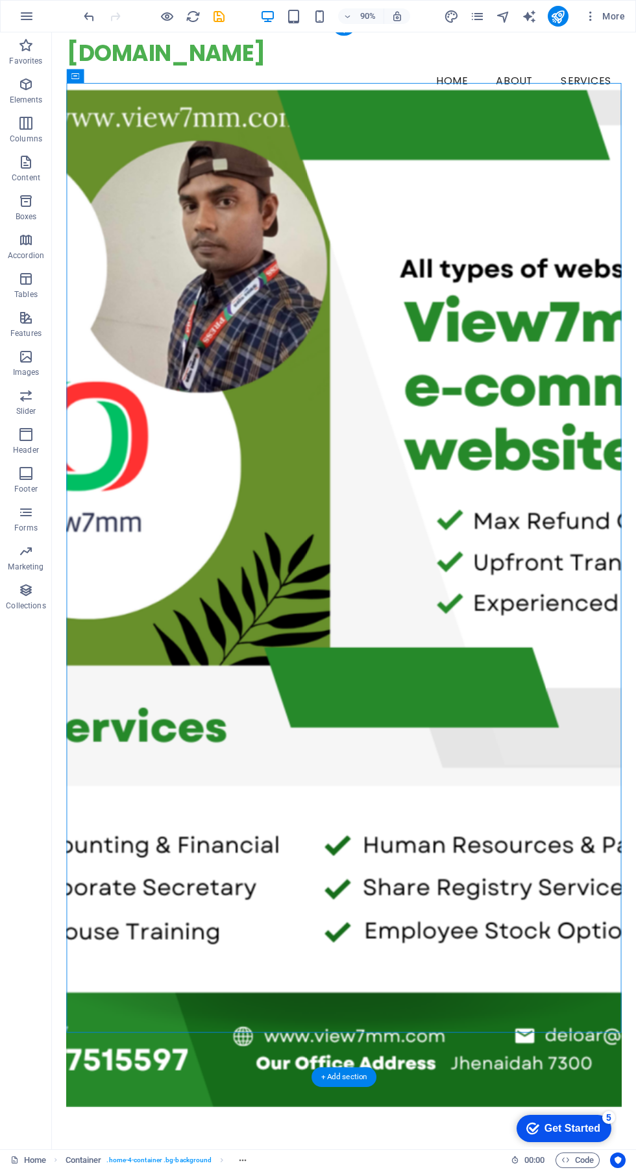
click at [69, 65] on div "[DOMAIN_NAME]" at bounding box center [376, 56] width 616 height 30
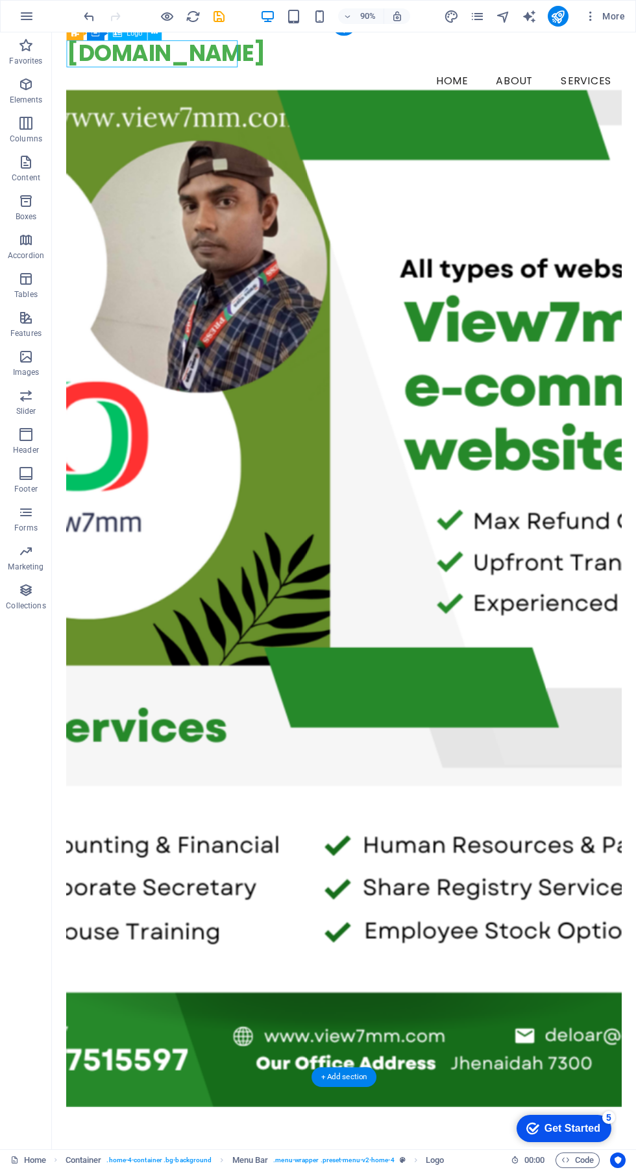
click at [174, 296] on figure at bounding box center [376, 662] width 616 height 1130
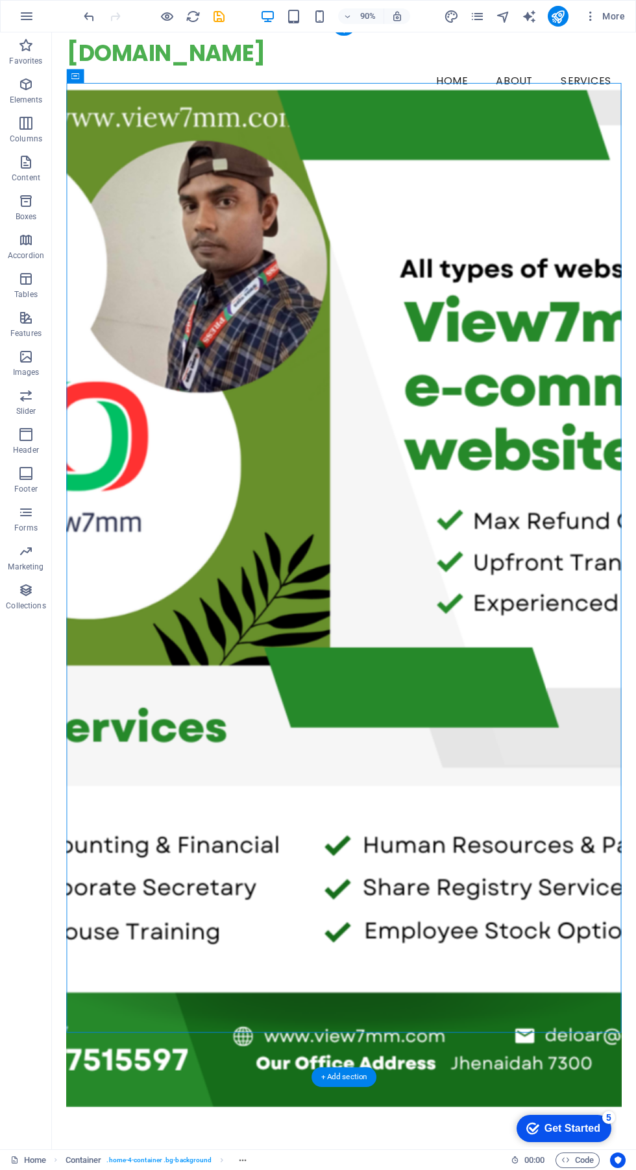
click at [23, 13] on icon "button" at bounding box center [27, 16] width 16 height 16
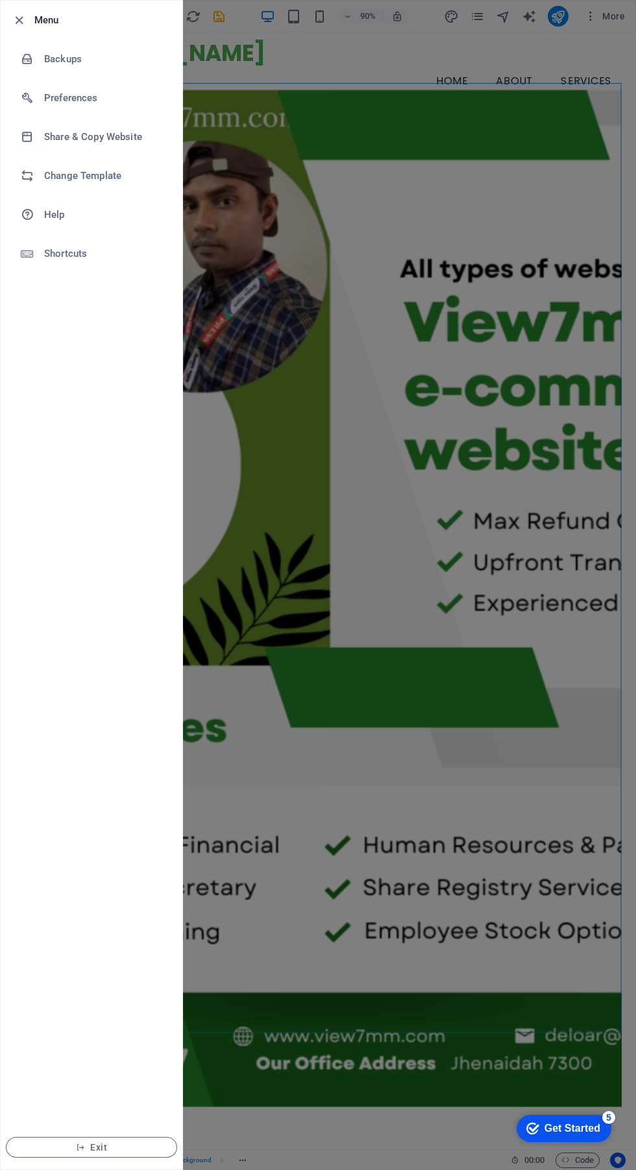
click at [287, 467] on div at bounding box center [318, 585] width 636 height 1170
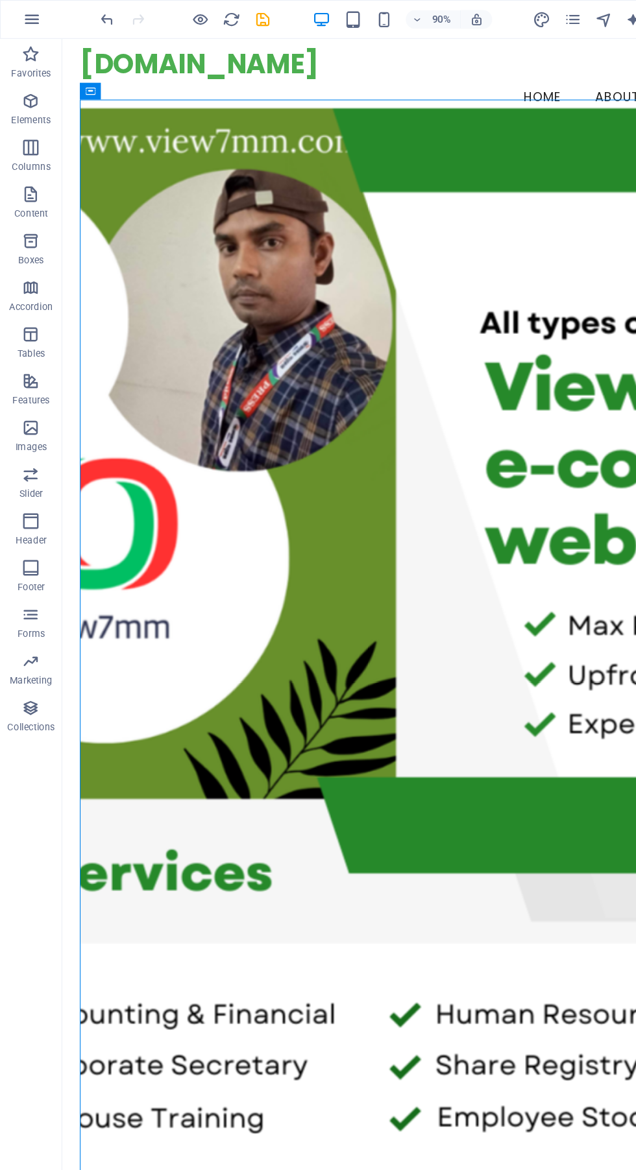
click at [239, 407] on figure at bounding box center [386, 668] width 616 height 1130
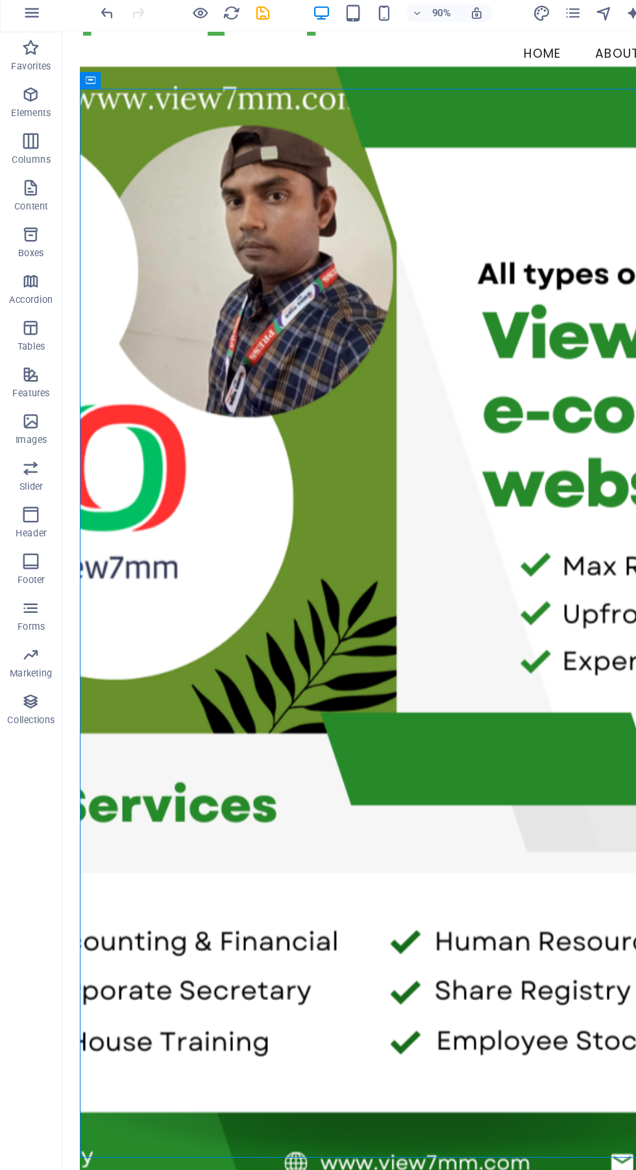
scroll to position [0, 0]
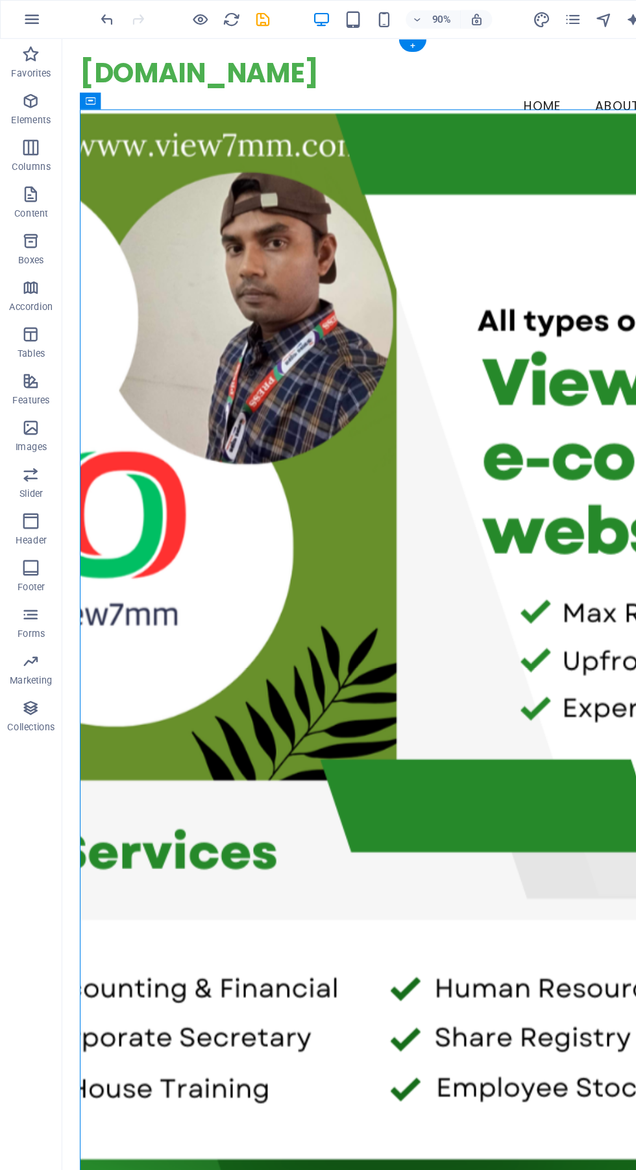
click at [99, 112] on figure at bounding box center [386, 653] width 616 height 1091
click at [173, 82] on div "Banner Container" at bounding box center [122, 84] width 110 height 14
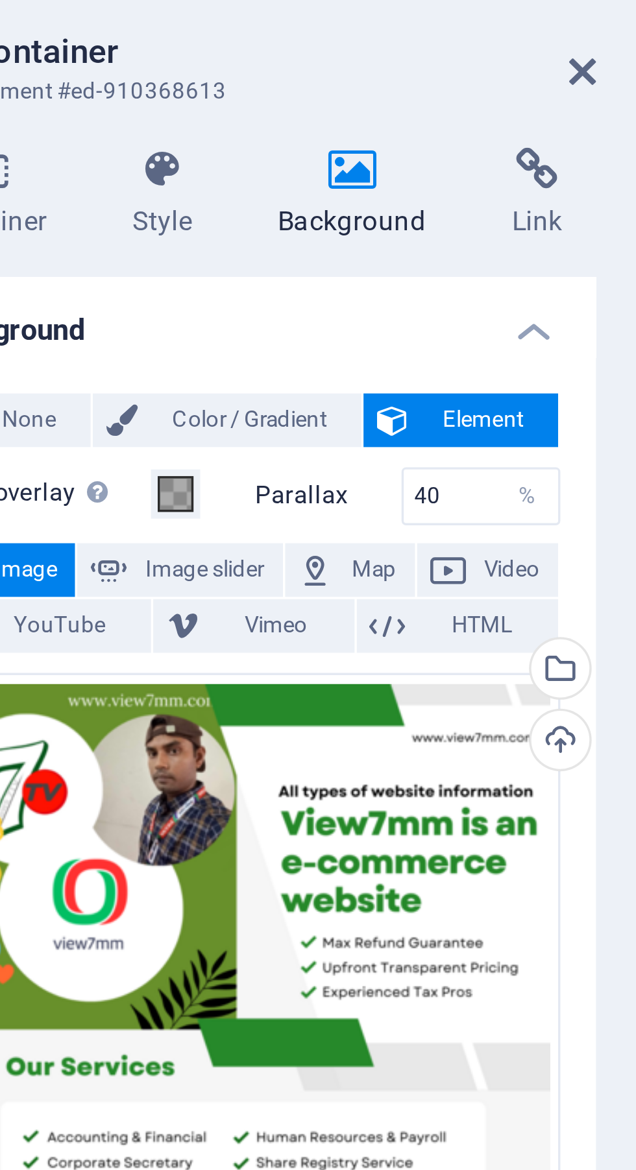
click at [258, 251] on div "Upload" at bounding box center [254, 249] width 19 height 19
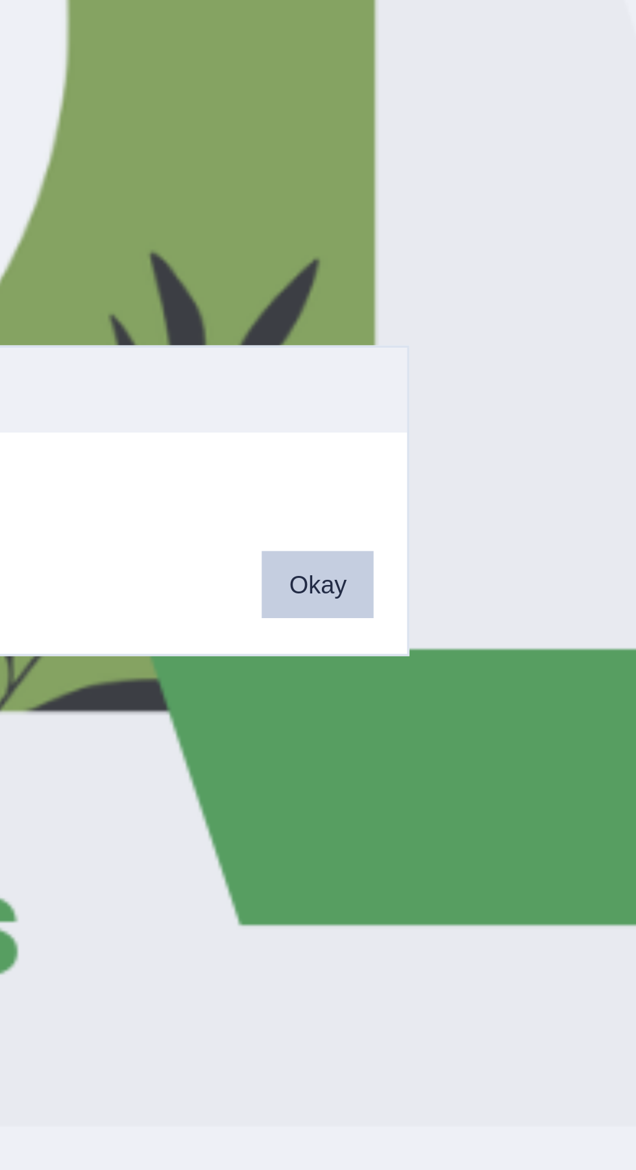
click at [422, 605] on button "Okay" at bounding box center [427, 609] width 32 height 19
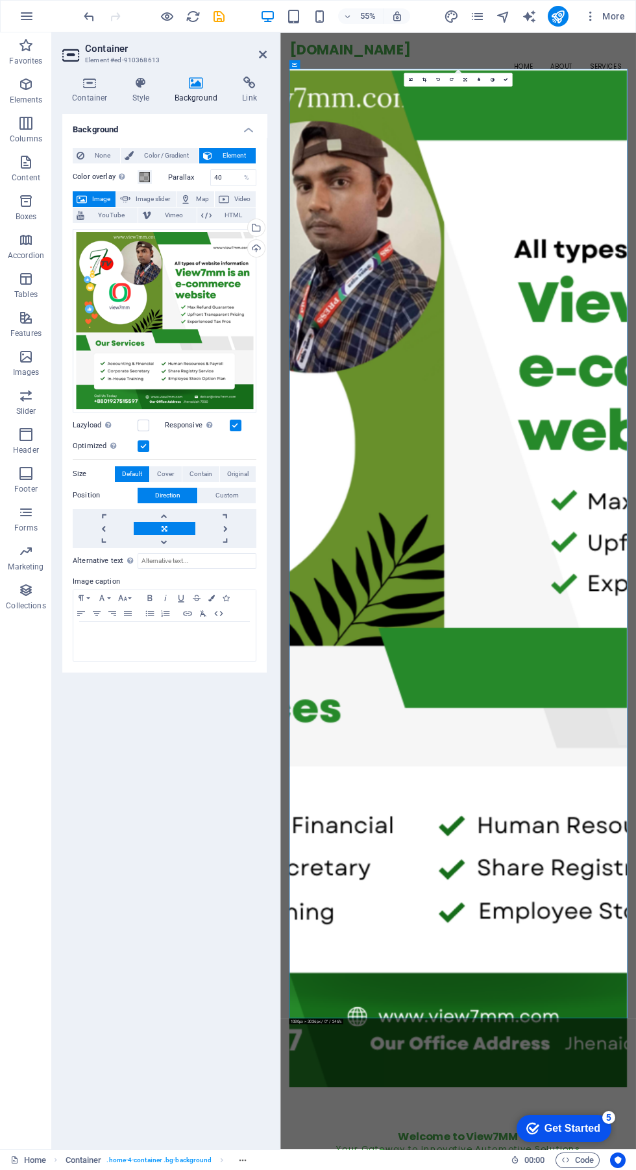
click at [278, 243] on div at bounding box center [278, 590] width 3 height 1117
click at [255, 251] on div "Upload" at bounding box center [254, 249] width 19 height 19
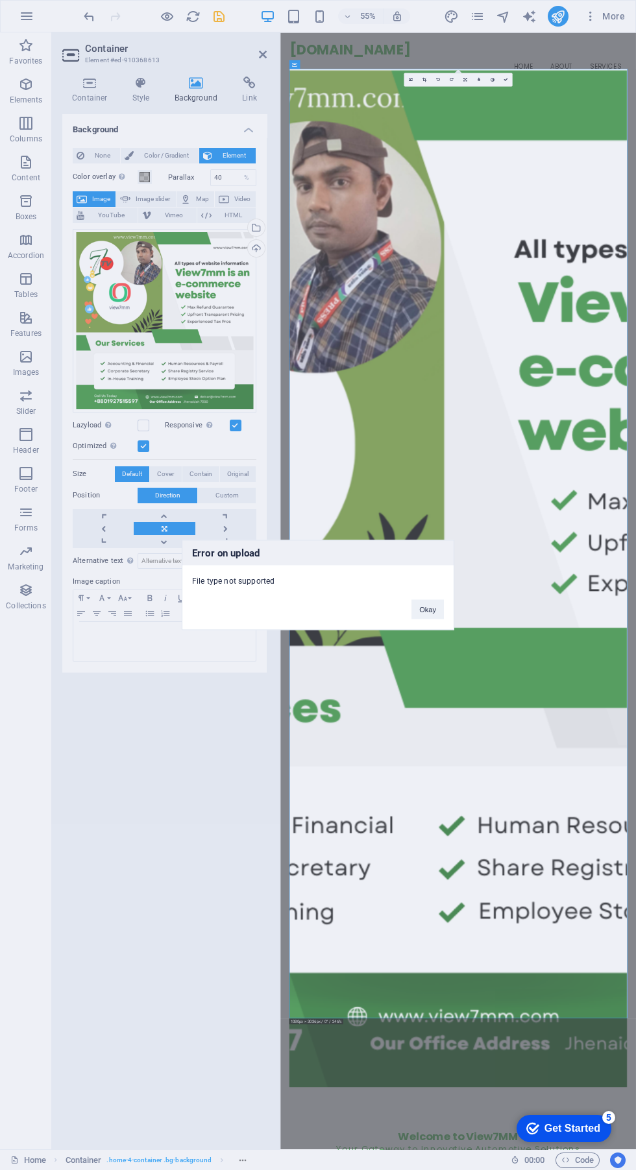
click at [436, 610] on button "Okay" at bounding box center [427, 609] width 32 height 19
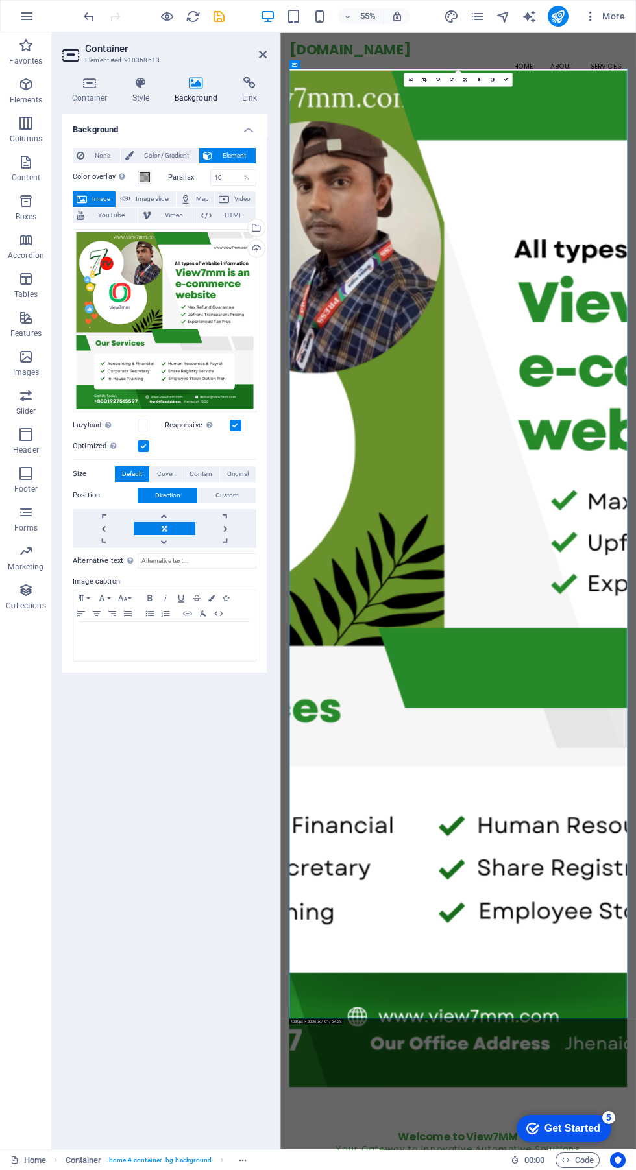
click at [256, 249] on div "Upload" at bounding box center [254, 249] width 19 height 19
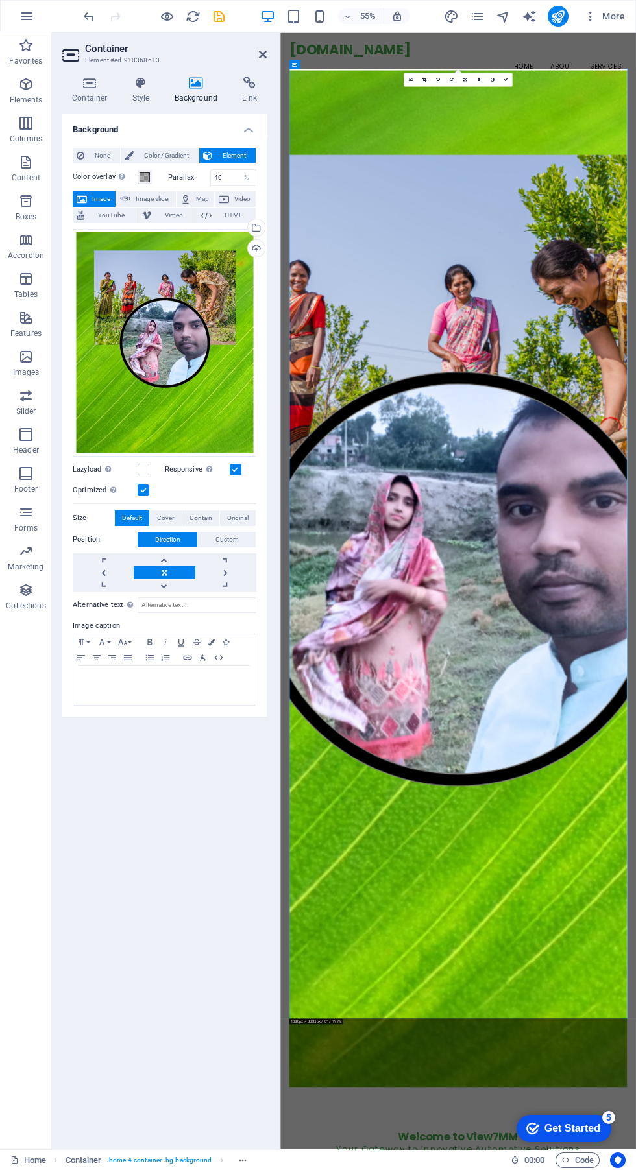
click at [135, 946] on div "Background None Color / Gradient Element Stretch background to full-width Color…" at bounding box center [164, 626] width 204 height 1025
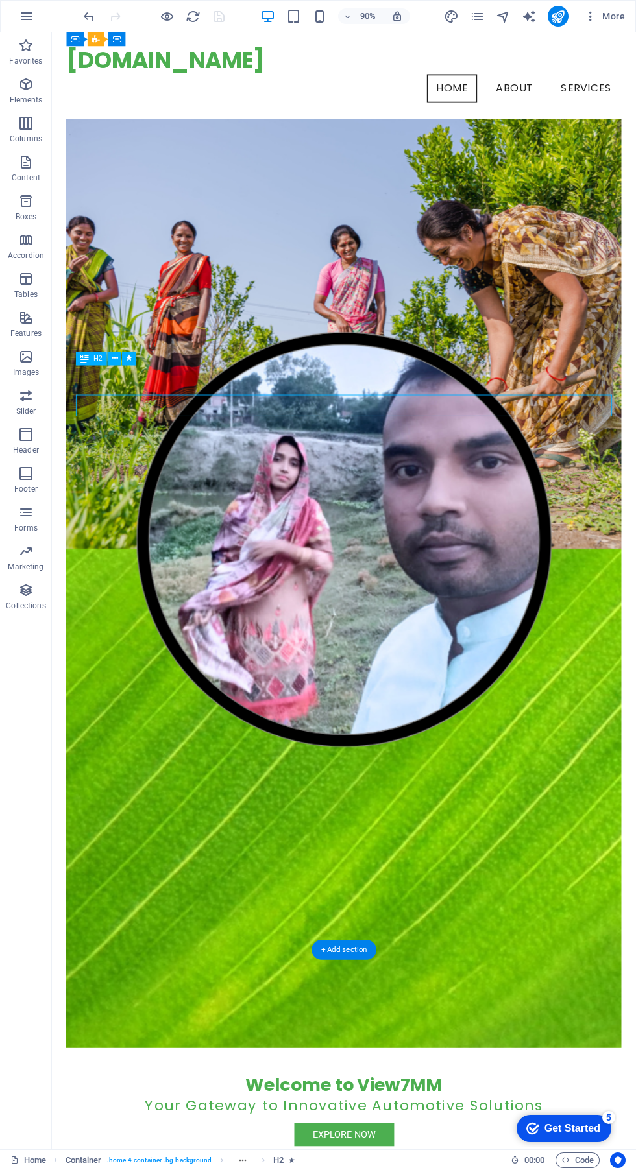
scroll to position [74, 0]
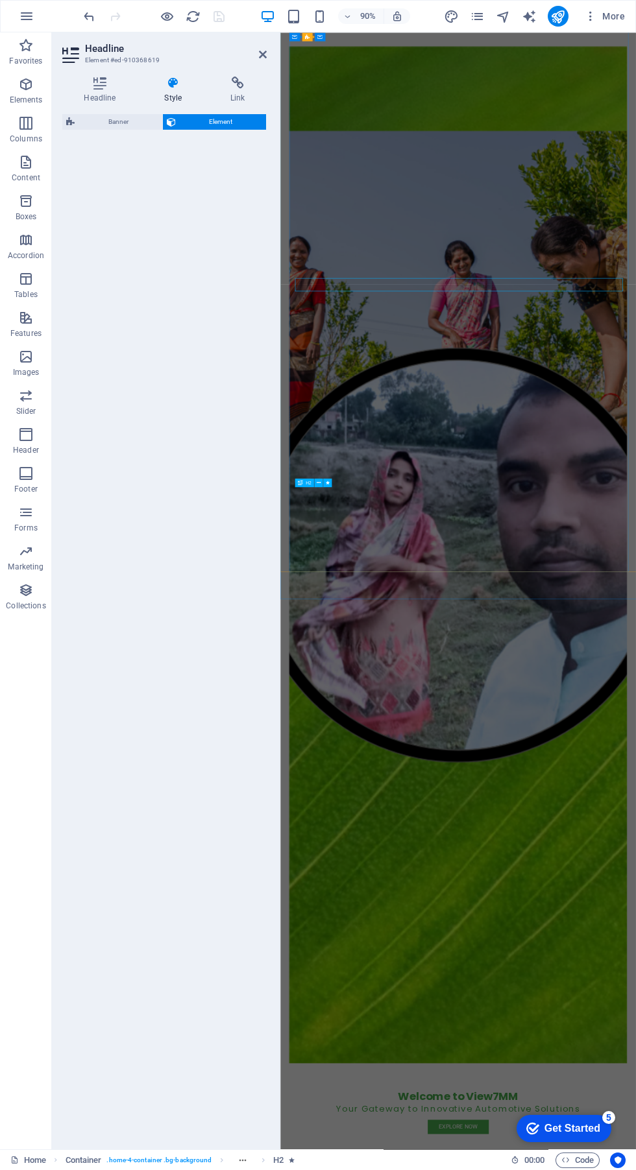
select select "fade"
select select "s"
select select "onload"
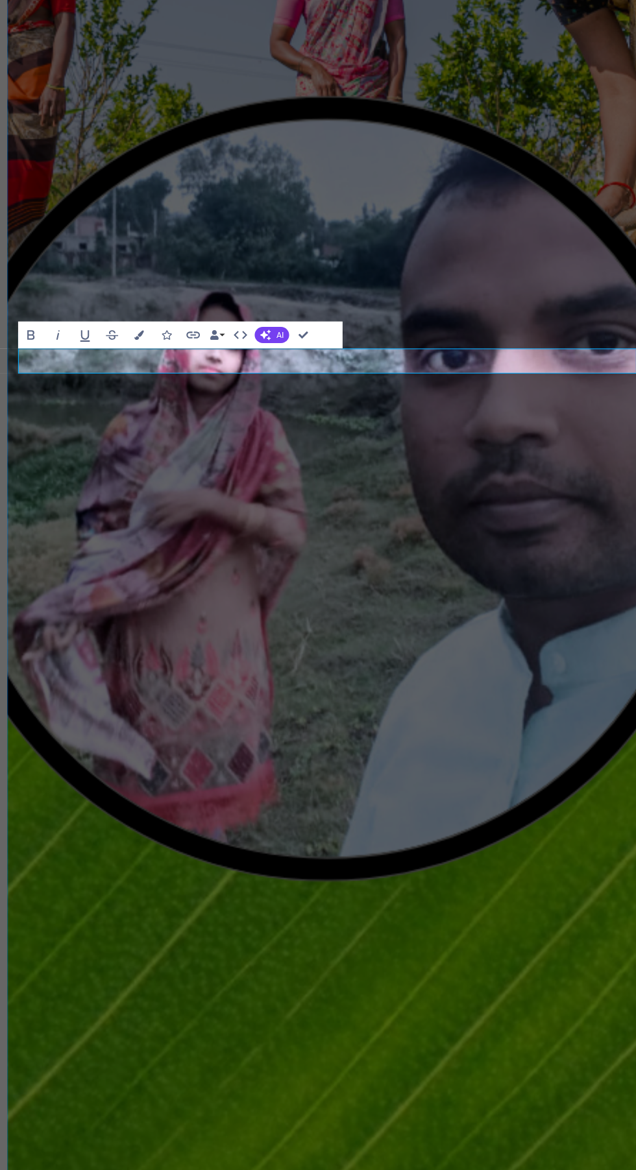
click at [471, 489] on figure at bounding box center [312, 449] width 613 height 1848
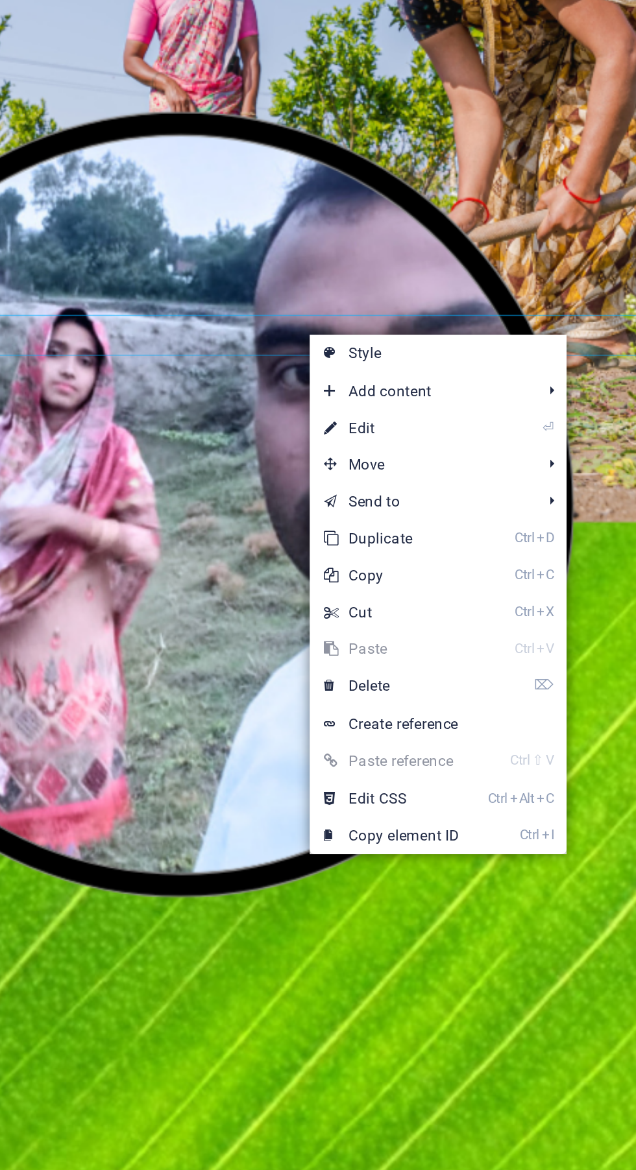
click at [462, 538] on span "Move" at bounding box center [470, 541] width 116 height 19
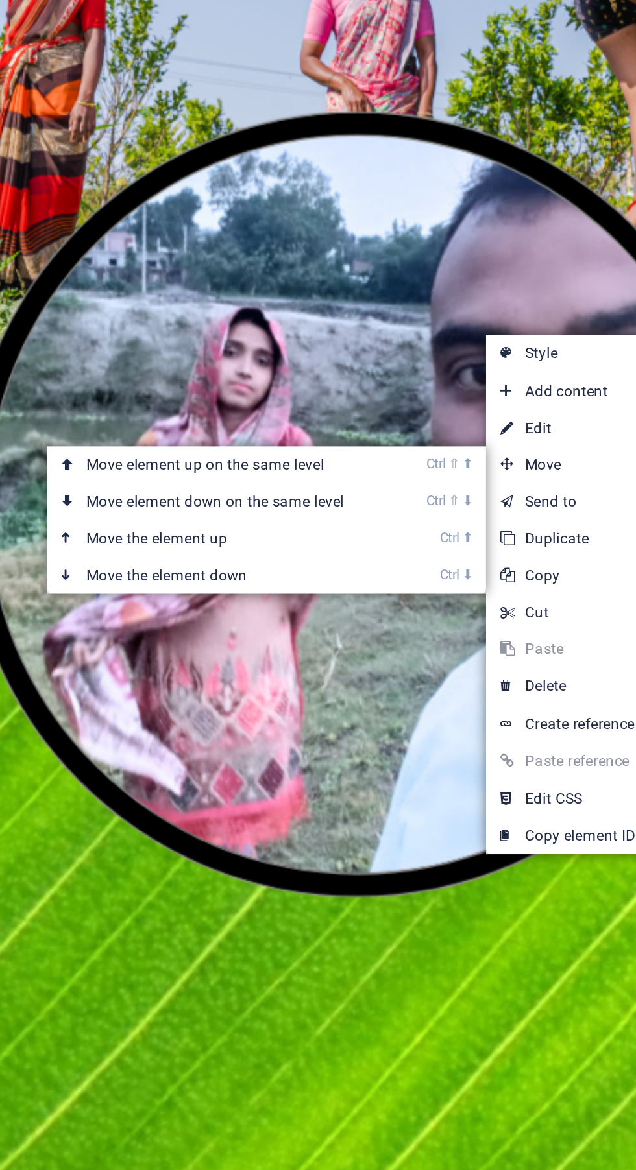
click at [314, 542] on link "Ctrl ⇧ ⬆ Move element up on the same level" at bounding box center [271, 541] width 183 height 19
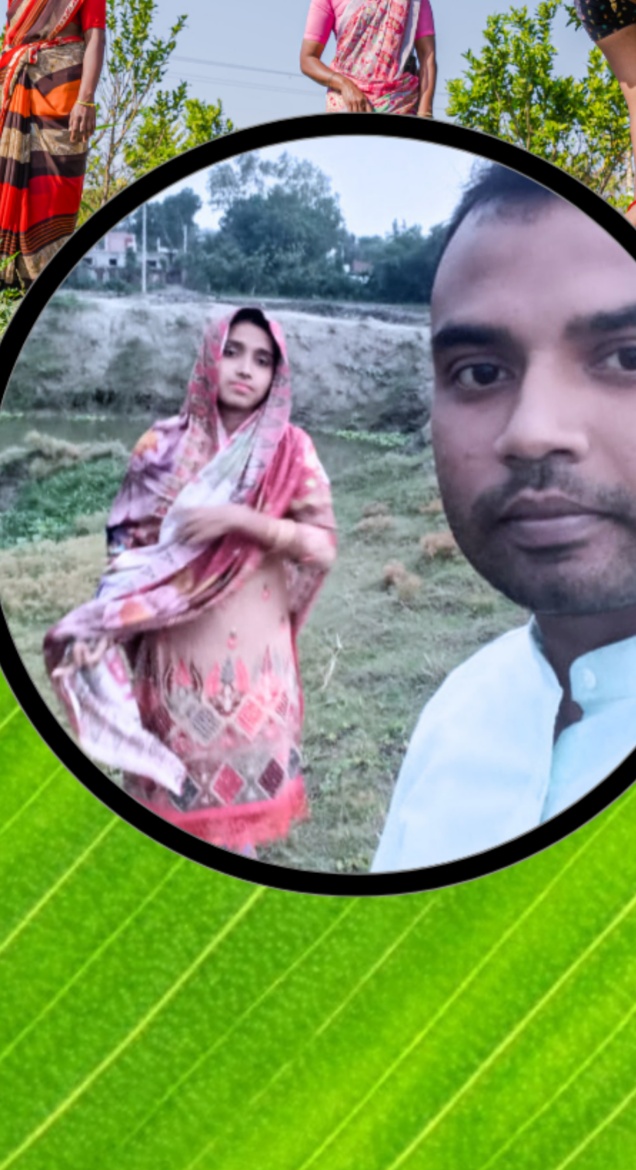
scroll to position [0, 0]
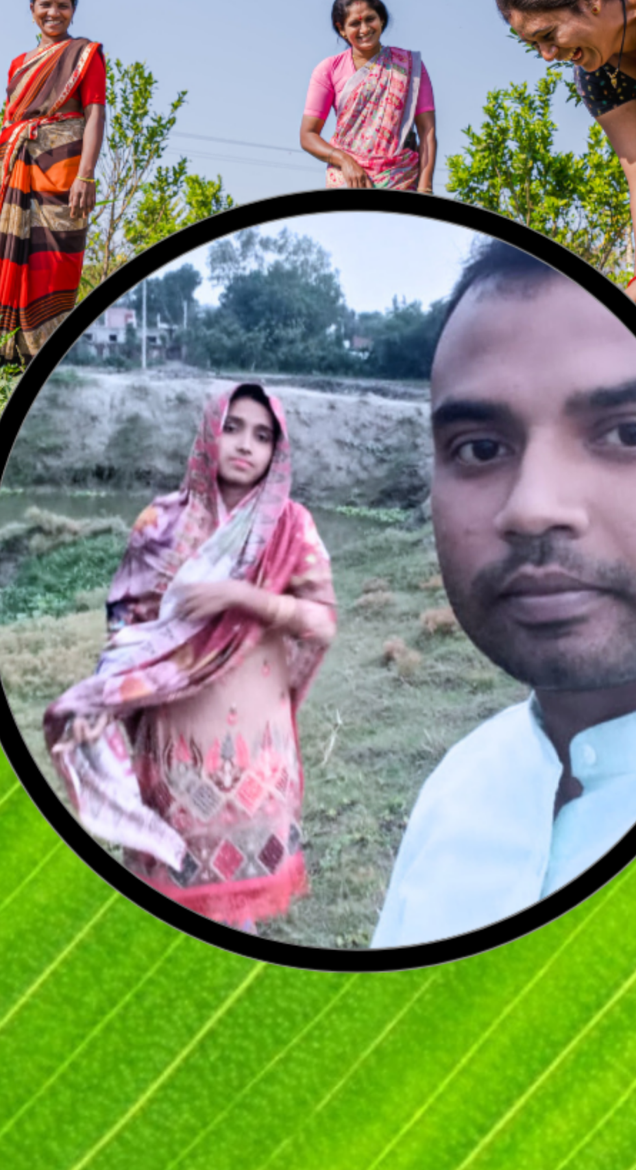
click at [203, 777] on div "Welcome to View7MM" at bounding box center [128, 789] width 595 height 25
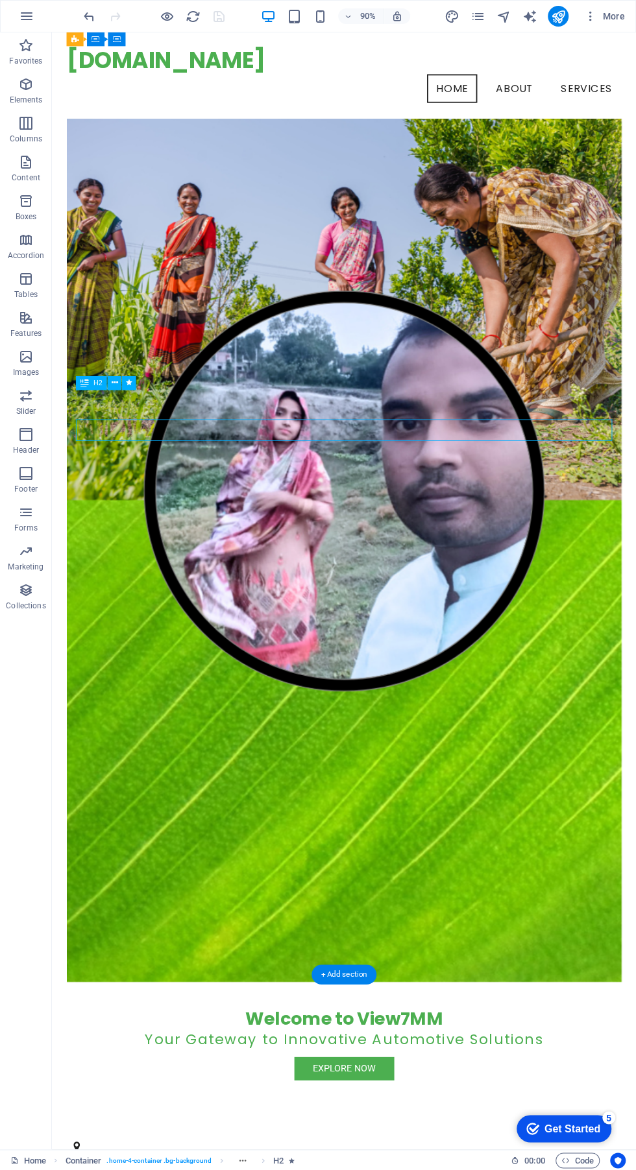
scroll to position [146, 0]
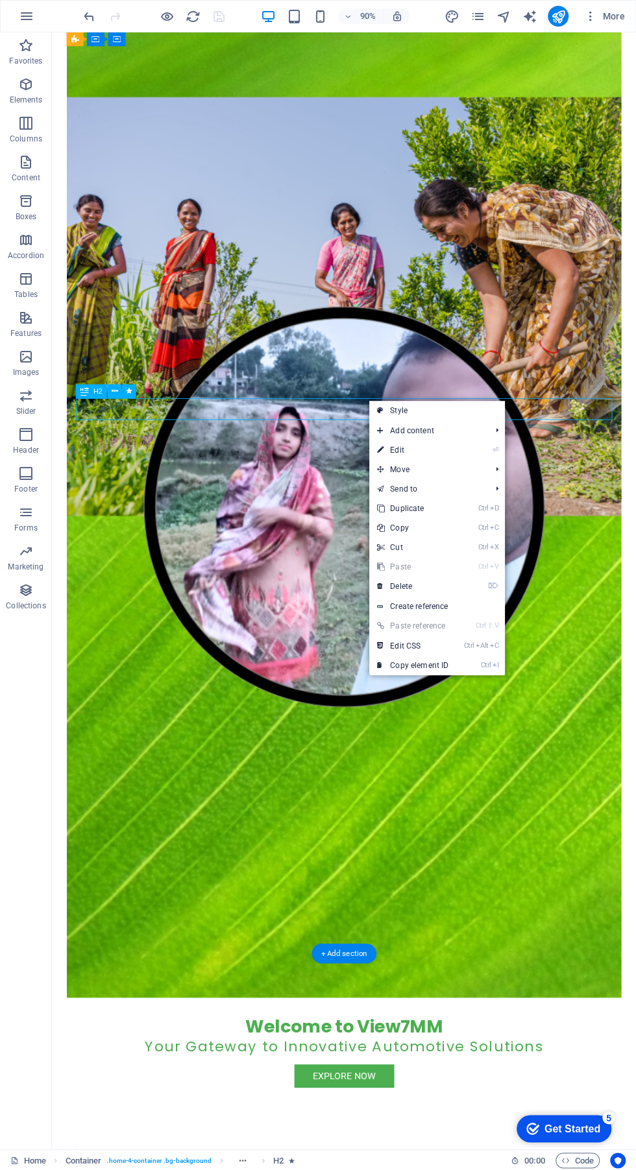
click at [450, 587] on link "⌦ Delete" at bounding box center [412, 586] width 87 height 19
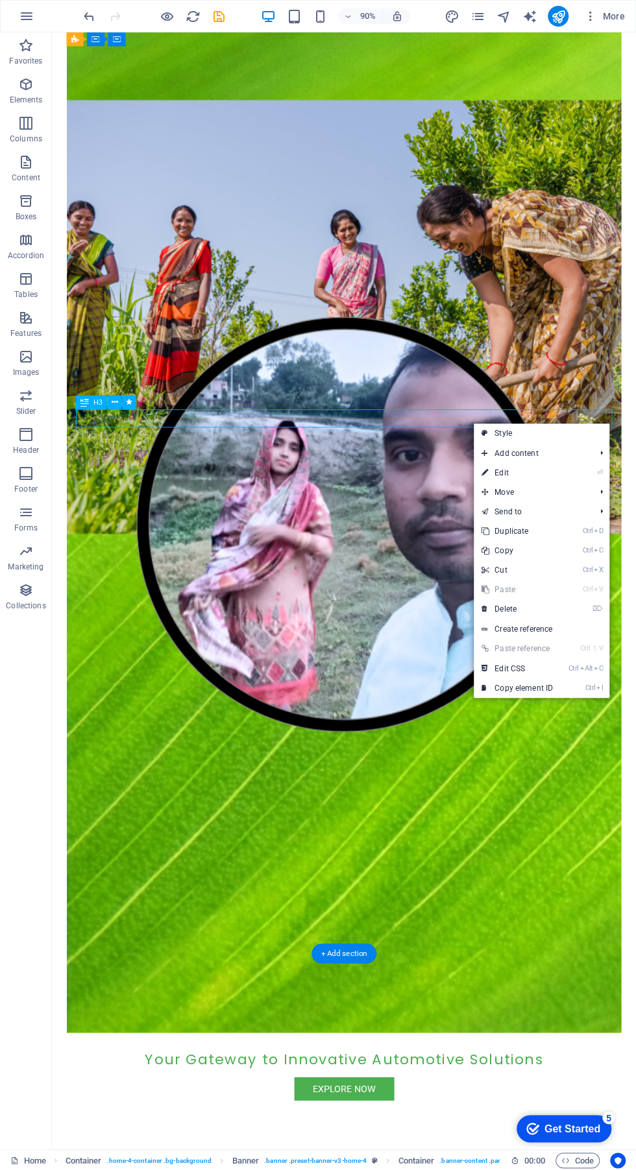
click at [537, 609] on link "⌦ Delete" at bounding box center [516, 608] width 87 height 19
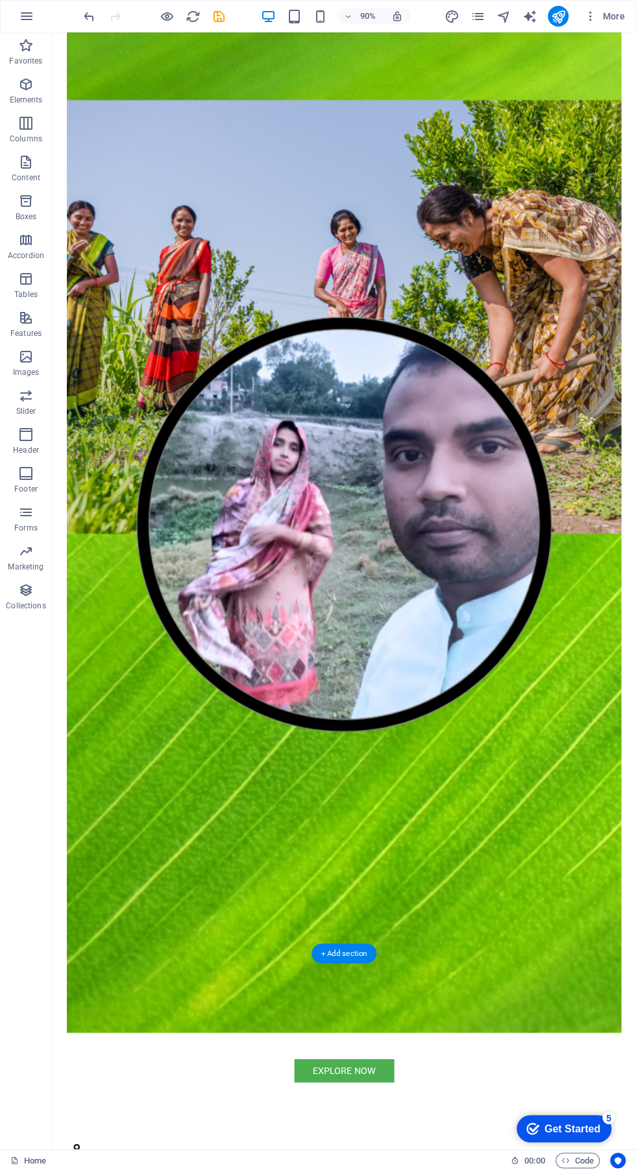
click at [407, 1169] on div "Explore Now" at bounding box center [375, 1186] width 595 height 26
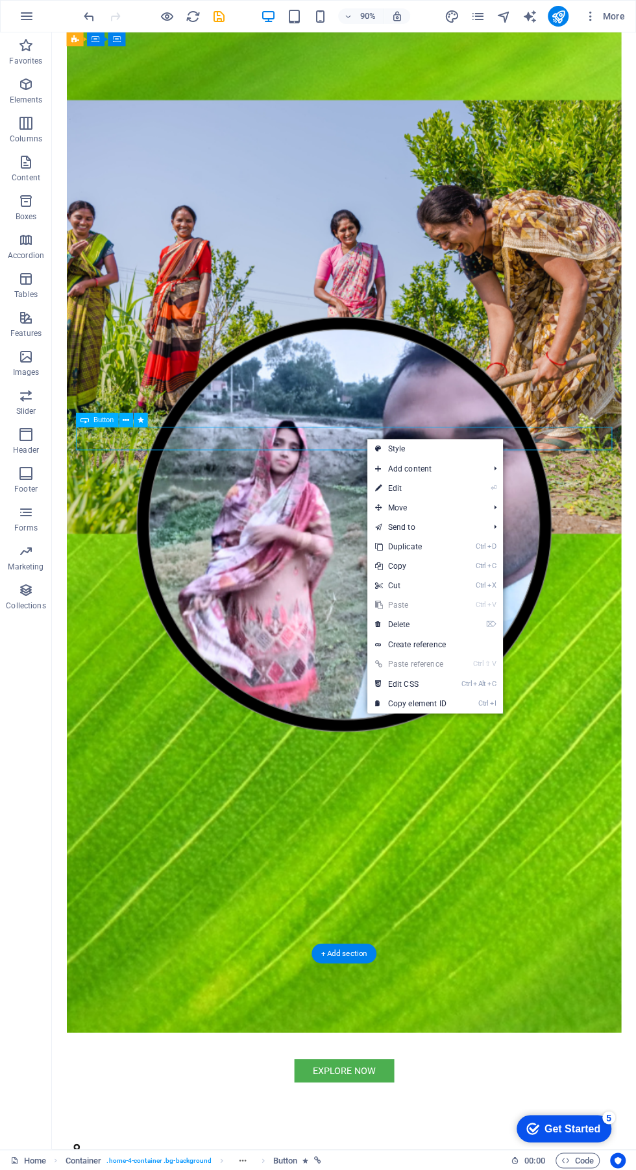
click at [446, 506] on span "Move" at bounding box center [425, 507] width 116 height 19
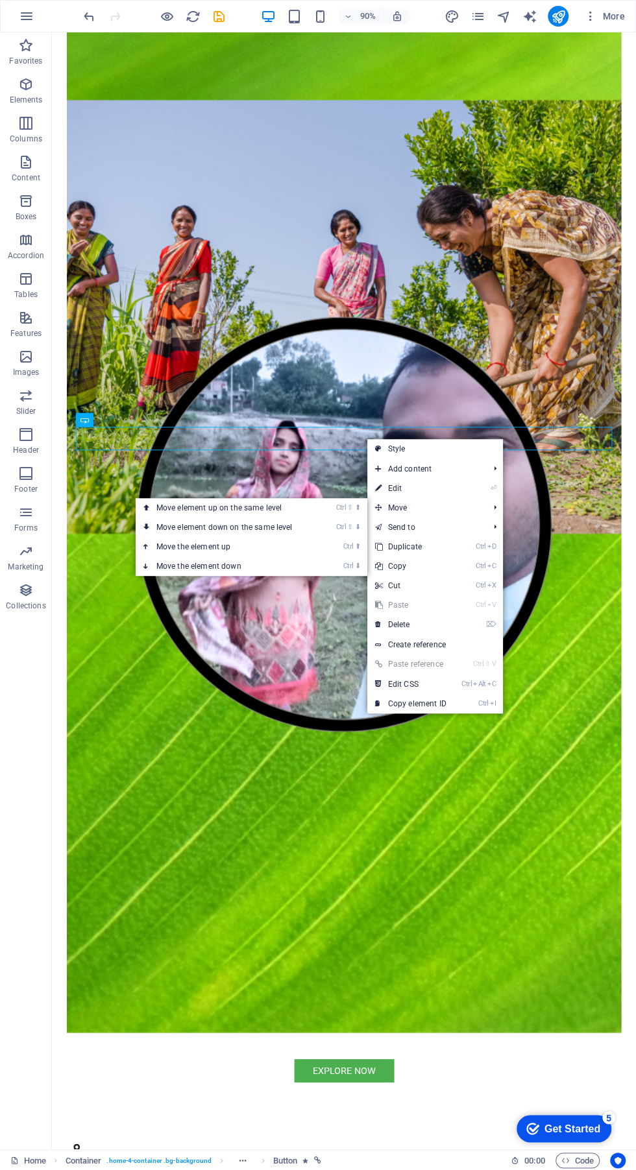
click at [276, 506] on link "Ctrl ⇧ ⬆ Move element up on the same level" at bounding box center [227, 507] width 183 height 19
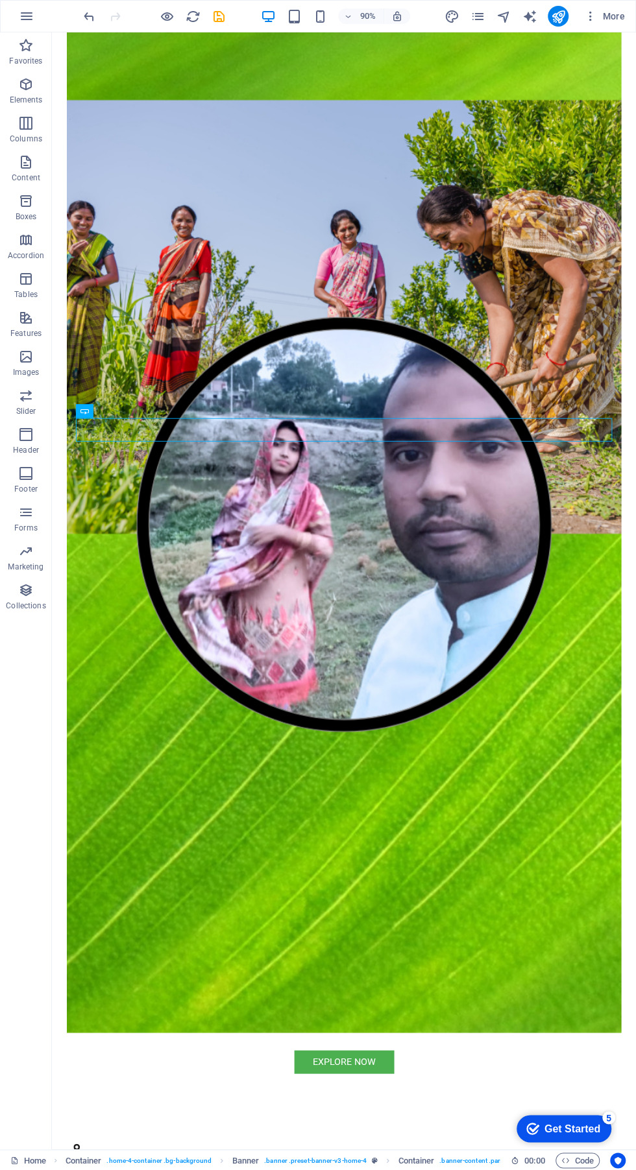
click at [534, 1163] on div "Explore Now" at bounding box center [375, 1176] width 595 height 26
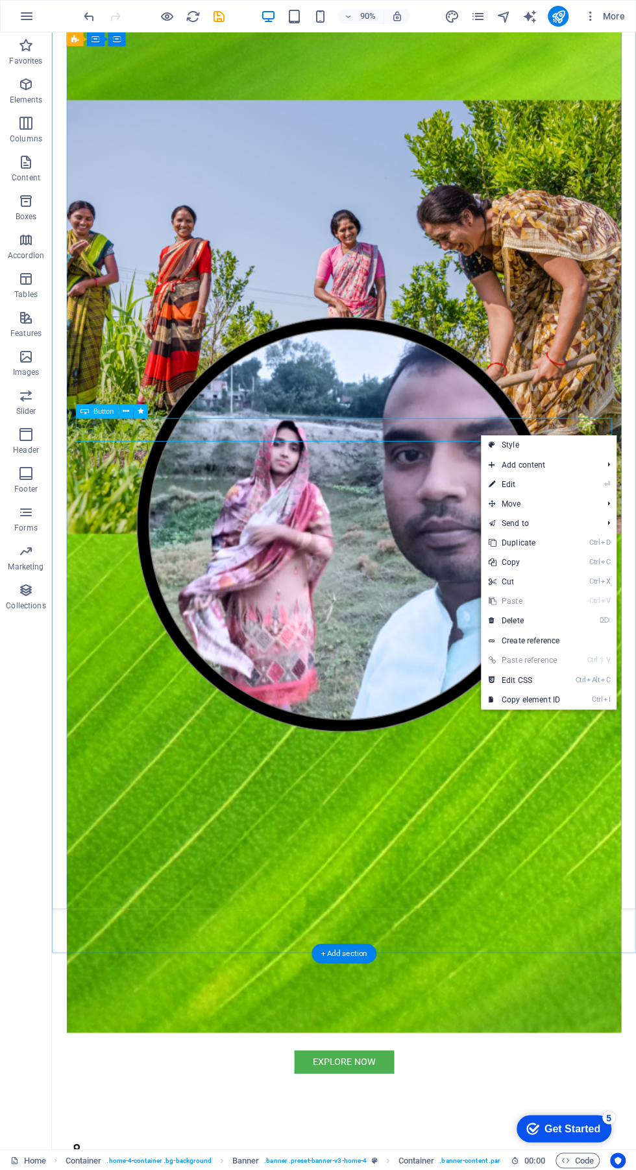
click at [556, 619] on link "⌦ Delete" at bounding box center [524, 620] width 87 height 19
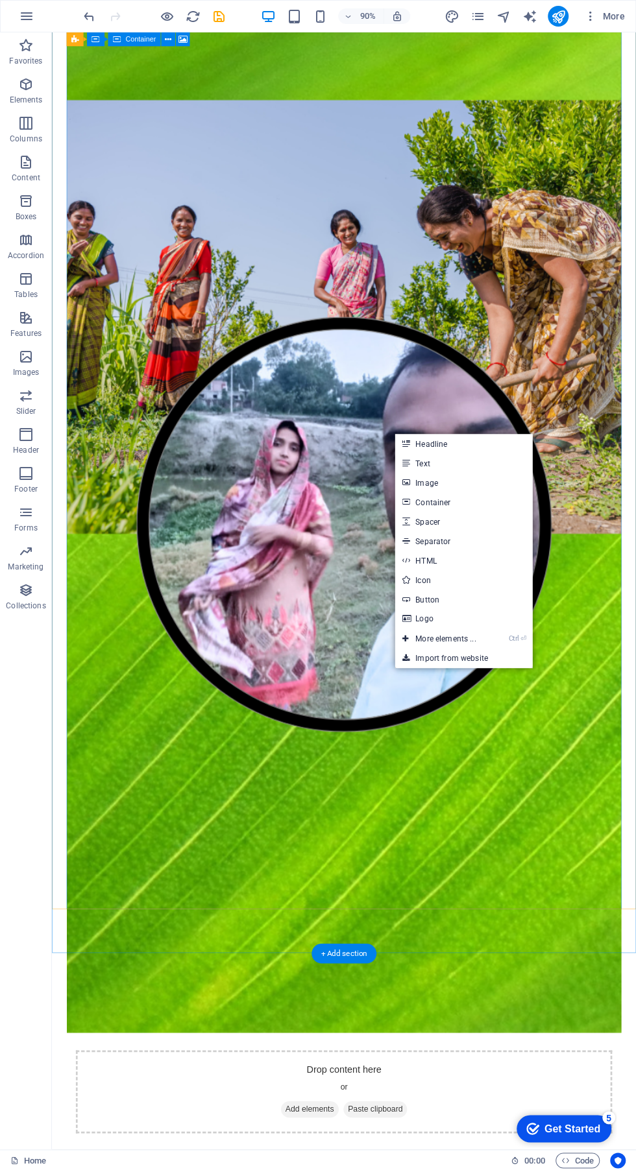
click at [464, 616] on link "Logo" at bounding box center [462, 618] width 137 height 19
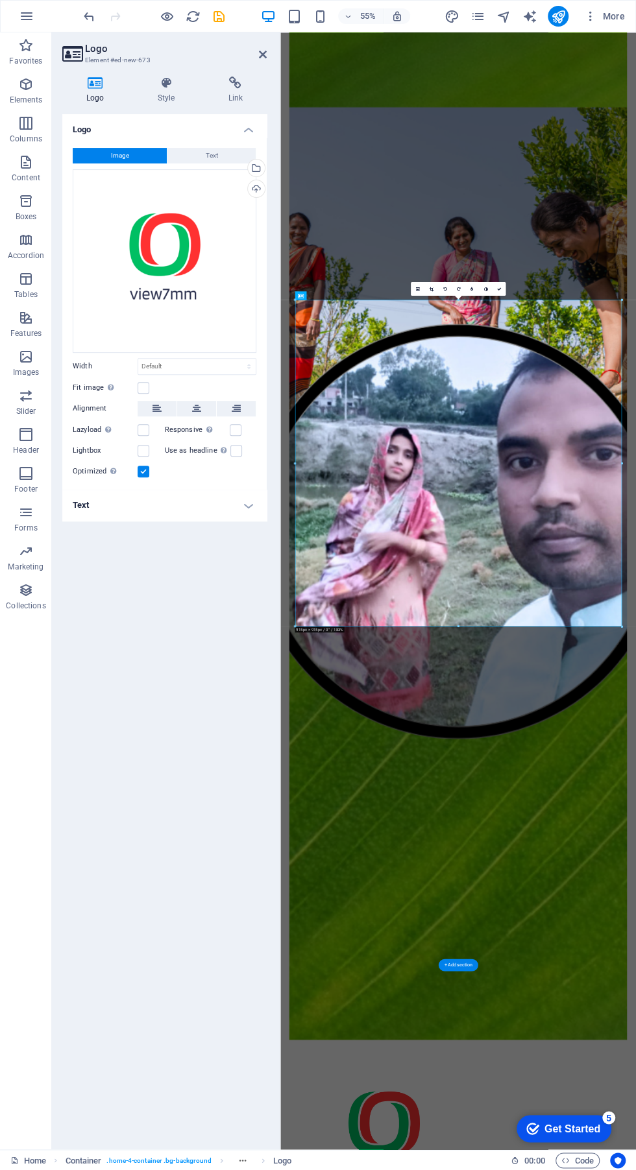
click at [526, 1169] on figure at bounding box center [602, 938] width 613 height 1848
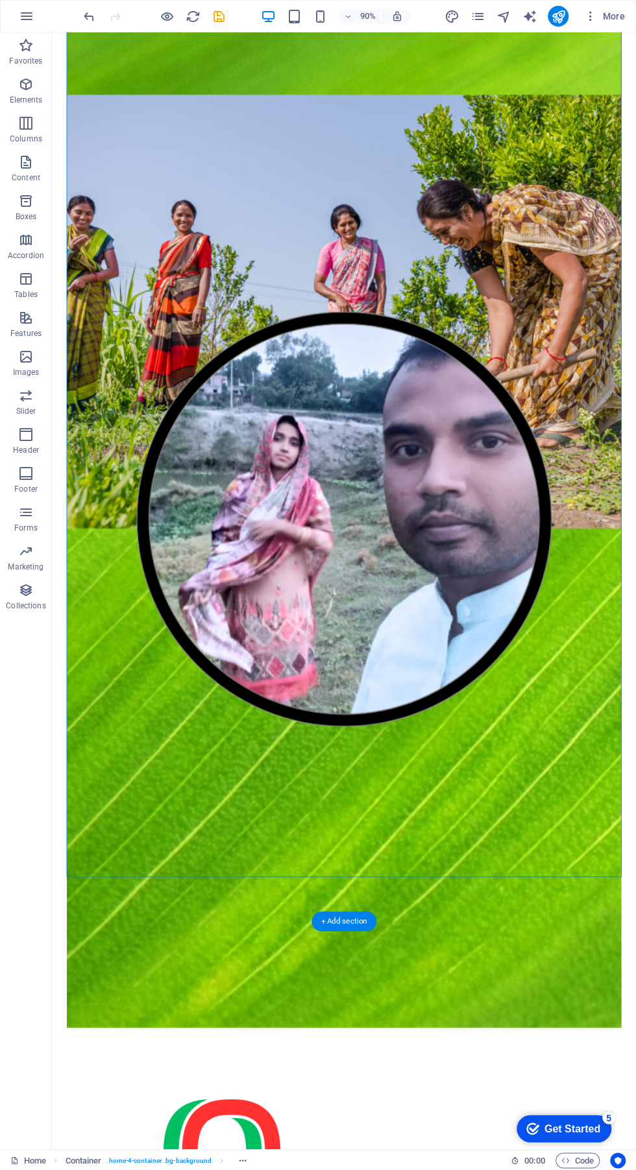
scroll to position [163, 0]
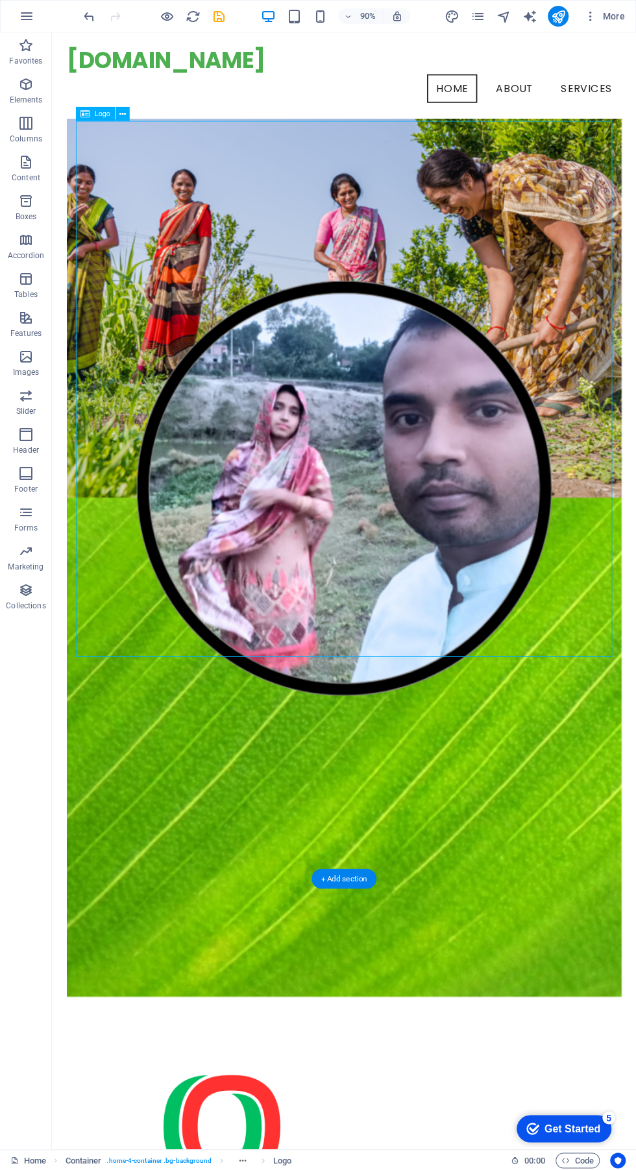
click at [136, 115] on div "Logo" at bounding box center [106, 115] width 61 height 15
click at [150, 110] on figure at bounding box center [376, 539] width 616 height 1130
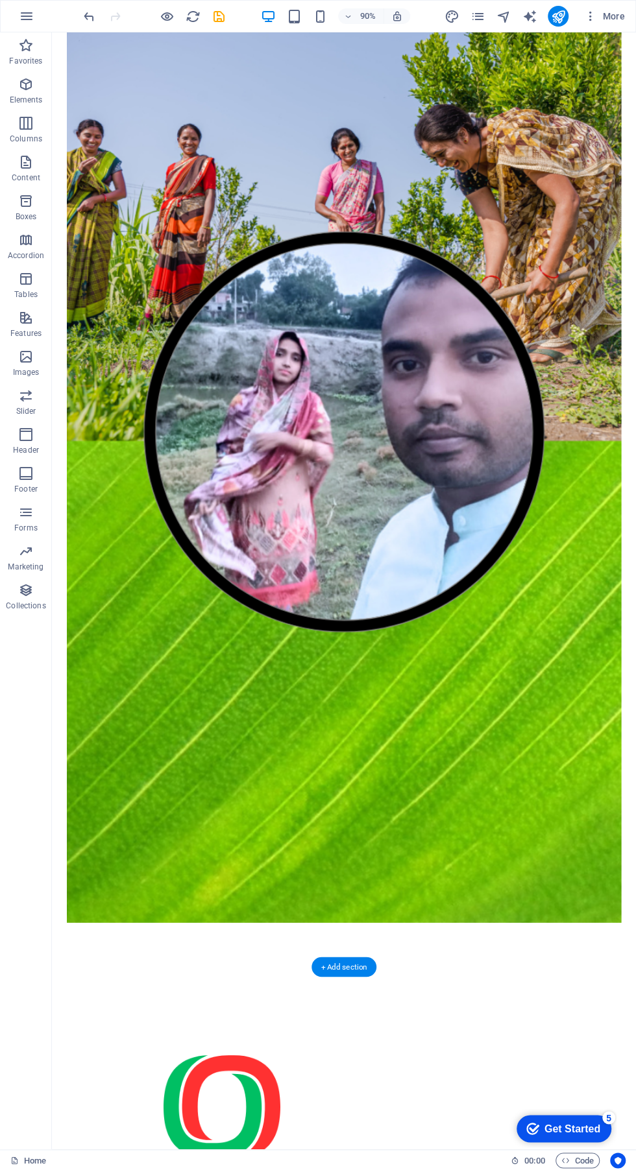
scroll to position [0, 0]
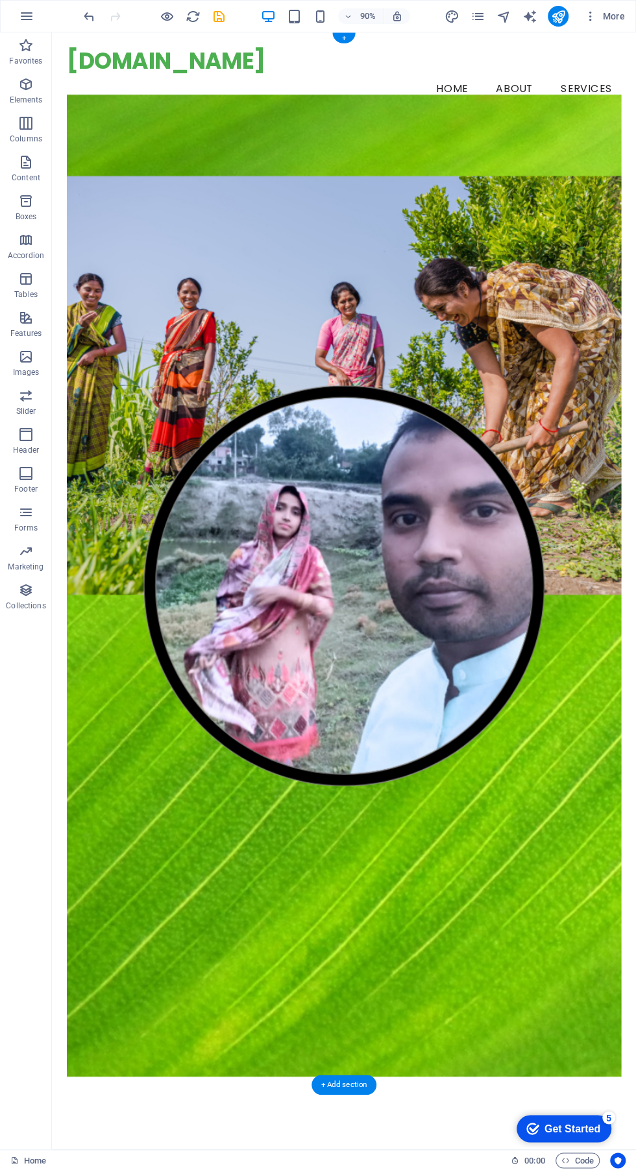
click at [477, 1011] on figure at bounding box center [376, 646] width 616 height 1091
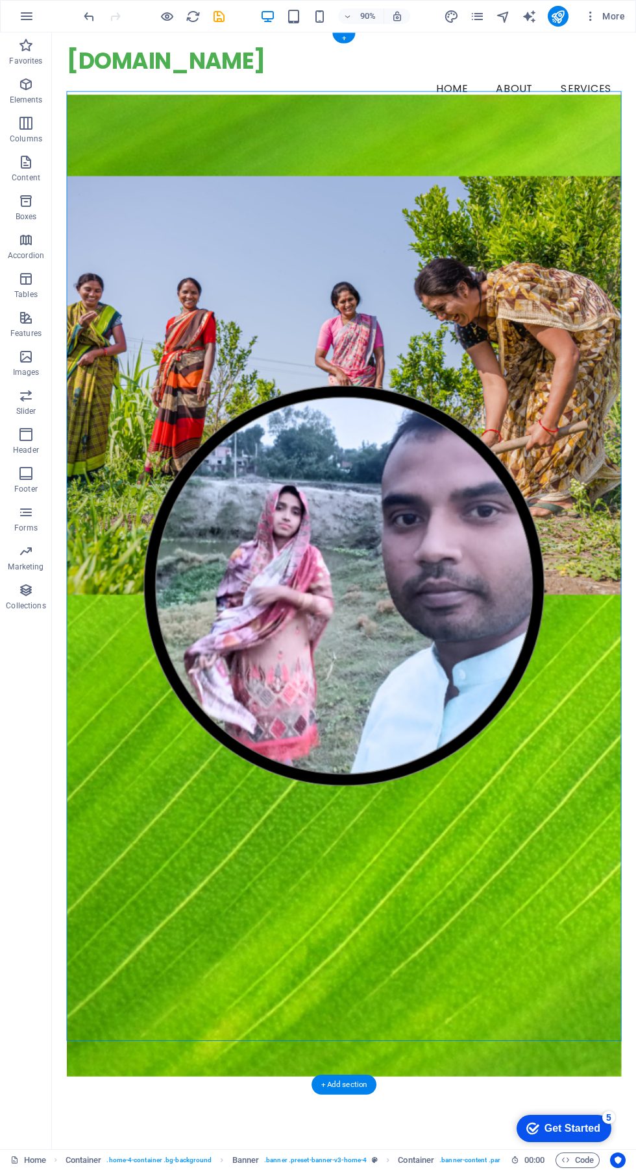
click at [555, 217] on figure at bounding box center [376, 646] width 616 height 1091
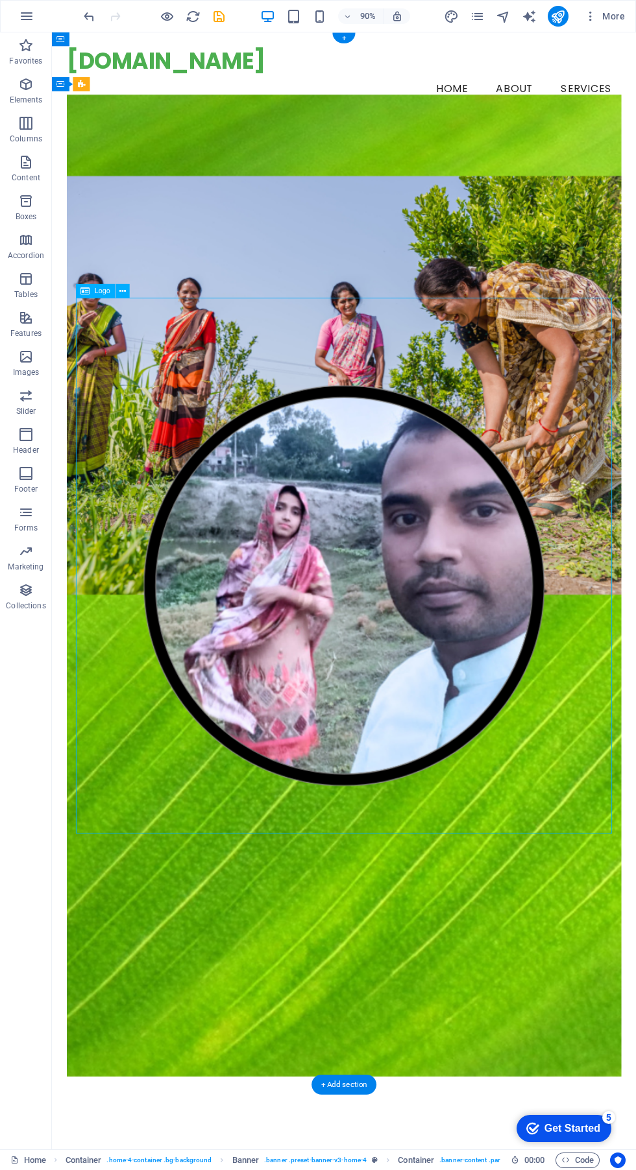
click at [132, 287] on div "Logo" at bounding box center [106, 291] width 61 height 15
click at [148, 325] on figure at bounding box center [376, 646] width 616 height 1091
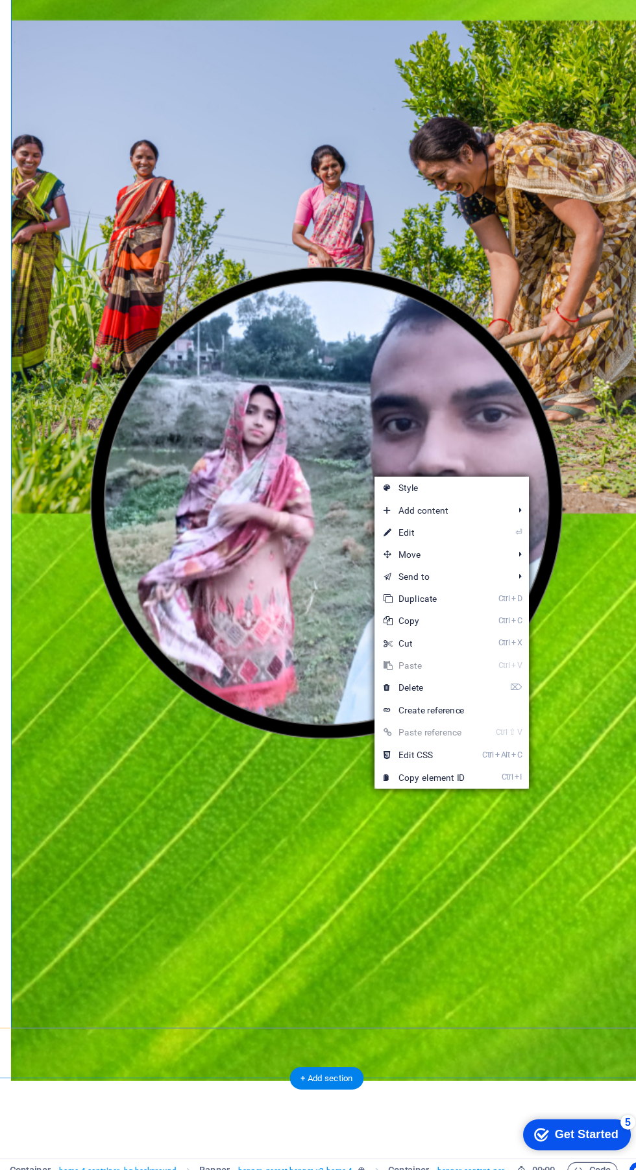
scroll to position [48, 0]
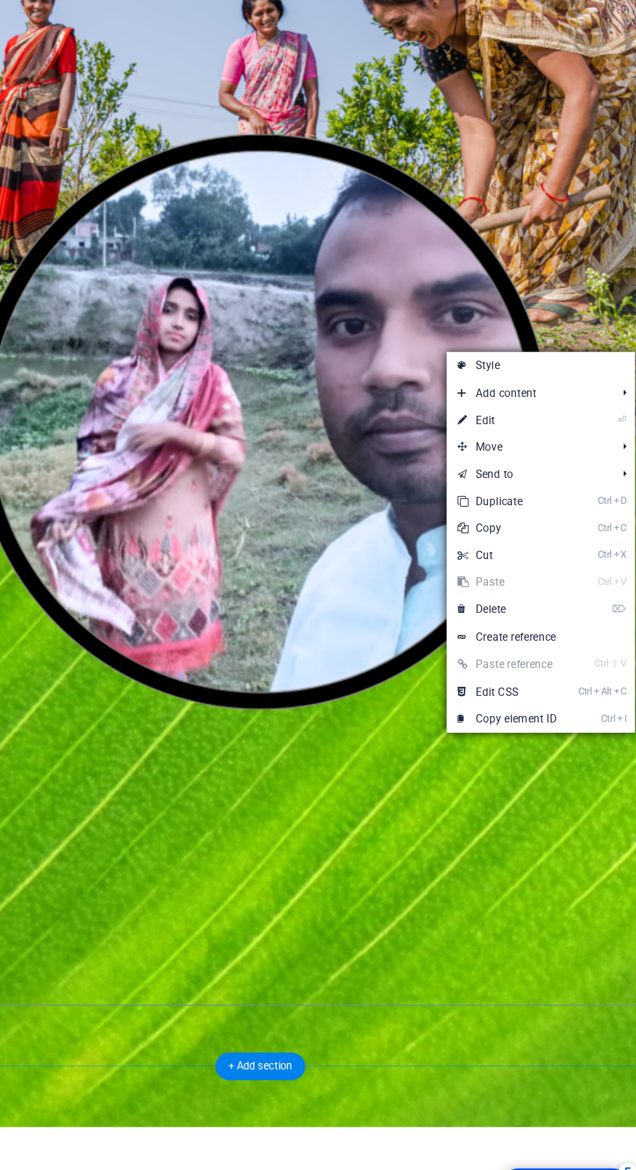
click at [518, 711] on link "⌦ Delete" at bounding box center [521, 711] width 87 height 19
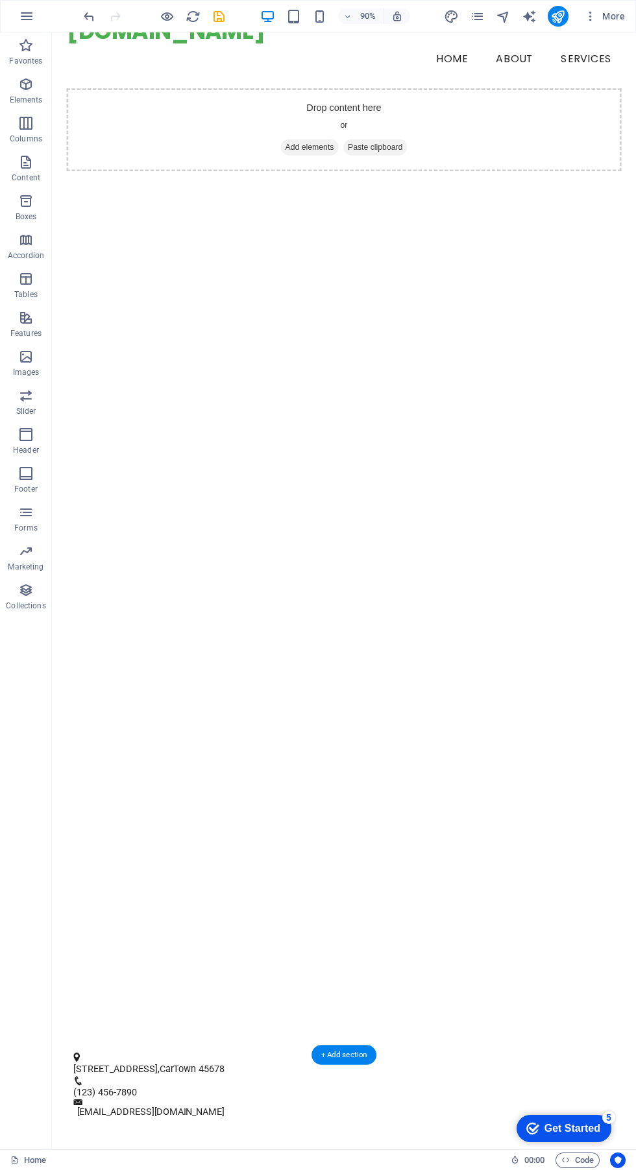
scroll to position [0, 0]
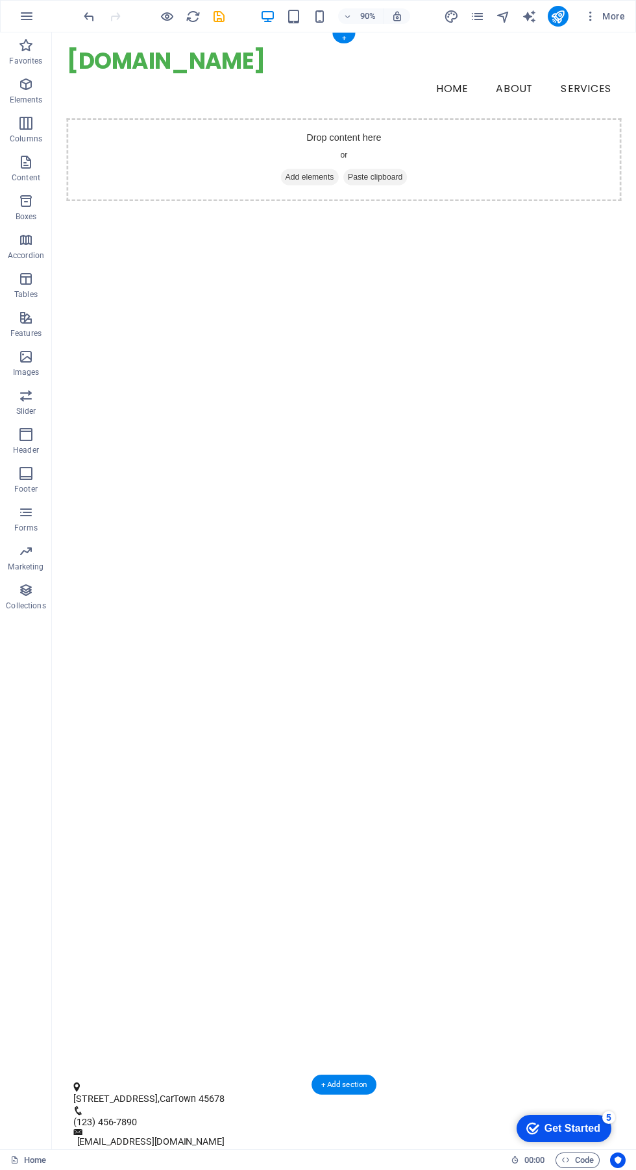
click at [306, 184] on span "Add elements" at bounding box center [338, 193] width 64 height 18
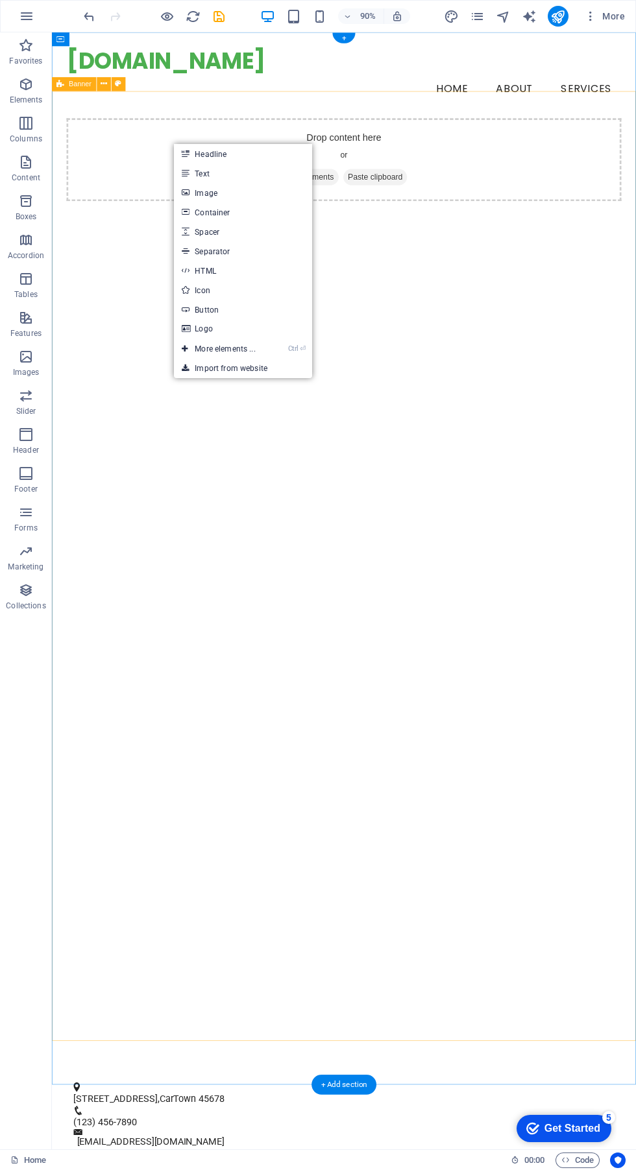
click at [286, 607] on div "Drop content here or Add elements Paste clipboard" at bounding box center [376, 655] width 649 height 1054
